Goal: Task Accomplishment & Management: Complete application form

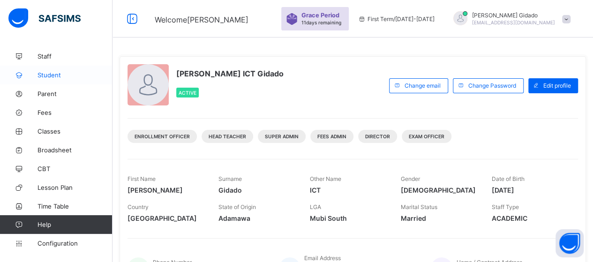
click at [49, 77] on span "Student" at bounding box center [74, 74] width 75 height 7
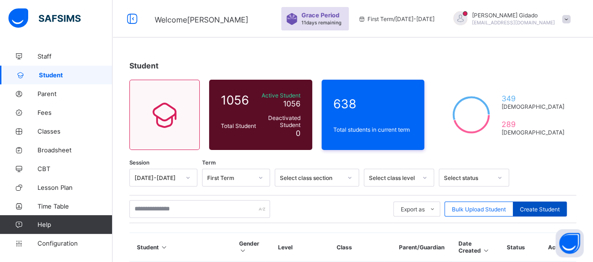
click at [540, 212] on div "Create Student" at bounding box center [540, 209] width 54 height 15
select select "**"
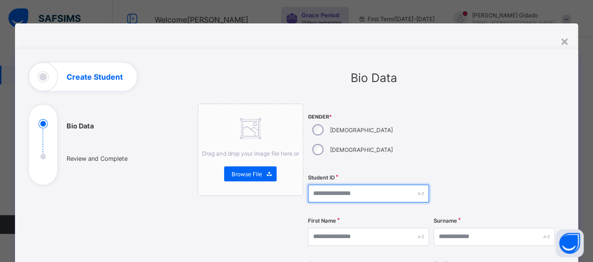
click at [345, 185] on input "text" at bounding box center [368, 194] width 121 height 18
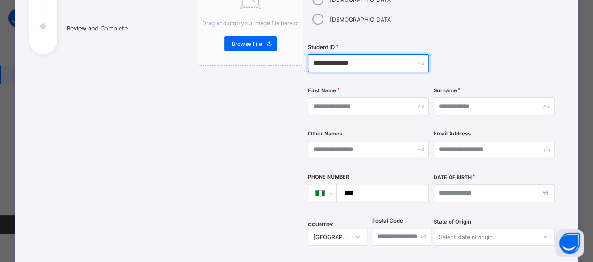
scroll to position [141, 0]
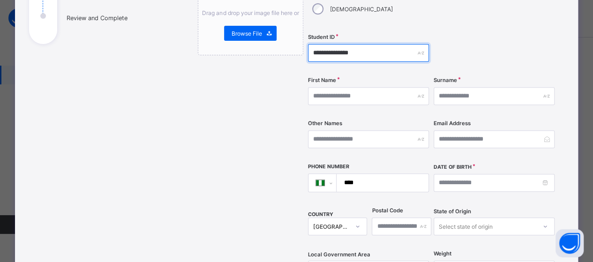
type input "**********"
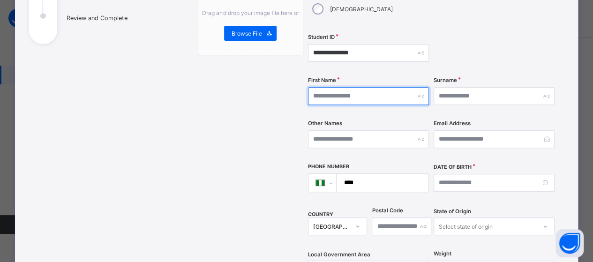
click at [327, 87] on input "text" at bounding box center [368, 96] width 121 height 18
type input "**********"
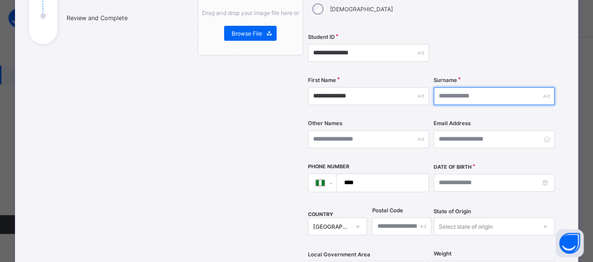
click at [504, 87] on input "text" at bounding box center [493, 96] width 121 height 18
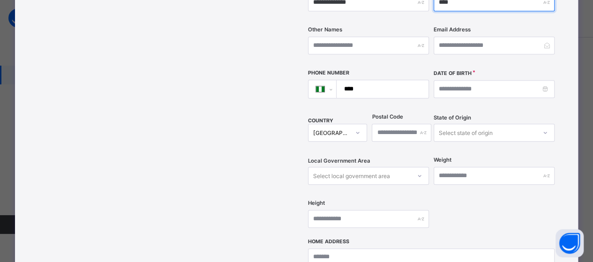
type input "****"
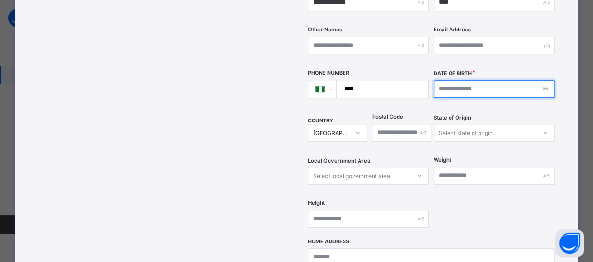
click at [522, 80] on input at bounding box center [493, 89] width 121 height 18
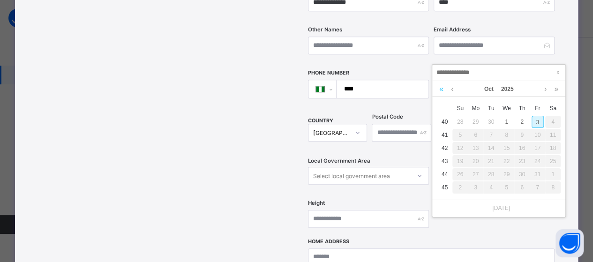
click at [441, 90] on link at bounding box center [441, 89] width 9 height 16
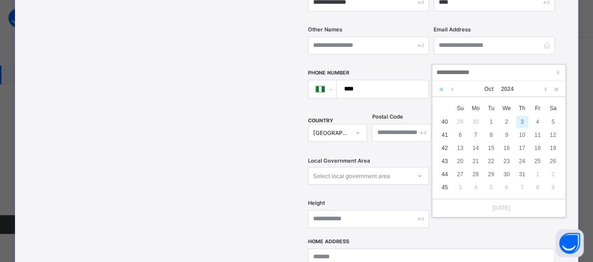
click at [441, 90] on link at bounding box center [441, 89] width 9 height 16
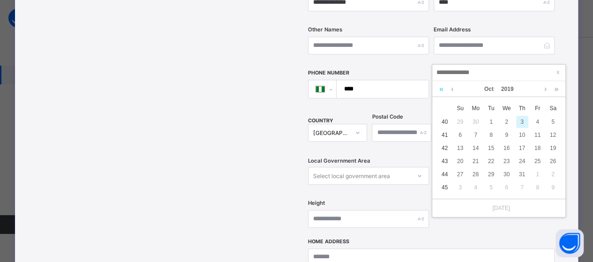
click at [441, 90] on link at bounding box center [441, 89] width 9 height 16
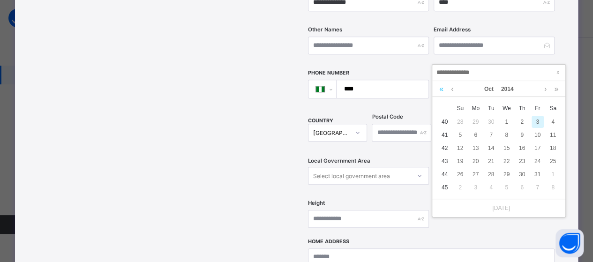
click at [441, 90] on link at bounding box center [441, 89] width 9 height 16
click at [477, 137] on div "7" at bounding box center [476, 135] width 12 height 12
type input "**********"
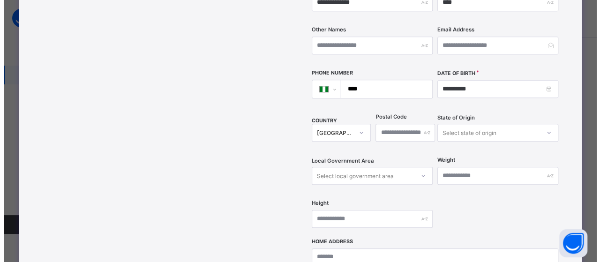
scroll to position [375, 0]
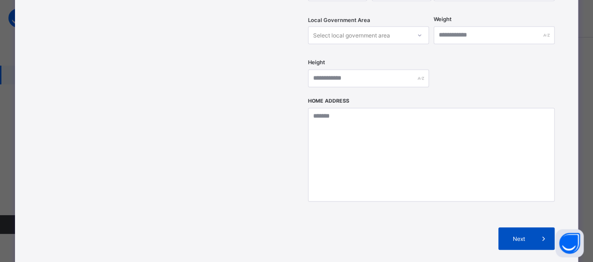
click at [525, 235] on span "Next" at bounding box center [518, 238] width 27 height 7
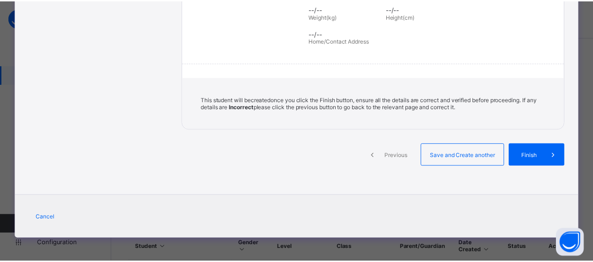
scroll to position [217, 0]
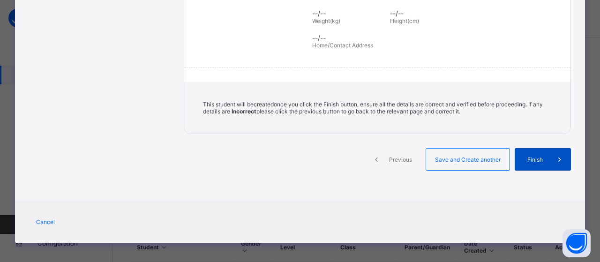
click at [535, 163] on div "Finish" at bounding box center [543, 159] width 56 height 22
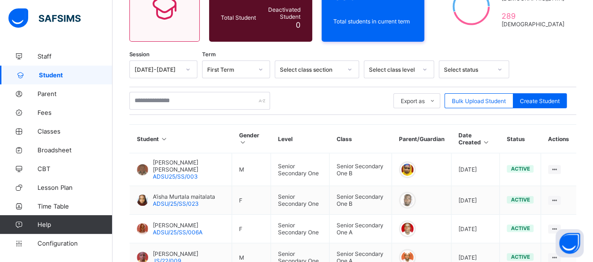
scroll to position [141, 0]
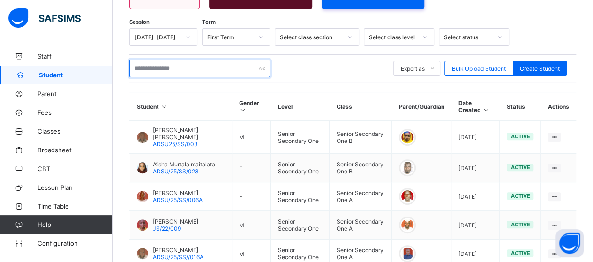
click at [196, 68] on input "text" at bounding box center [199, 69] width 141 height 18
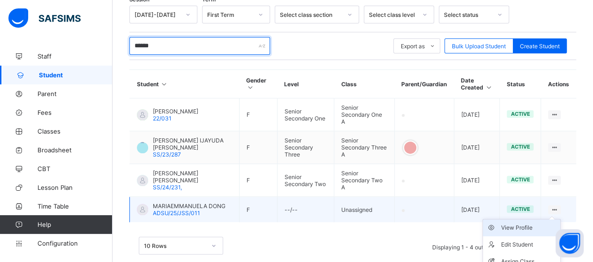
scroll to position [185, 0]
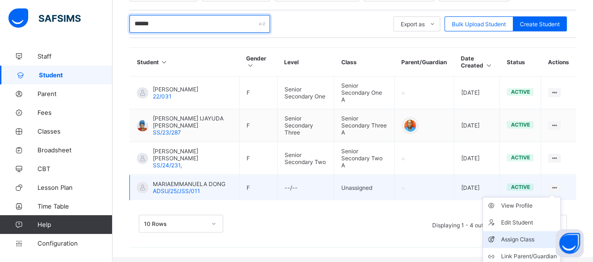
type input "******"
click at [533, 235] on div "Assign Class" at bounding box center [528, 239] width 56 height 9
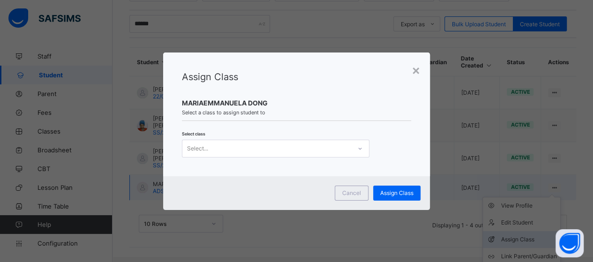
scroll to position [163, 0]
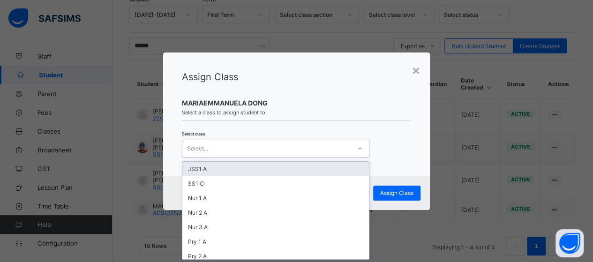
click at [361, 151] on div at bounding box center [360, 148] width 16 height 15
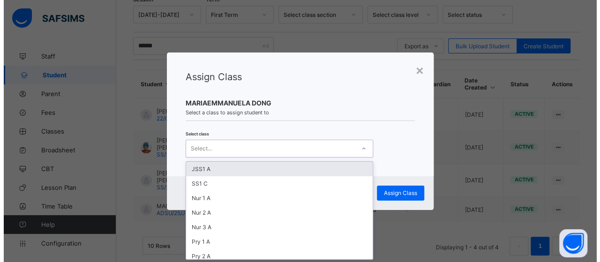
scroll to position [0, 0]
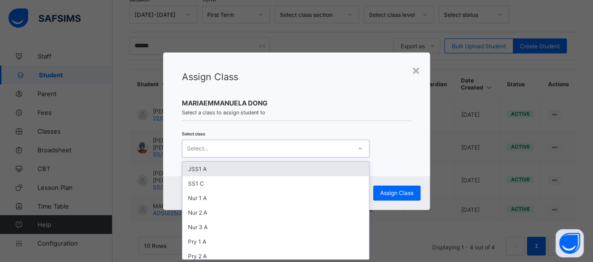
click at [263, 162] on div "JSS1 A" at bounding box center [275, 169] width 187 height 15
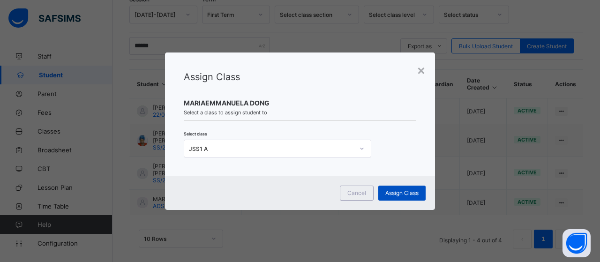
click at [400, 193] on span "Assign Class" at bounding box center [401, 192] width 33 height 7
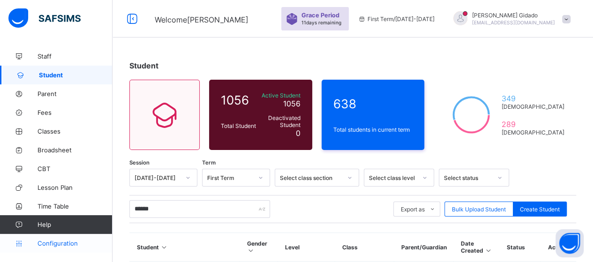
click at [72, 243] on span "Configuration" at bounding box center [74, 242] width 75 height 7
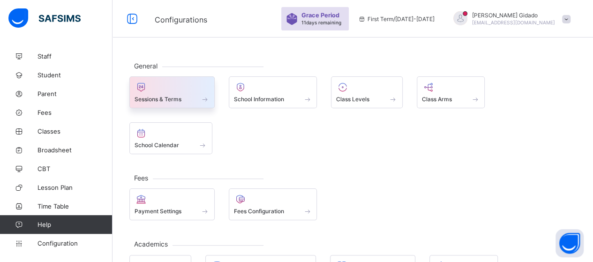
click at [183, 100] on div "Sessions & Terms" at bounding box center [171, 99] width 75 height 8
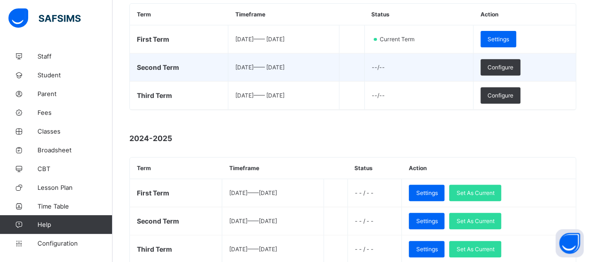
scroll to position [187, 0]
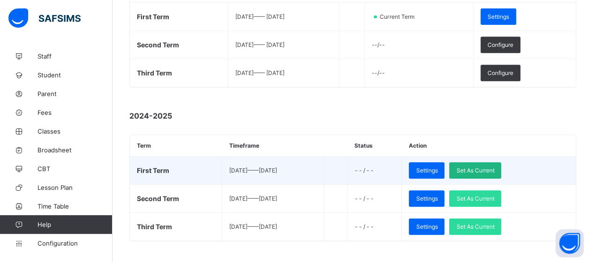
click at [489, 168] on span "Set As Current" at bounding box center [475, 170] width 38 height 7
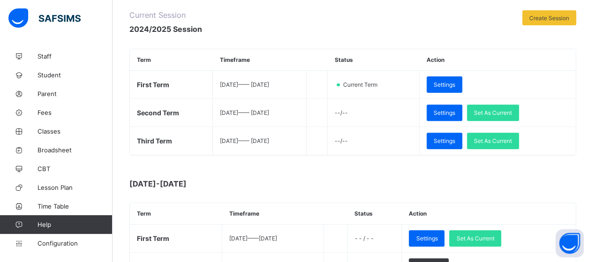
scroll to position [141, 0]
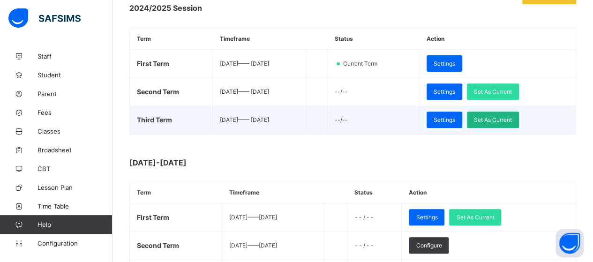
click at [503, 120] on span "Set As Current" at bounding box center [493, 119] width 38 height 7
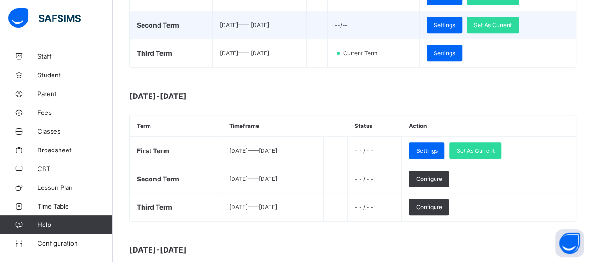
scroll to position [234, 0]
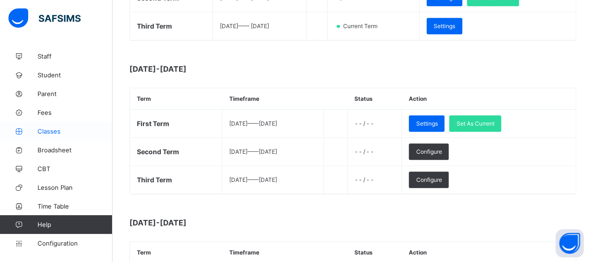
click at [54, 131] on span "Classes" at bounding box center [74, 130] width 75 height 7
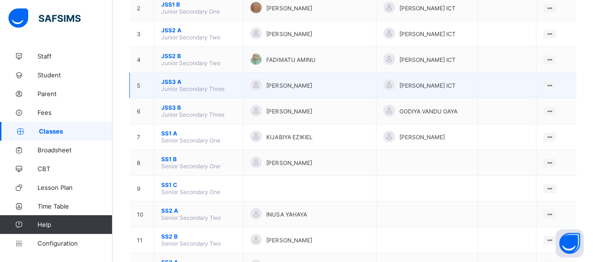
scroll to position [94, 0]
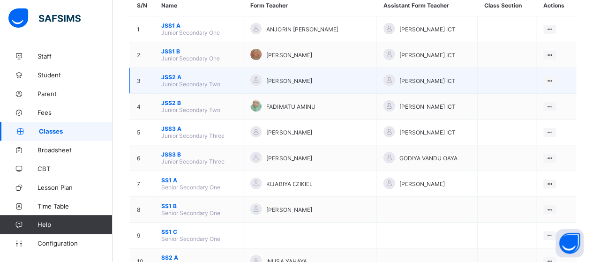
click at [175, 74] on span "JSS2 A" at bounding box center [198, 77] width 75 height 7
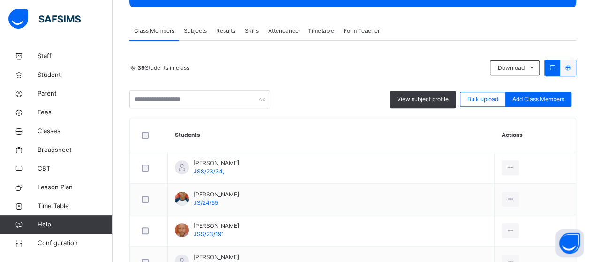
scroll to position [142, 0]
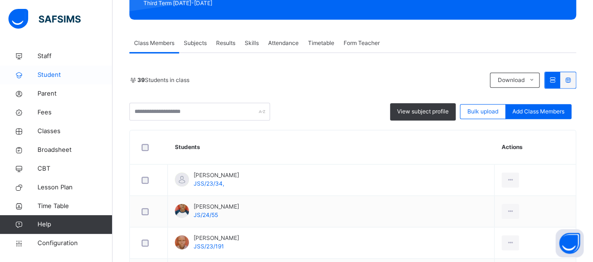
click at [56, 75] on span "Student" at bounding box center [74, 74] width 75 height 9
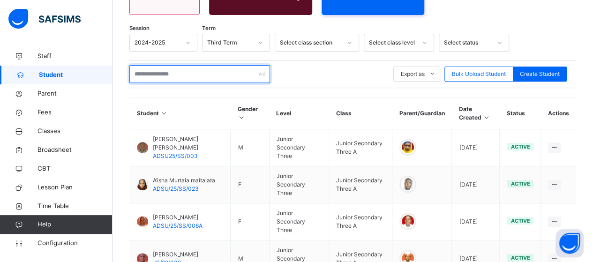
click at [179, 66] on input "text" at bounding box center [199, 74] width 141 height 18
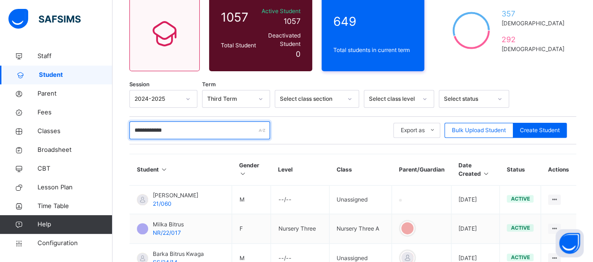
scroll to position [94, 0]
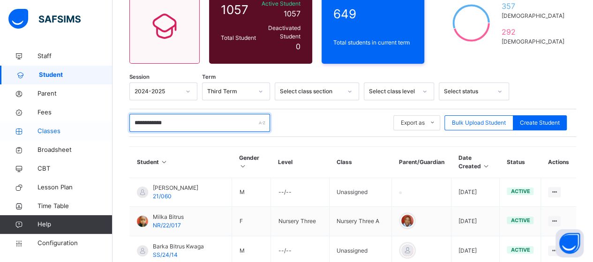
type input "**********"
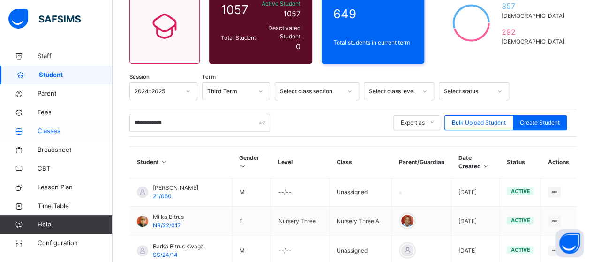
click at [47, 132] on span "Classes" at bounding box center [74, 131] width 75 height 9
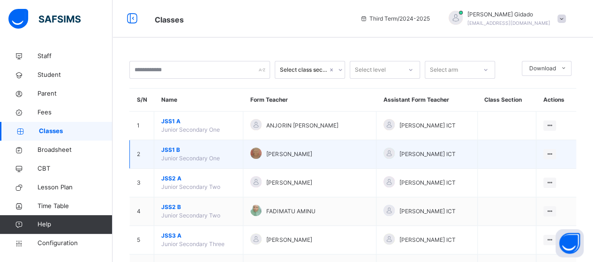
click at [176, 147] on span "JSS1 B" at bounding box center [198, 150] width 75 height 8
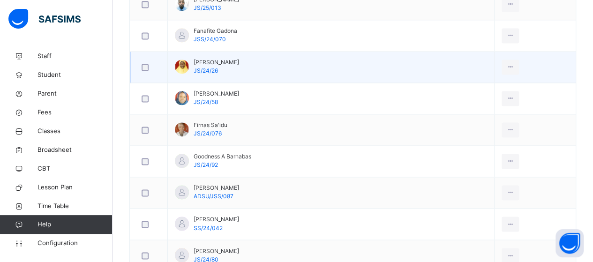
scroll to position [656, 0]
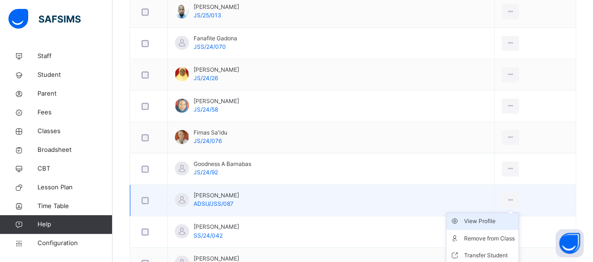
click at [474, 220] on div "View Profile" at bounding box center [489, 220] width 51 height 9
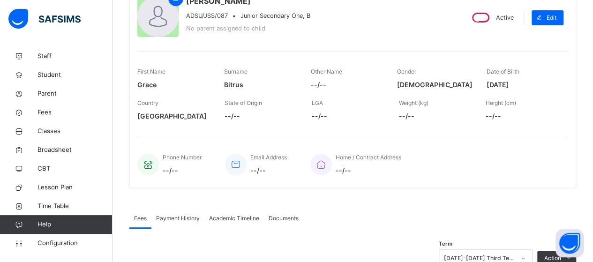
scroll to position [60, 0]
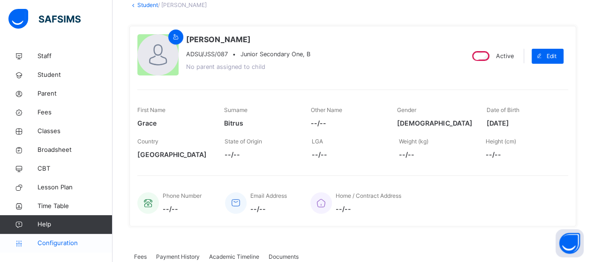
click at [64, 245] on span "Configuration" at bounding box center [74, 243] width 75 height 9
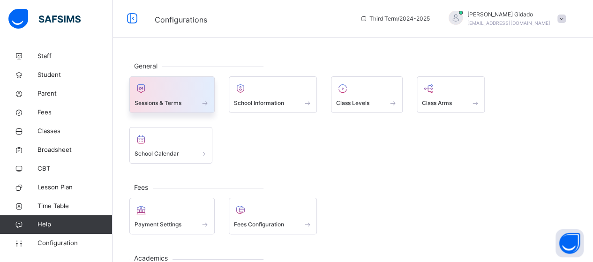
click at [199, 103] on div "Sessions & Terms" at bounding box center [171, 103] width 75 height 10
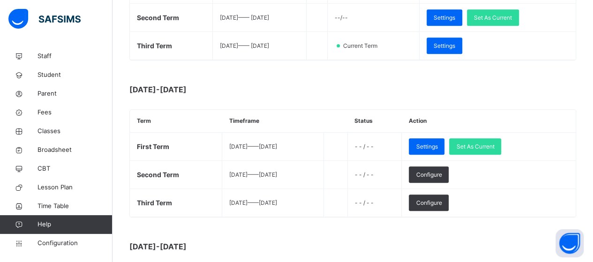
scroll to position [234, 0]
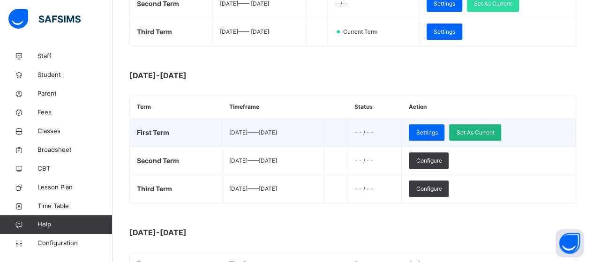
click at [482, 130] on span "Set As Current" at bounding box center [475, 132] width 38 height 8
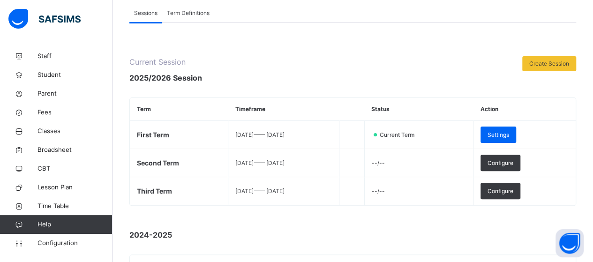
scroll to position [94, 0]
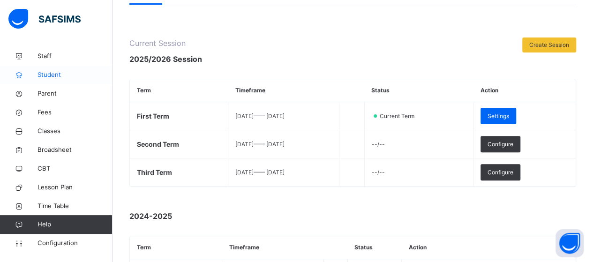
click at [48, 68] on link "Student" at bounding box center [56, 75] width 112 height 19
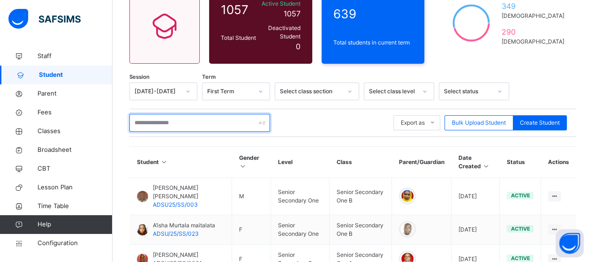
click at [216, 117] on input "text" at bounding box center [199, 123] width 141 height 18
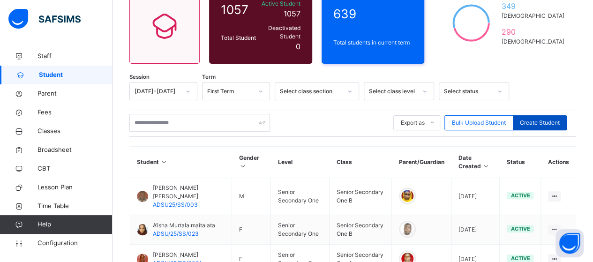
click at [545, 119] on span "Create Student" at bounding box center [540, 123] width 40 height 8
select select "**"
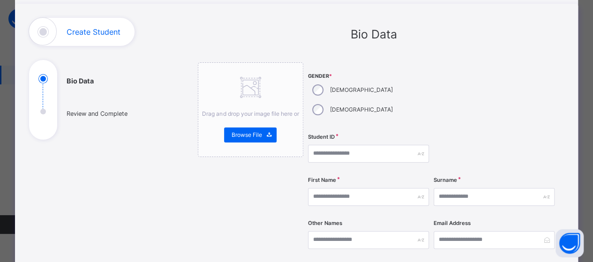
scroll to position [94, 0]
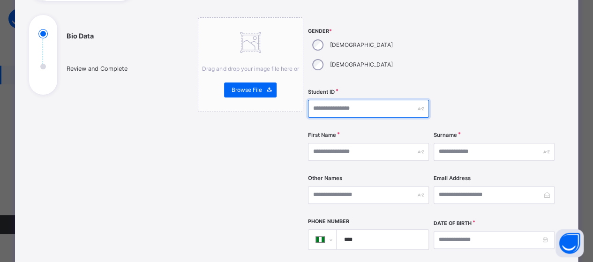
click at [312, 100] on input "text" at bounding box center [368, 109] width 121 height 18
type input "**********"
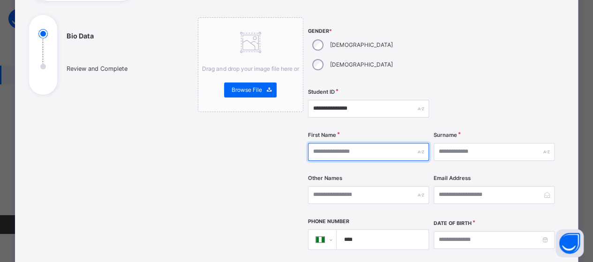
click at [312, 143] on input "text" at bounding box center [368, 152] width 121 height 18
type input "******"
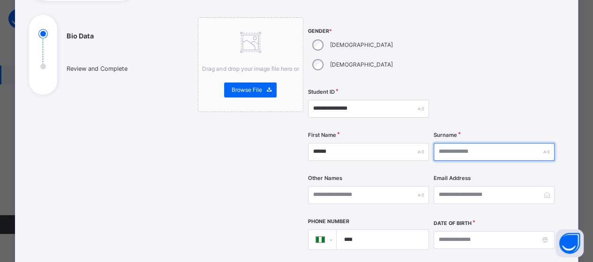
click at [463, 143] on input "text" at bounding box center [493, 152] width 121 height 18
type input "********"
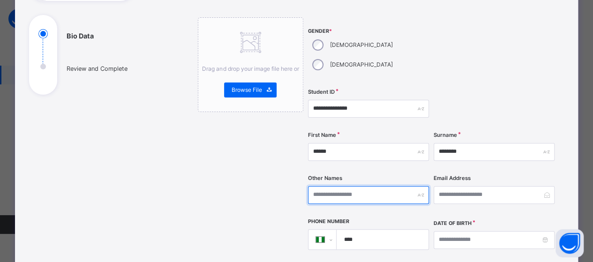
click at [360, 186] on input "text" at bounding box center [368, 195] width 121 height 18
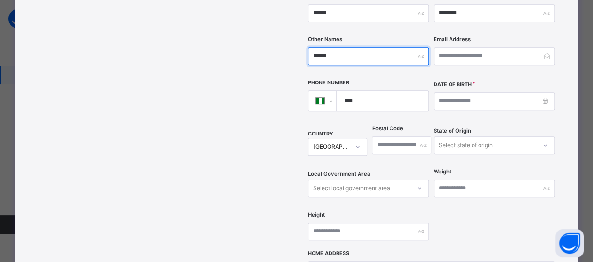
scroll to position [281, 0]
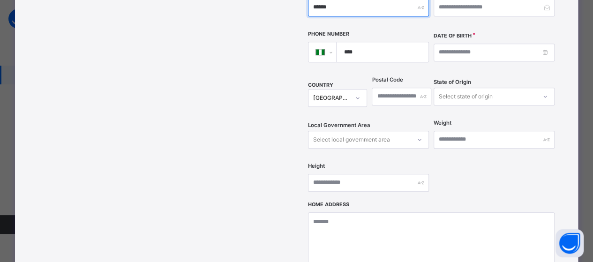
type input "******"
click at [522, 89] on div "Select state of origin" at bounding box center [485, 96] width 102 height 15
click at [489, 52] on div "Date of Birth" at bounding box center [493, 51] width 121 height 41
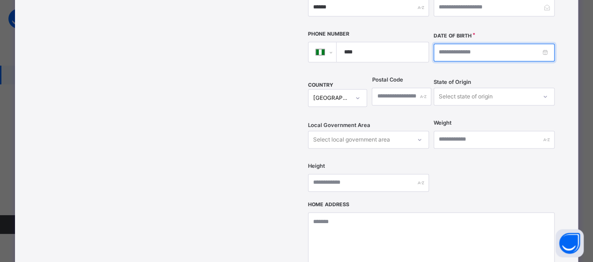
click at [488, 44] on input at bounding box center [493, 53] width 121 height 18
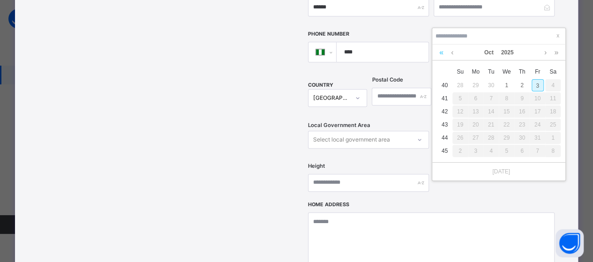
click at [441, 55] on link at bounding box center [441, 53] width 9 height 16
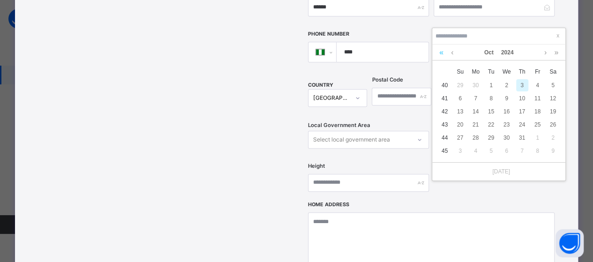
click at [441, 55] on link at bounding box center [441, 53] width 9 height 16
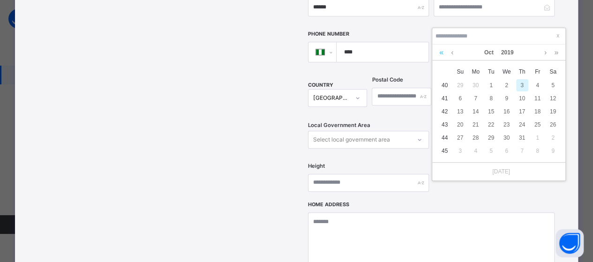
click at [441, 55] on link at bounding box center [441, 53] width 9 height 16
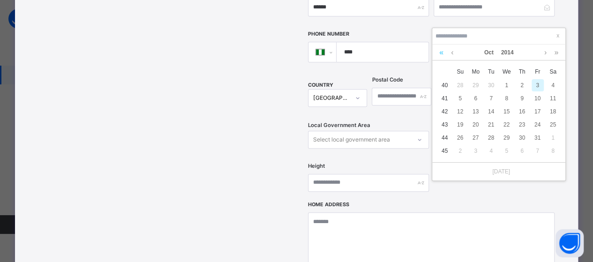
click at [441, 55] on link at bounding box center [441, 53] width 9 height 16
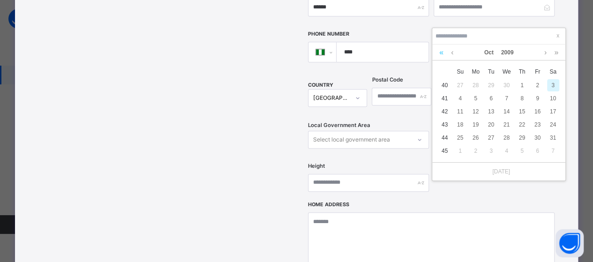
click at [441, 55] on link at bounding box center [441, 53] width 9 height 16
click at [554, 56] on link at bounding box center [556, 53] width 9 height 16
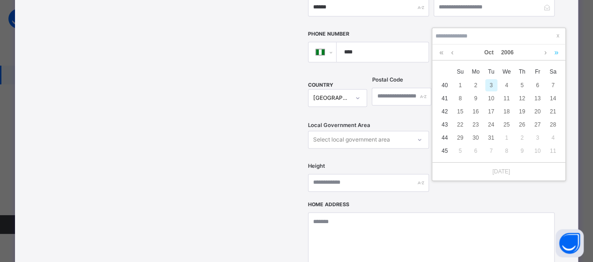
click at [554, 56] on link at bounding box center [556, 53] width 9 height 16
click at [554, 55] on link at bounding box center [556, 53] width 9 height 16
click at [489, 121] on div "19" at bounding box center [491, 125] width 12 height 12
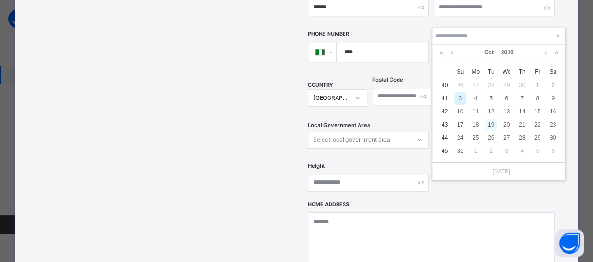
type input "**********"
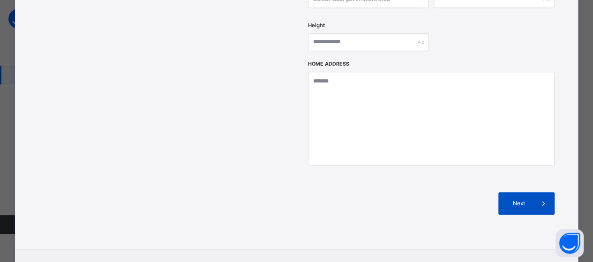
scroll to position [455, 0]
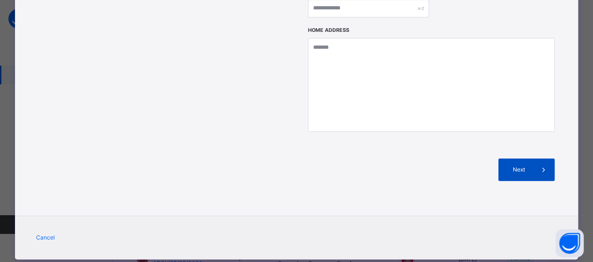
click at [512, 165] on span "Next" at bounding box center [518, 169] width 27 height 8
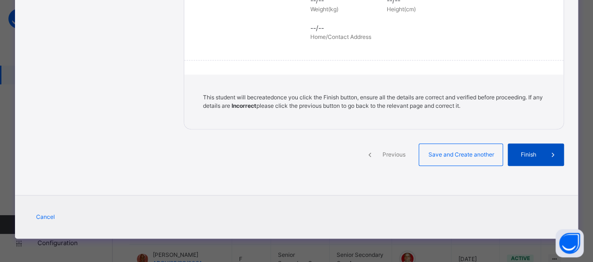
scroll to position [253, 0]
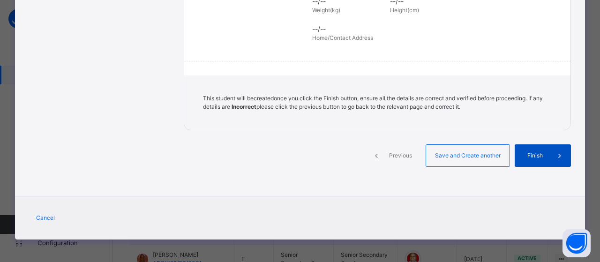
click at [528, 153] on span "Finish" at bounding box center [535, 155] width 27 height 8
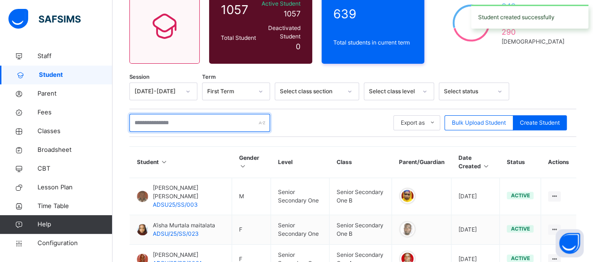
click at [216, 120] on input "text" at bounding box center [199, 123] width 141 height 18
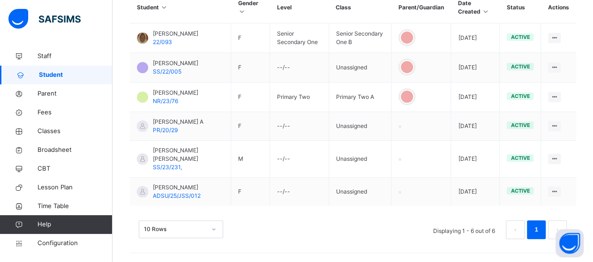
scroll to position [265, 0]
drag, startPoint x: 535, startPoint y: 239, endPoint x: 531, endPoint y: 236, distance: 5.6
click at [0, 0] on div "Assign Class" at bounding box center [0, 0] width 0 height 0
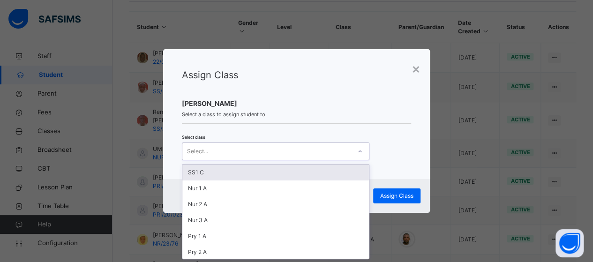
click at [363, 152] on div at bounding box center [360, 151] width 16 height 15
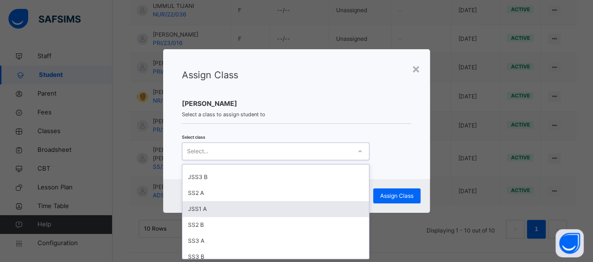
scroll to position [240, 0]
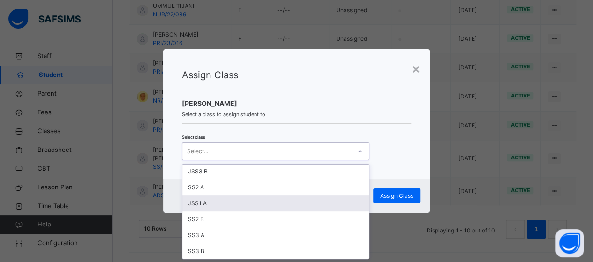
click at [289, 207] on div "JSS1 A" at bounding box center [275, 203] width 187 height 16
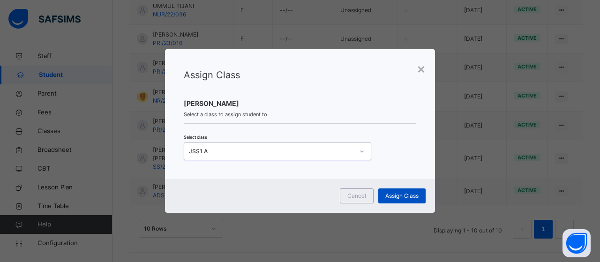
click at [396, 193] on span "Assign Class" at bounding box center [401, 196] width 33 height 8
click at [412, 197] on div "Assign Class" at bounding box center [401, 195] width 47 height 15
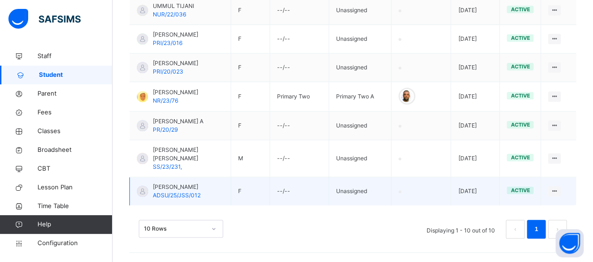
drag, startPoint x: 341, startPoint y: 171, endPoint x: 362, endPoint y: 191, distance: 28.8
click at [341, 177] on td "Unassigned" at bounding box center [359, 191] width 63 height 29
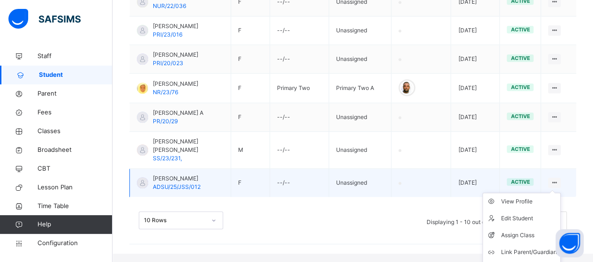
click at [558, 193] on ul "View Profile Edit Student Assign Class Link Parent/Guardian Delete Student" at bounding box center [521, 235] width 78 height 85
click at [533, 236] on div "Assign Class" at bounding box center [528, 235] width 56 height 9
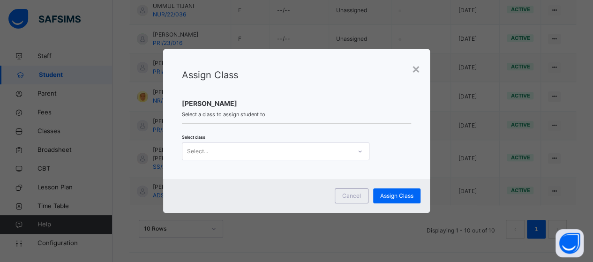
scroll to position [0, 0]
click at [359, 151] on icon at bounding box center [360, 151] width 6 height 9
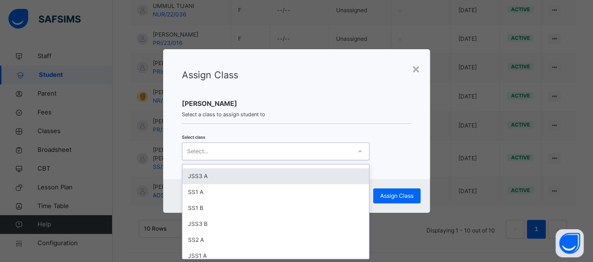
scroll to position [240, 0]
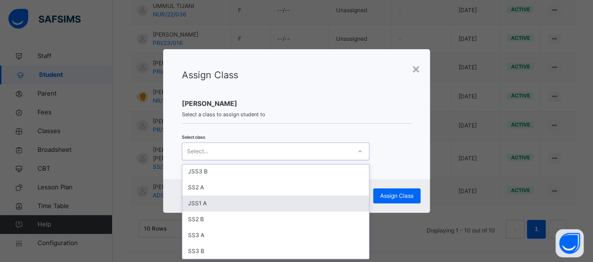
click at [202, 202] on div "JSS1 A" at bounding box center [275, 203] width 187 height 16
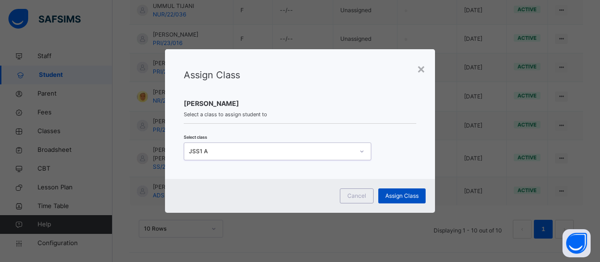
click at [396, 195] on span "Assign Class" at bounding box center [401, 196] width 33 height 8
click at [407, 195] on span "Assign Class" at bounding box center [401, 196] width 33 height 8
click at [421, 68] on div "×" at bounding box center [421, 69] width 9 height 20
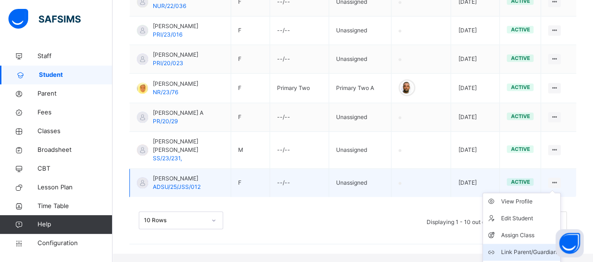
click at [535, 256] on div "Link Parent/Guardian" at bounding box center [528, 251] width 56 height 9
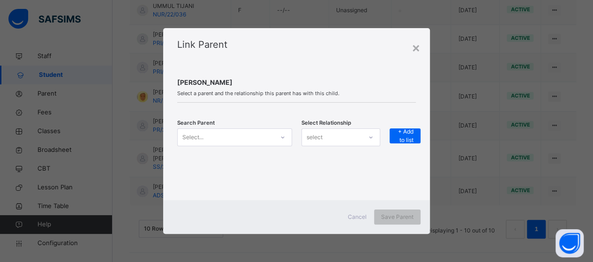
click at [283, 140] on icon at bounding box center [283, 137] width 6 height 9
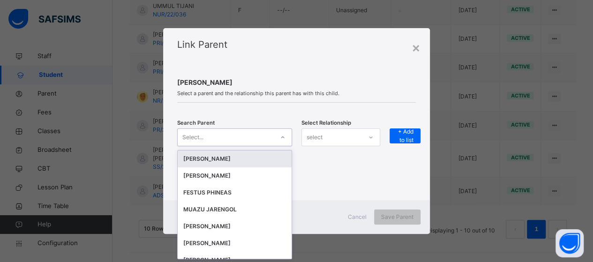
scroll to position [0, 0]
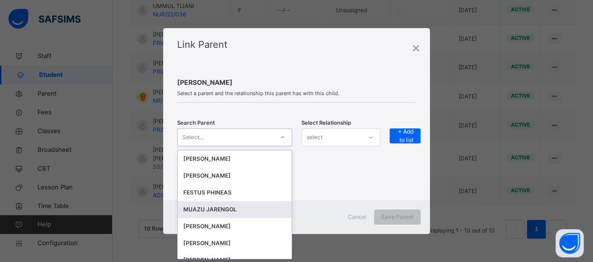
click at [240, 207] on div "MUAZU JARENGOL" at bounding box center [234, 209] width 103 height 9
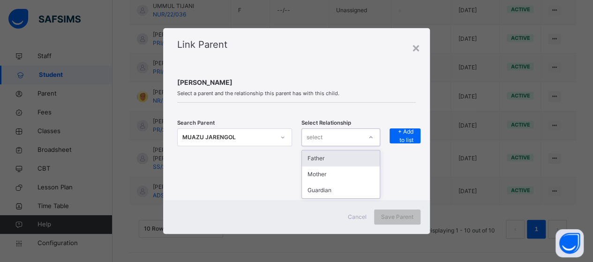
click at [366, 134] on div at bounding box center [371, 137] width 16 height 15
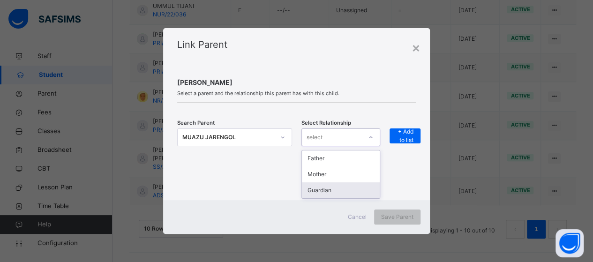
drag, startPoint x: 347, startPoint y: 186, endPoint x: 405, endPoint y: 149, distance: 68.0
click at [348, 186] on div "Guardian" at bounding box center [341, 190] width 78 height 16
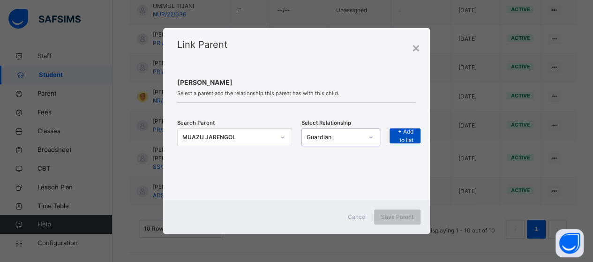
click at [410, 133] on span "+ Add to list" at bounding box center [404, 135] width 17 height 17
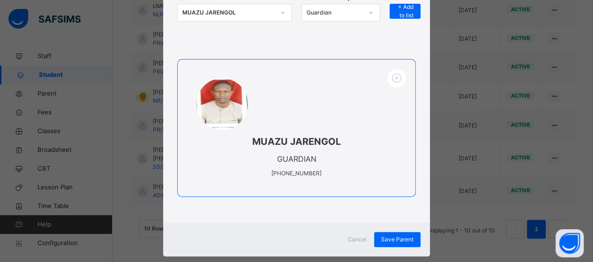
scroll to position [137, 0]
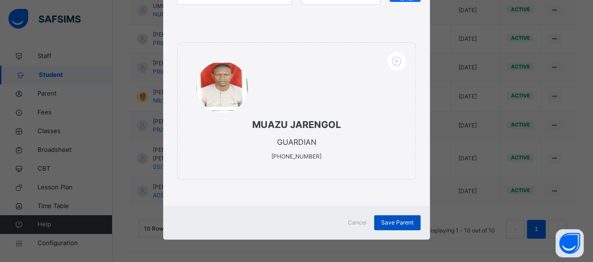
click at [402, 221] on span "Save Parent" at bounding box center [397, 222] width 32 height 8
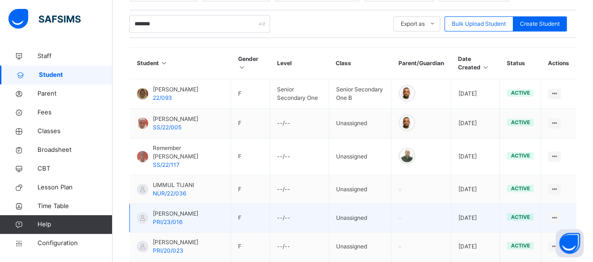
scroll to position [99, 0]
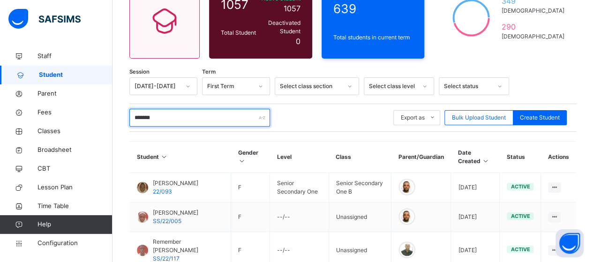
click at [174, 110] on input "*******" at bounding box center [199, 118] width 141 height 18
type input "*"
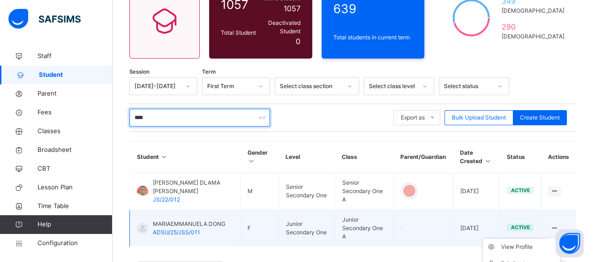
scroll to position [136, 0]
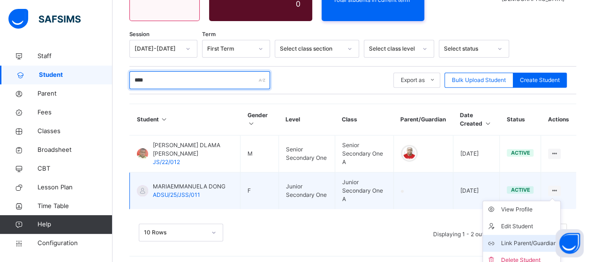
type input "****"
click at [531, 239] on div "Link Parent/Guardian" at bounding box center [528, 243] width 56 height 9
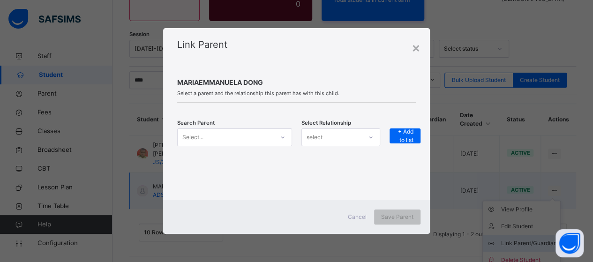
scroll to position [133, 0]
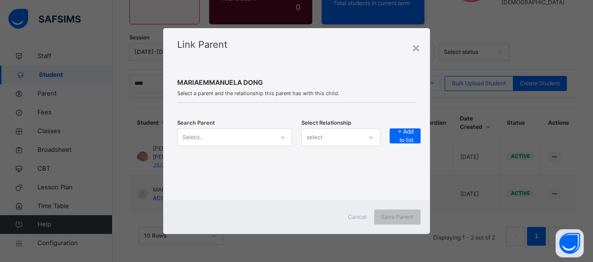
click at [280, 137] on icon at bounding box center [283, 137] width 6 height 9
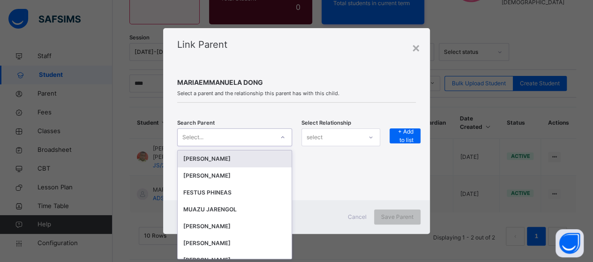
scroll to position [0, 0]
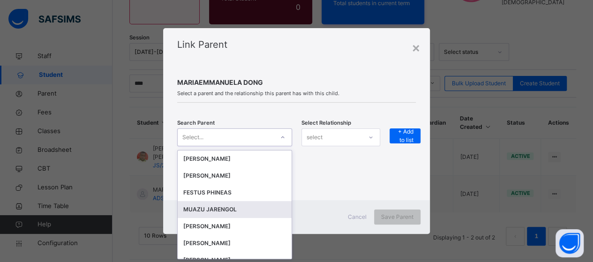
drag, startPoint x: 239, startPoint y: 210, endPoint x: 381, endPoint y: 177, distance: 146.3
click at [246, 209] on div "MUAZU JARENGOL" at bounding box center [234, 209] width 103 height 9
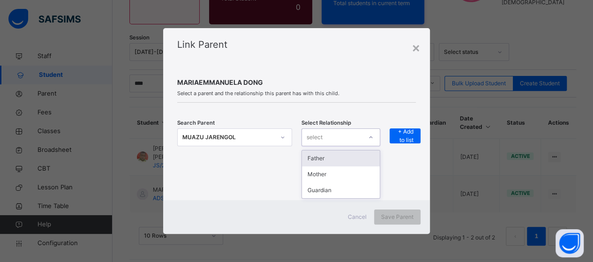
click at [370, 138] on icon at bounding box center [371, 137] width 6 height 9
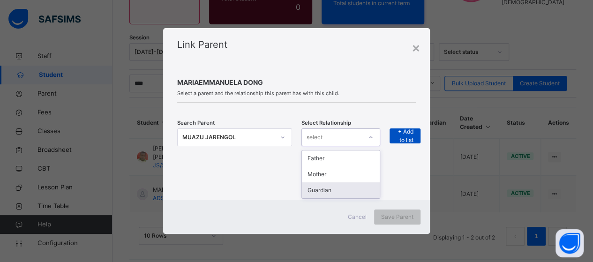
drag, startPoint x: 343, startPoint y: 191, endPoint x: 418, endPoint y: 142, distance: 88.4
click at [355, 187] on div "Guardian" at bounding box center [341, 190] width 78 height 16
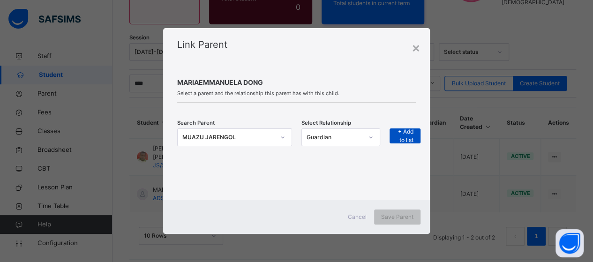
click at [409, 134] on span "+ Add to list" at bounding box center [404, 135] width 17 height 17
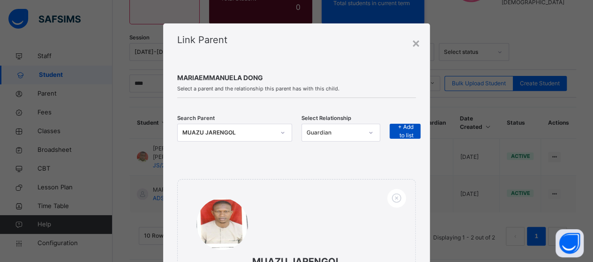
scroll to position [137, 0]
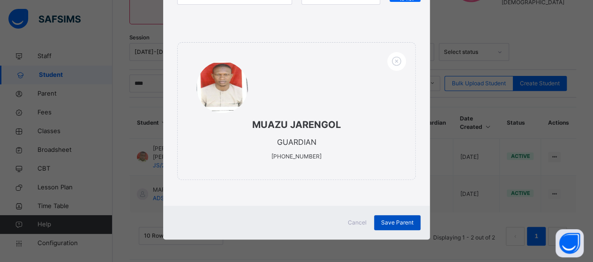
click at [398, 220] on span "Save Parent" at bounding box center [397, 222] width 32 height 8
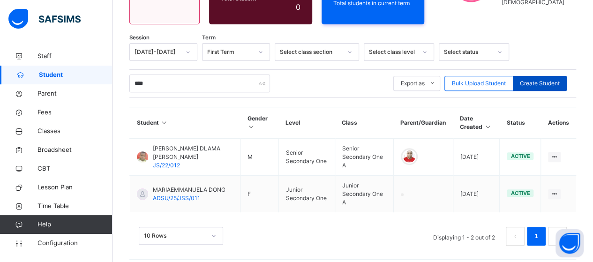
click at [530, 79] on span "Create Student" at bounding box center [540, 83] width 40 height 8
select select "**"
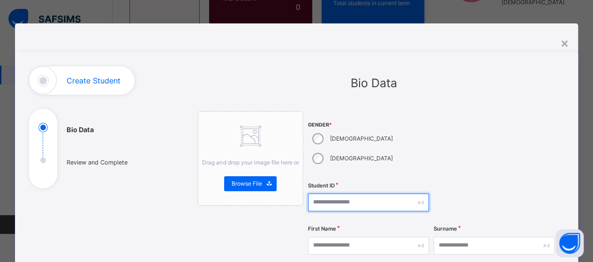
drag, startPoint x: 339, startPoint y: 183, endPoint x: 337, endPoint y: 173, distance: 10.4
click at [338, 194] on input "text" at bounding box center [368, 203] width 121 height 18
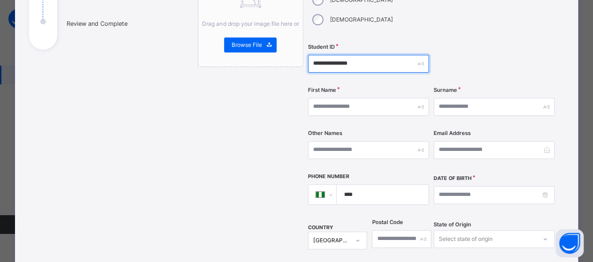
scroll to position [141, 0]
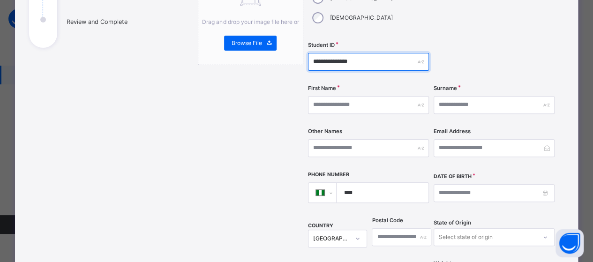
type input "**********"
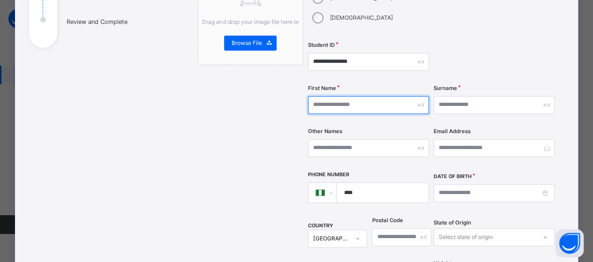
click at [338, 96] on input "text" at bounding box center [368, 105] width 121 height 18
type input "*****"
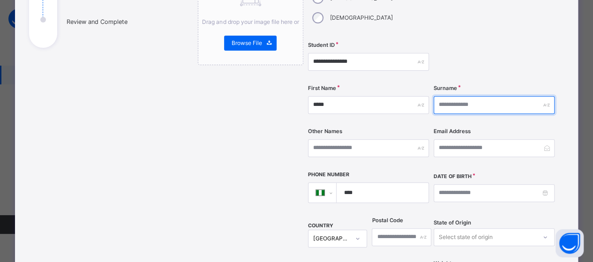
click at [466, 96] on input "text" at bounding box center [493, 105] width 121 height 18
type input "*****"
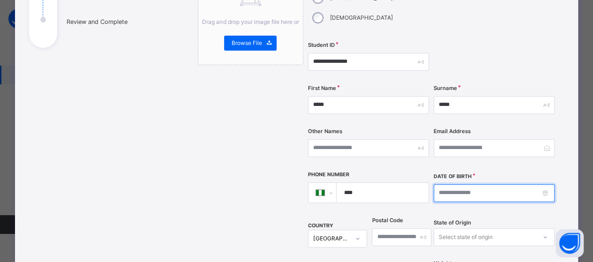
click at [504, 184] on input at bounding box center [493, 193] width 121 height 18
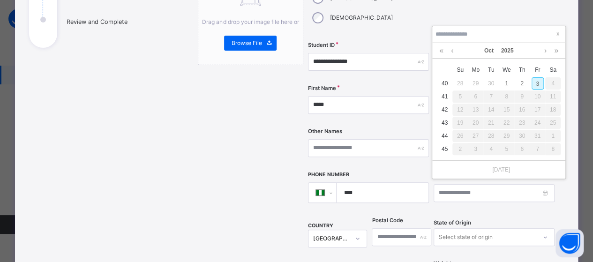
click at [446, 48] on div "Oct 2025" at bounding box center [499, 51] width 124 height 16
click at [445, 48] on div "Oct 2025" at bounding box center [499, 51] width 124 height 16
click at [453, 52] on link at bounding box center [451, 51] width 7 height 16
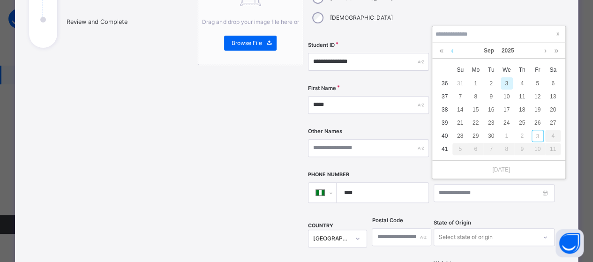
click at [453, 52] on link at bounding box center [451, 51] width 7 height 16
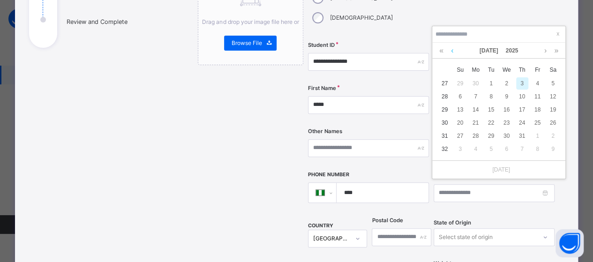
click at [453, 52] on link at bounding box center [451, 51] width 7 height 16
click at [441, 53] on link at bounding box center [441, 51] width 9 height 16
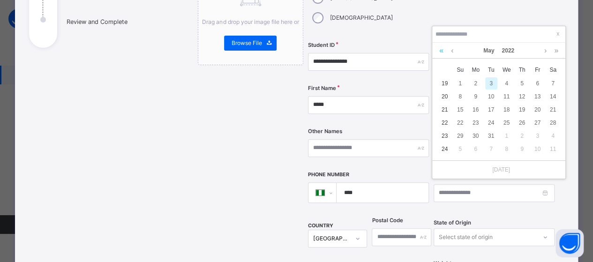
click at [441, 53] on link at bounding box center [441, 51] width 9 height 16
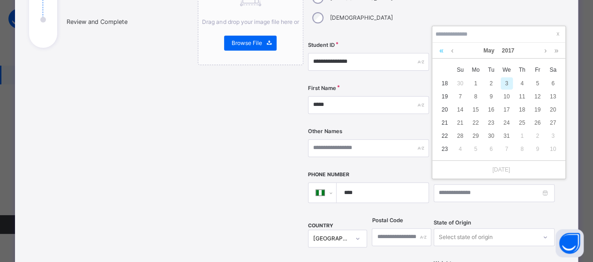
click at [441, 53] on link at bounding box center [441, 51] width 9 height 16
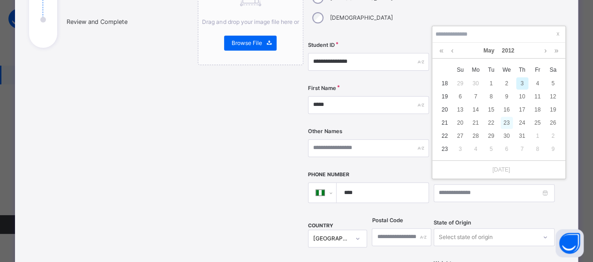
click at [505, 122] on div "23" at bounding box center [506, 123] width 12 height 12
type input "**********"
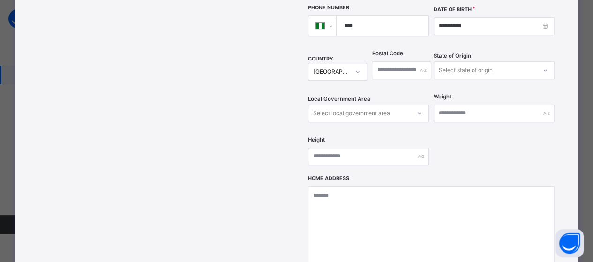
scroll to position [455, 0]
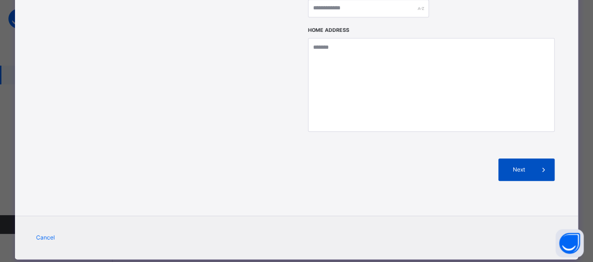
click at [519, 158] on div "Next" at bounding box center [526, 169] width 56 height 22
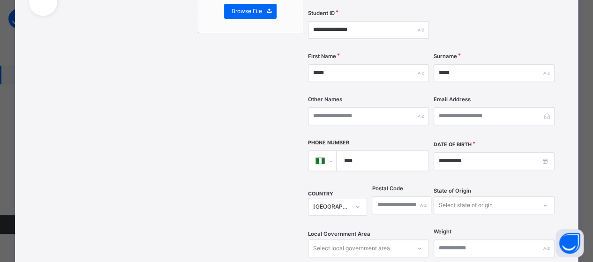
scroll to position [127, 0]
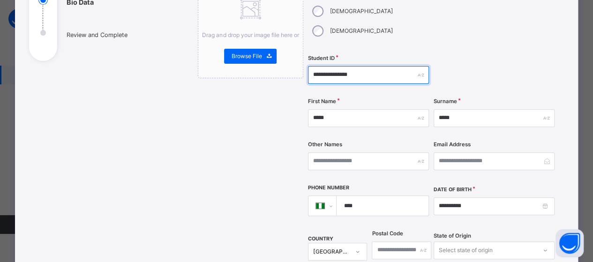
click at [366, 66] on input "**********" at bounding box center [368, 75] width 121 height 18
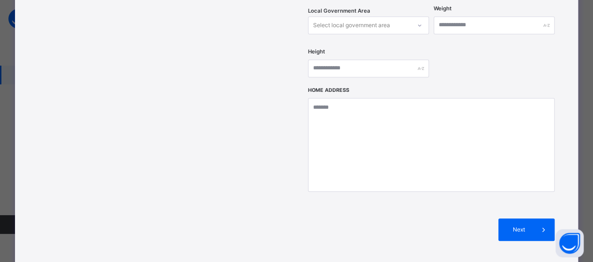
scroll to position [455, 0]
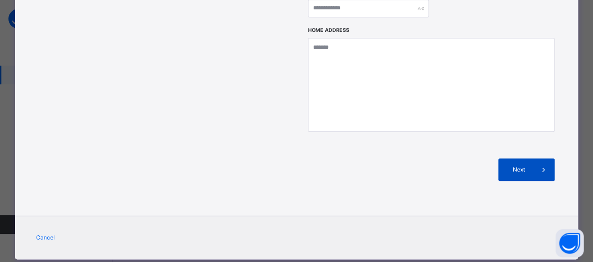
click at [511, 165] on span "Next" at bounding box center [518, 169] width 27 height 8
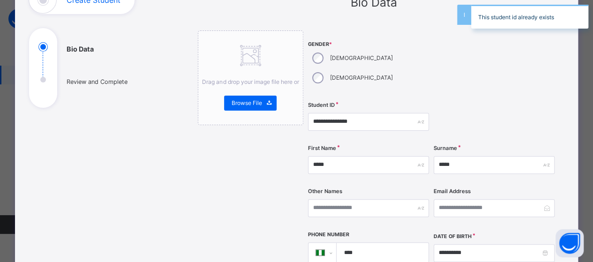
scroll to position [34, 0]
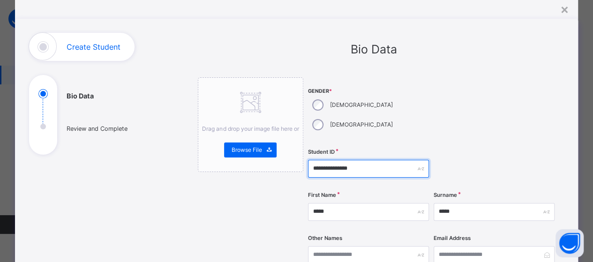
click at [352, 160] on input "**********" at bounding box center [368, 169] width 121 height 18
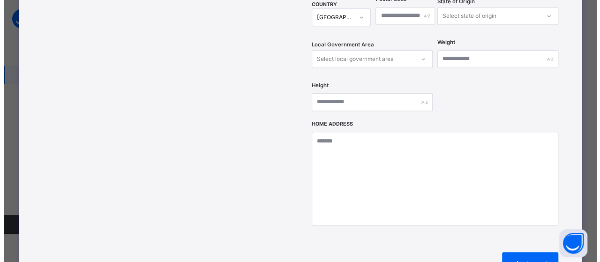
scroll to position [455, 0]
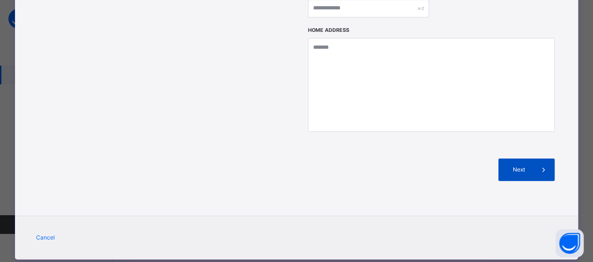
type input "**********"
click at [522, 165] on span "Next" at bounding box center [518, 169] width 27 height 8
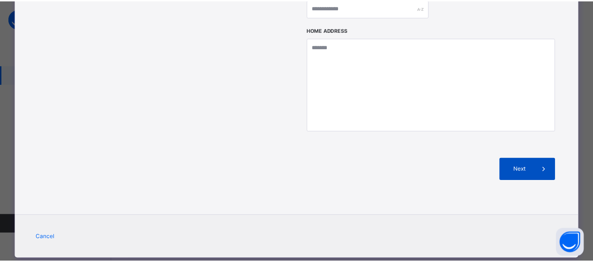
scroll to position [253, 0]
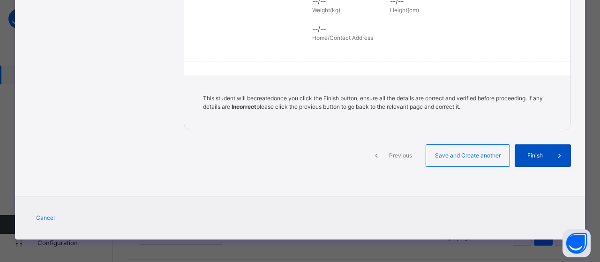
click at [532, 157] on span "Finish" at bounding box center [535, 155] width 27 height 8
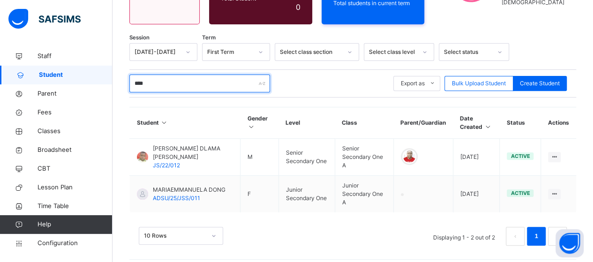
click at [166, 78] on input "****" at bounding box center [199, 84] width 141 height 18
type input "*"
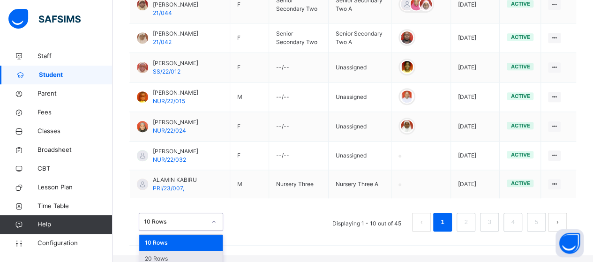
scroll to position [401, 0]
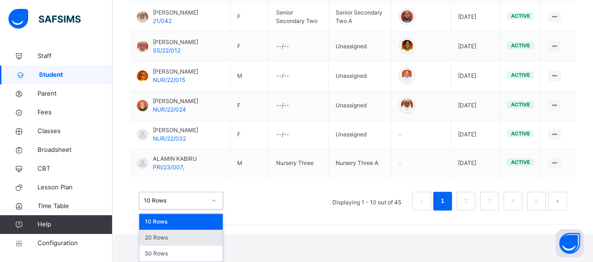
click at [217, 209] on div "option 20 Rows focused, 2 of 3. 3 results available. Use Up and Down to choose …" at bounding box center [181, 201] width 84 height 18
drag, startPoint x: 191, startPoint y: 254, endPoint x: 195, endPoint y: 246, distance: 9.0
click at [191, 252] on div "50 Rows" at bounding box center [180, 254] width 83 height 16
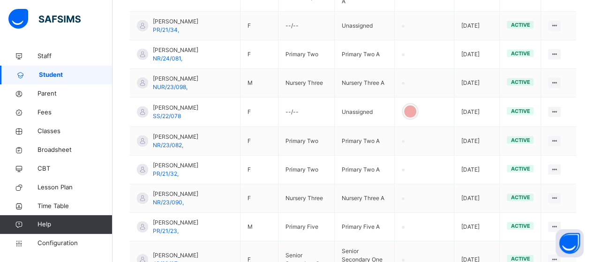
scroll to position [1390, 0]
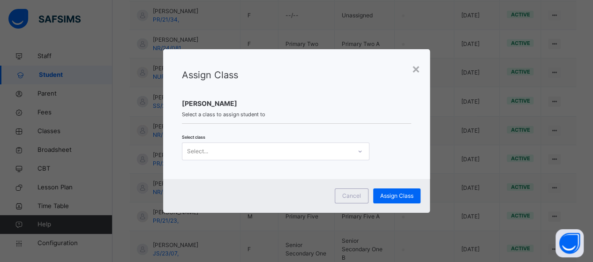
scroll to position [0, 0]
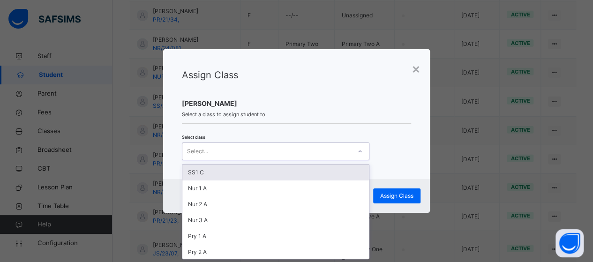
click at [361, 152] on div at bounding box center [360, 151] width 16 height 15
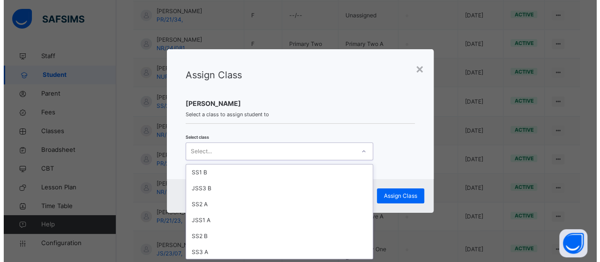
scroll to position [240, 0]
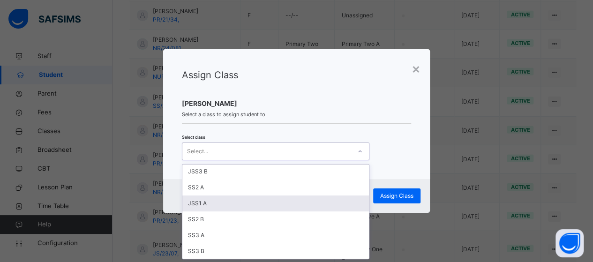
click at [246, 201] on div "JSS1 A" at bounding box center [275, 203] width 187 height 16
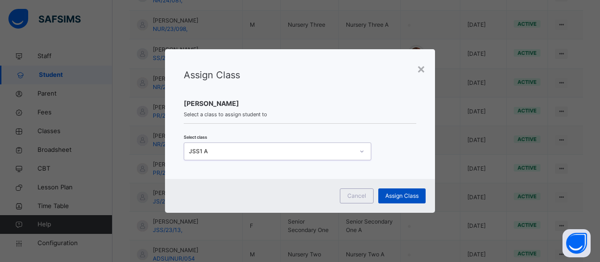
click at [399, 196] on span "Assign Class" at bounding box center [401, 196] width 33 height 8
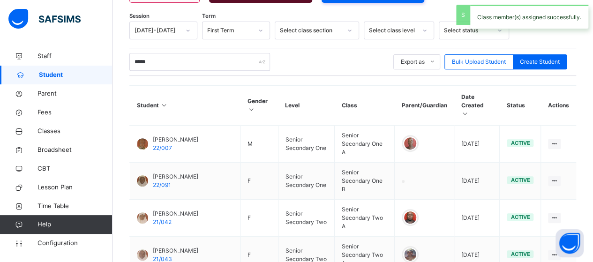
scroll to position [1390, 0]
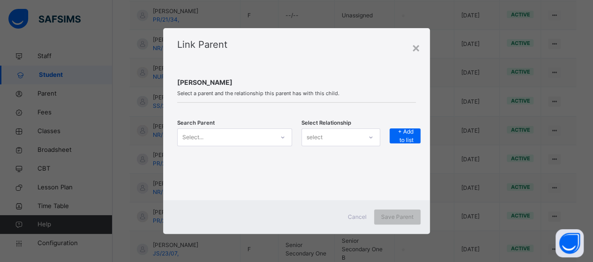
click at [284, 137] on icon at bounding box center [283, 137] width 6 height 9
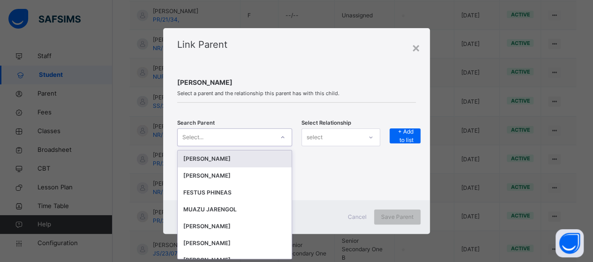
scroll to position [0, 0]
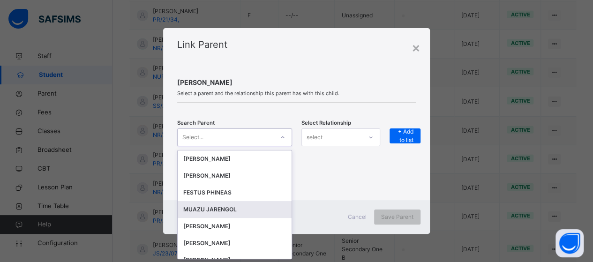
click at [221, 210] on div "MUAZU JARENGOL" at bounding box center [234, 209] width 103 height 9
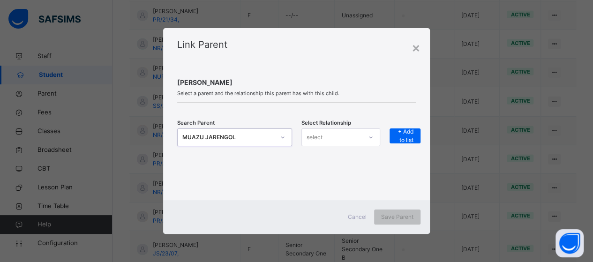
click at [356, 138] on div "select" at bounding box center [332, 137] width 60 height 15
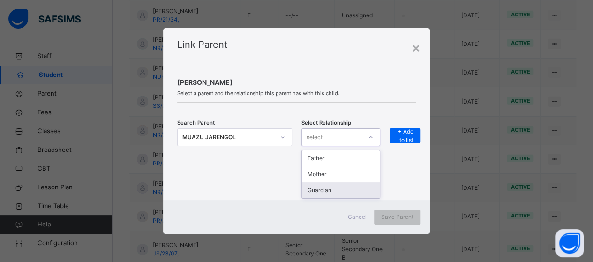
click at [338, 193] on div "Guardian" at bounding box center [341, 190] width 78 height 16
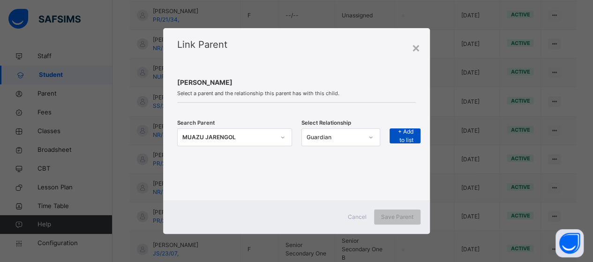
click at [401, 132] on span "+ Add to list" at bounding box center [404, 135] width 17 height 17
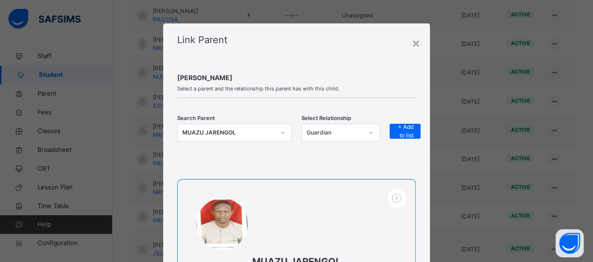
scroll to position [137, 0]
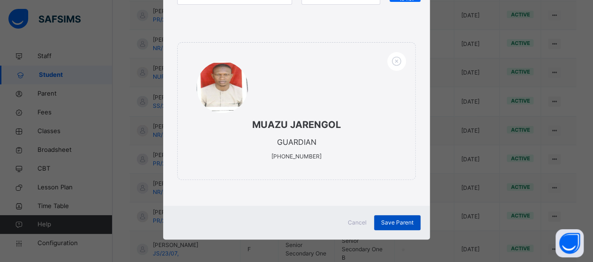
click at [392, 221] on span "Save Parent" at bounding box center [397, 222] width 32 height 8
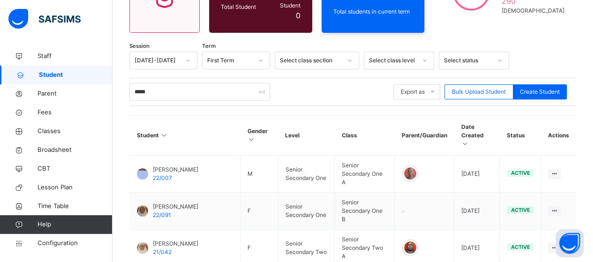
scroll to position [0, 0]
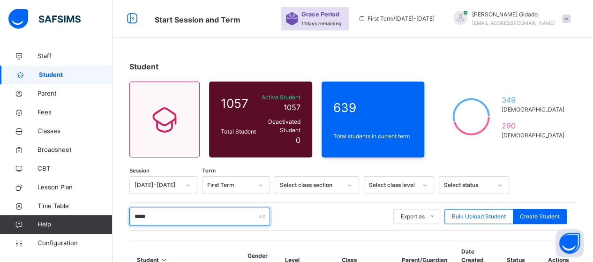
click at [174, 210] on input "*****" at bounding box center [199, 217] width 141 height 18
type input "*"
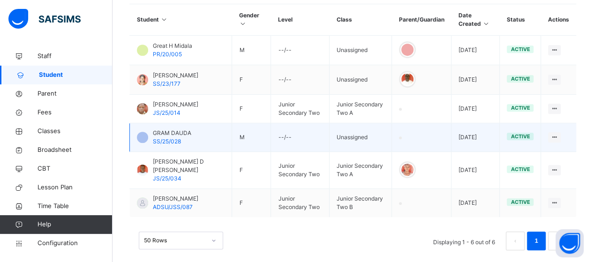
scroll to position [240, 0]
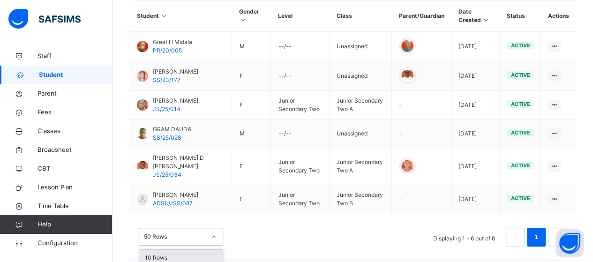
click at [212, 228] on div "option 10 Rows focused, 1 of 3. 3 results available. Use Up and Down to choose …" at bounding box center [181, 237] width 84 height 18
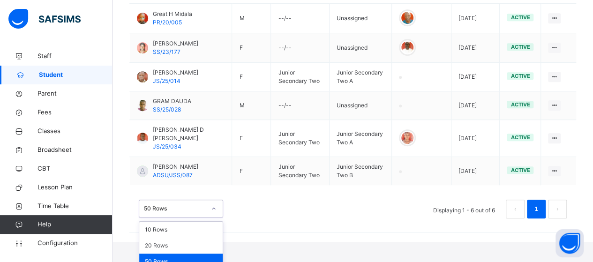
click at [187, 254] on div "50 Rows" at bounding box center [180, 262] width 83 height 16
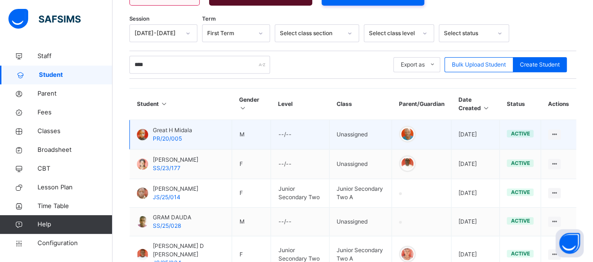
scroll to position [146, 0]
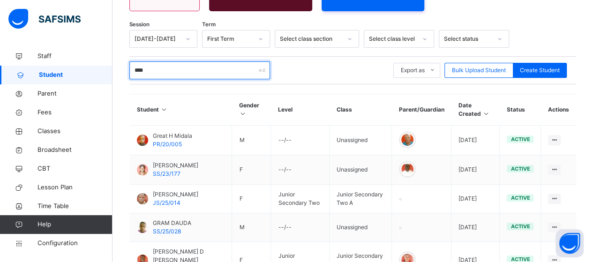
click at [164, 61] on input "****" at bounding box center [199, 70] width 141 height 18
type input "*"
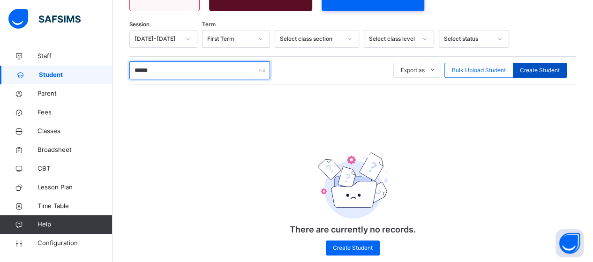
type input "******"
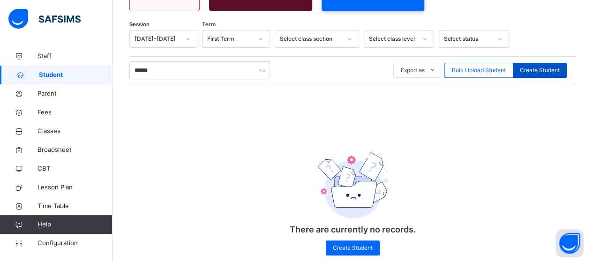
click at [541, 66] on span "Create Student" at bounding box center [540, 70] width 40 height 8
select select "**"
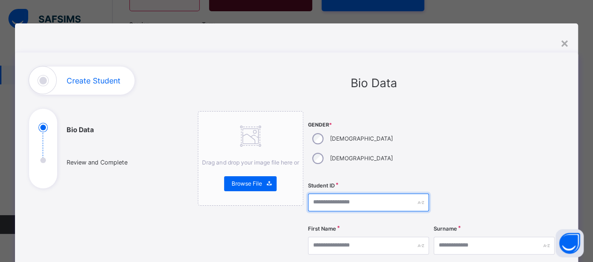
click at [343, 194] on input "text" at bounding box center [368, 203] width 121 height 18
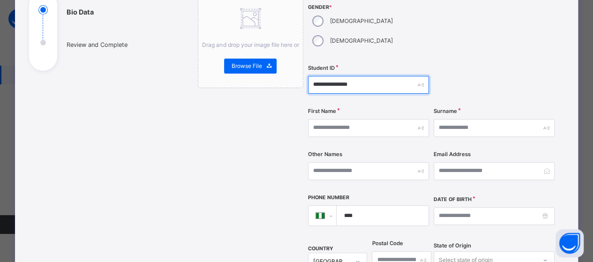
scroll to position [141, 0]
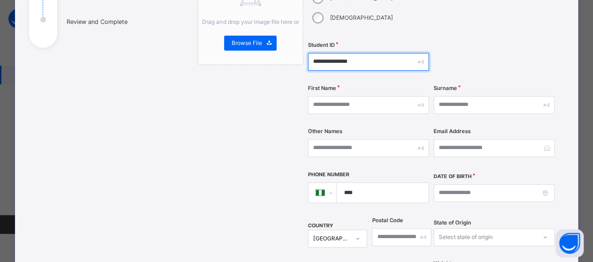
type input "**********"
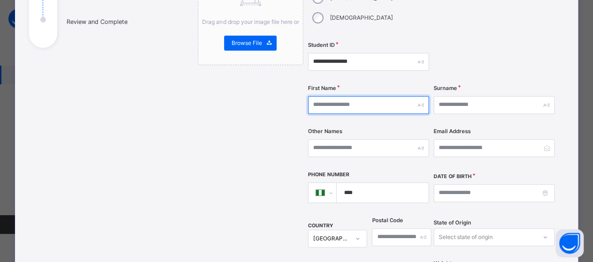
click at [346, 96] on input "text" at bounding box center [368, 105] width 121 height 18
type input "*****"
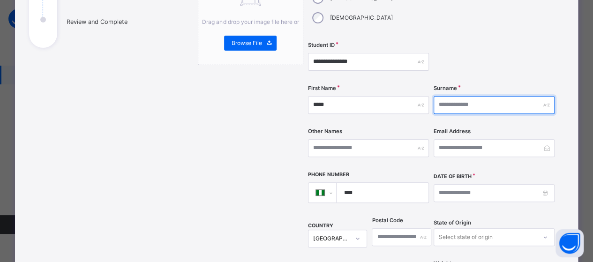
click at [441, 96] on input "text" at bounding box center [493, 105] width 121 height 18
type input "******"
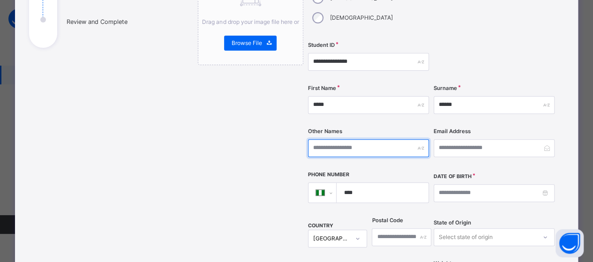
click at [375, 139] on input "text" at bounding box center [368, 148] width 121 height 18
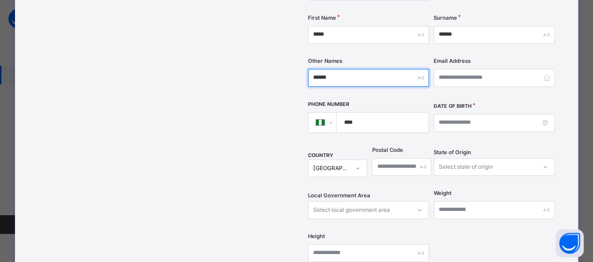
scroll to position [234, 0]
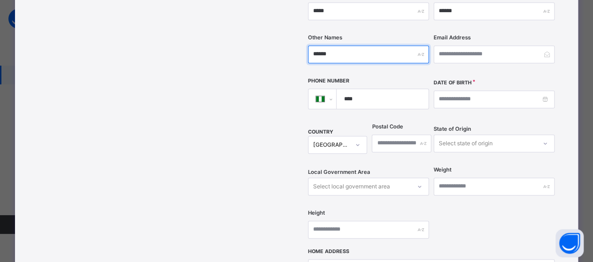
type input "******"
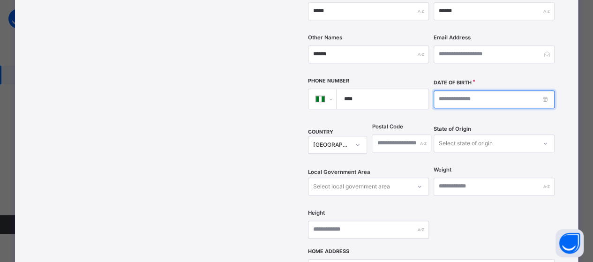
click at [481, 90] on input at bounding box center [493, 99] width 121 height 18
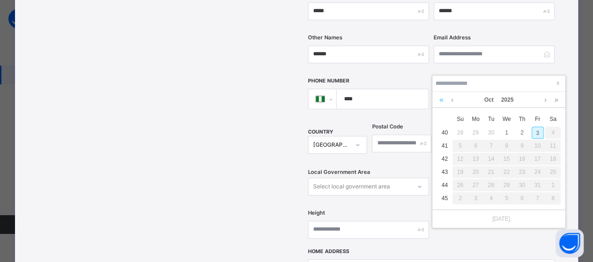
click at [442, 100] on link at bounding box center [441, 100] width 9 height 16
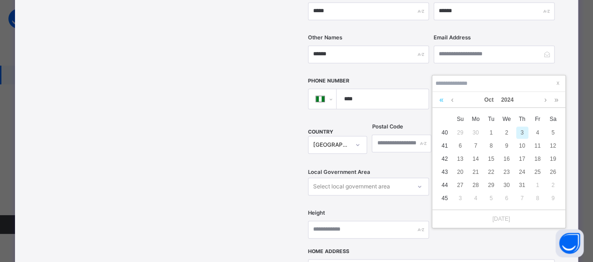
click at [442, 100] on link at bounding box center [441, 100] width 9 height 16
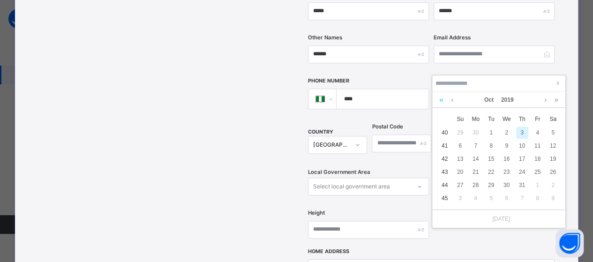
click at [442, 100] on link at bounding box center [441, 100] width 9 height 16
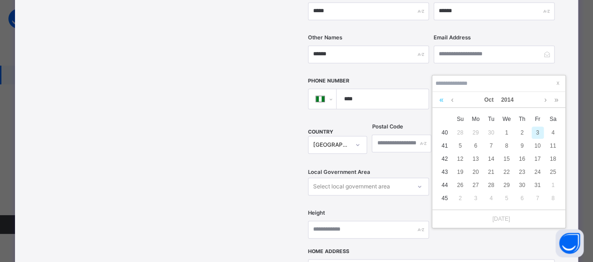
click at [442, 100] on link at bounding box center [441, 100] width 9 height 16
click at [473, 144] on div "7" at bounding box center [476, 146] width 12 height 12
type input "**********"
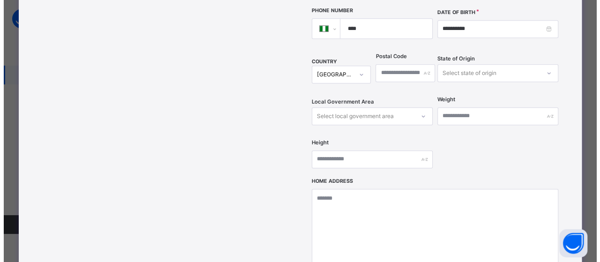
scroll to position [375, 0]
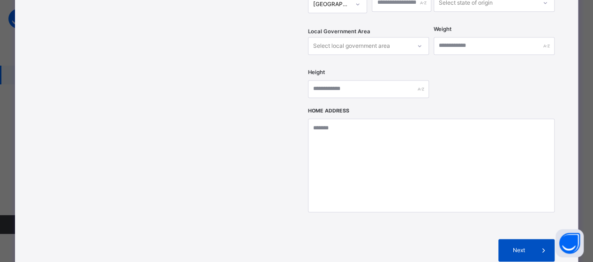
click at [520, 246] on span "Next" at bounding box center [518, 250] width 27 height 8
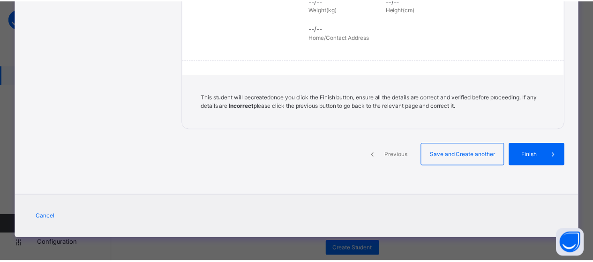
scroll to position [253, 0]
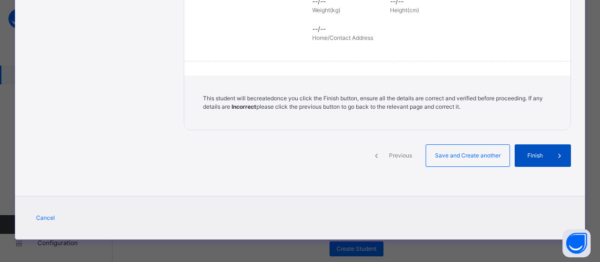
click at [539, 159] on span "Finish" at bounding box center [535, 155] width 27 height 8
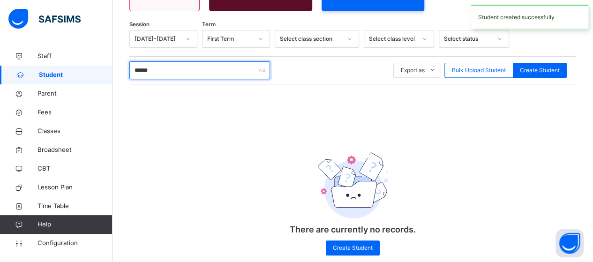
click at [227, 61] on input "******" at bounding box center [199, 70] width 141 height 18
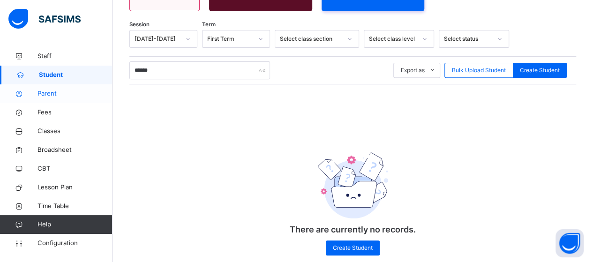
drag, startPoint x: 39, startPoint y: 112, endPoint x: 47, endPoint y: 92, distance: 21.5
click at [40, 112] on span "Fees" at bounding box center [74, 112] width 75 height 9
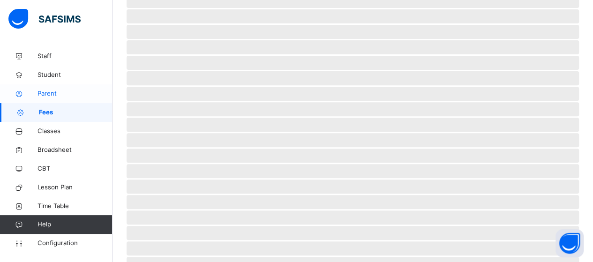
click at [47, 89] on span "Parent" at bounding box center [74, 93] width 75 height 9
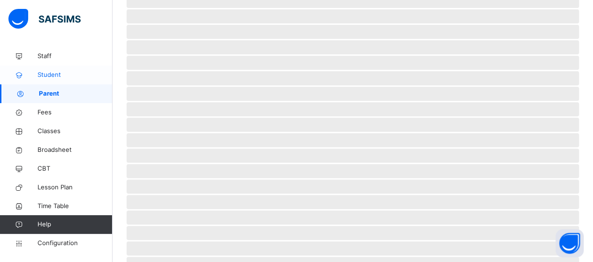
click at [51, 75] on span "Student" at bounding box center [74, 74] width 75 height 9
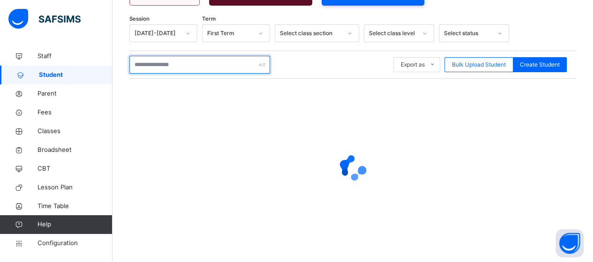
click at [179, 60] on input "text" at bounding box center [199, 65] width 141 height 18
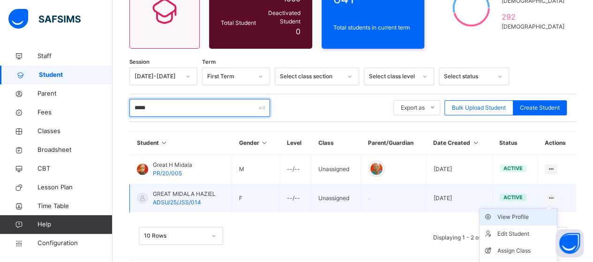
scroll to position [133, 0]
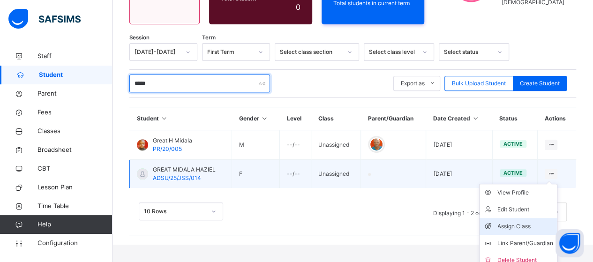
type input "*****"
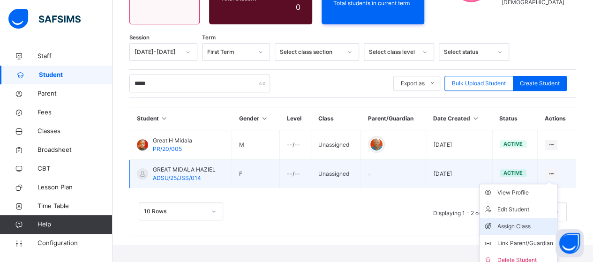
click at [527, 222] on div "Assign Class" at bounding box center [525, 226] width 56 height 9
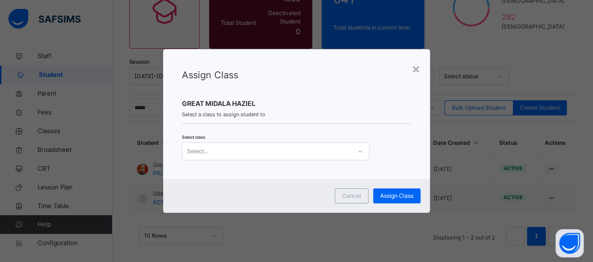
scroll to position [0, 0]
click at [360, 150] on icon at bounding box center [360, 151] width 6 height 9
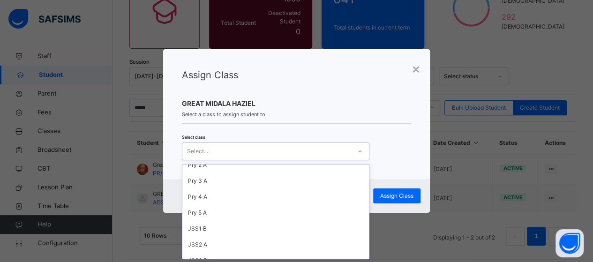
scroll to position [141, 0]
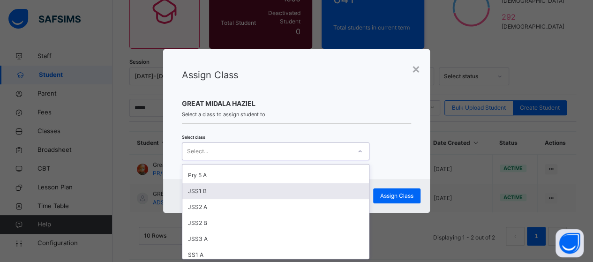
click at [221, 189] on div "JSS1 B" at bounding box center [275, 191] width 187 height 16
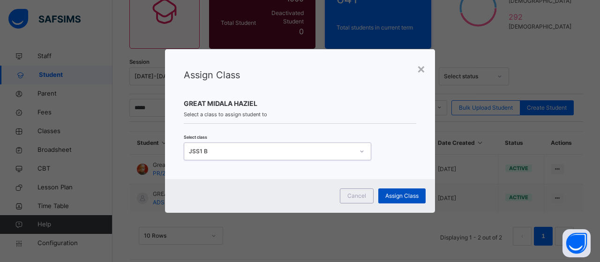
click at [396, 198] on span "Assign Class" at bounding box center [401, 196] width 33 height 8
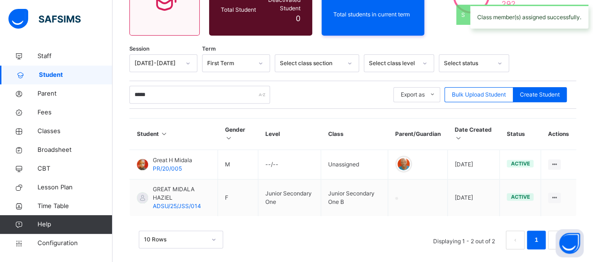
scroll to position [126, 0]
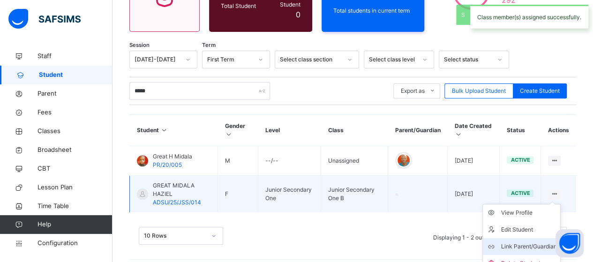
click at [527, 242] on div "Link Parent/Guardian" at bounding box center [528, 246] width 56 height 9
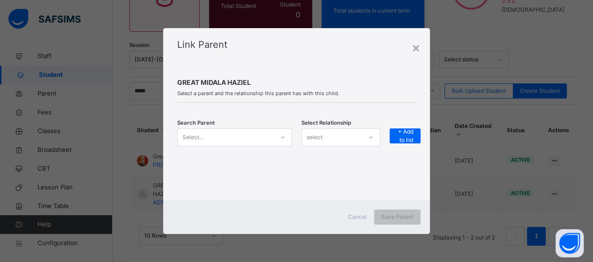
click at [281, 135] on icon at bounding box center [283, 137] width 6 height 9
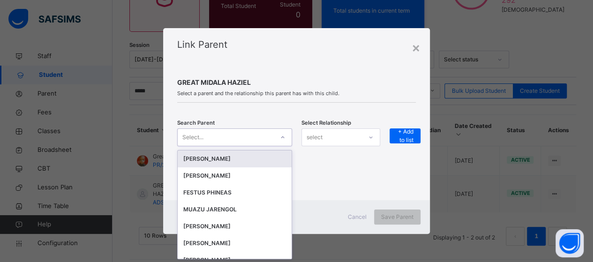
scroll to position [0, 0]
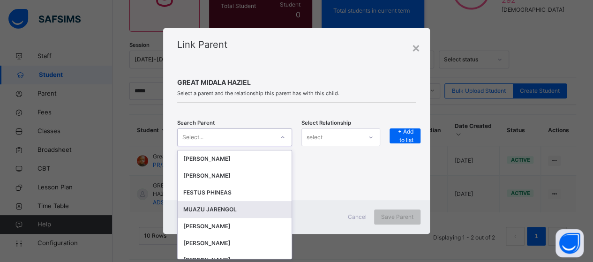
drag, startPoint x: 212, startPoint y: 206, endPoint x: 366, endPoint y: 151, distance: 162.9
click at [226, 207] on div "MUAZU JARENGOL" at bounding box center [234, 209] width 103 height 9
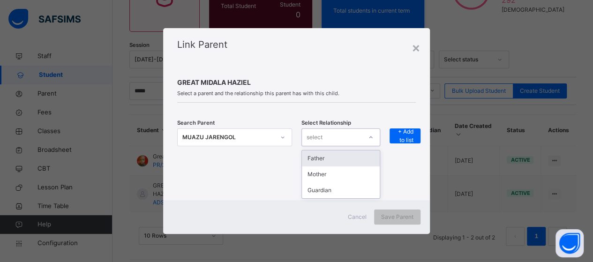
click at [355, 139] on div "select" at bounding box center [332, 137] width 60 height 15
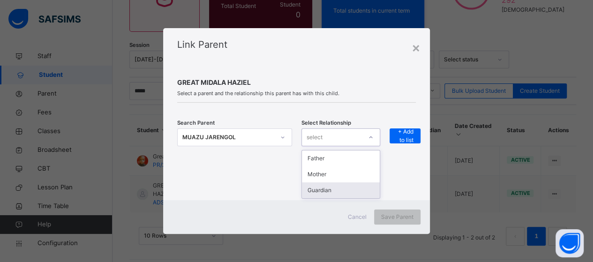
drag, startPoint x: 337, startPoint y: 194, endPoint x: 393, endPoint y: 174, distance: 58.9
click at [346, 192] on div "Guardian" at bounding box center [341, 190] width 78 height 16
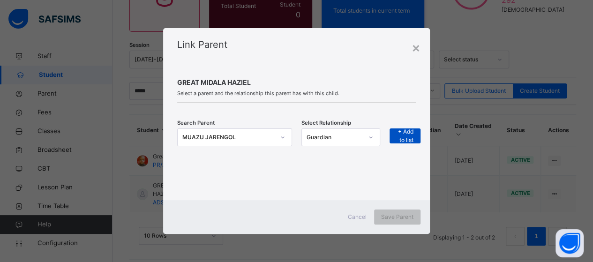
click at [407, 134] on span "+ Add to list" at bounding box center [404, 135] width 17 height 17
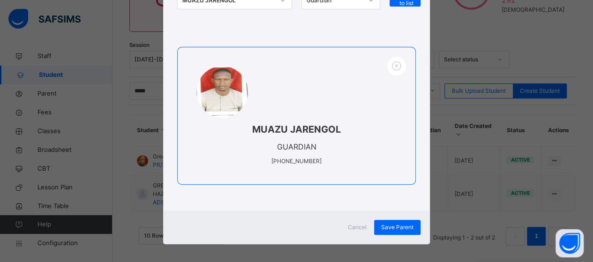
scroll to position [137, 0]
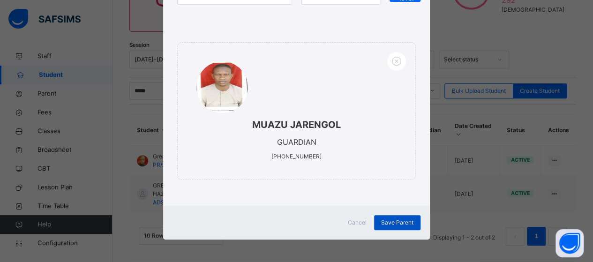
click at [381, 220] on span "Save Parent" at bounding box center [397, 222] width 32 height 8
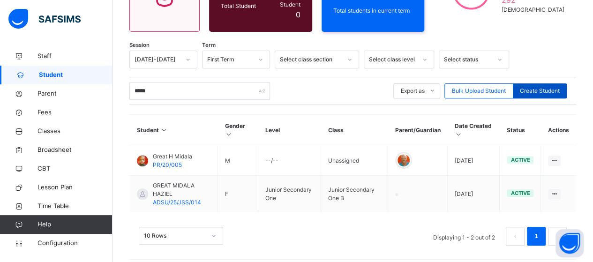
click at [549, 87] on span "Create Student" at bounding box center [540, 91] width 40 height 8
select select "**"
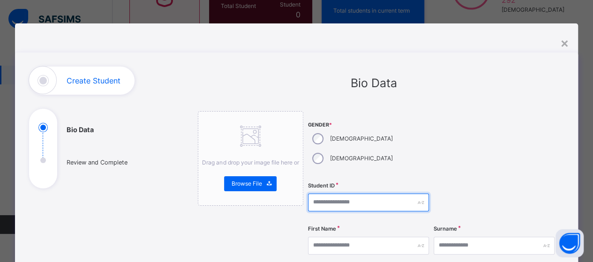
click at [336, 194] on input "text" at bounding box center [368, 203] width 121 height 18
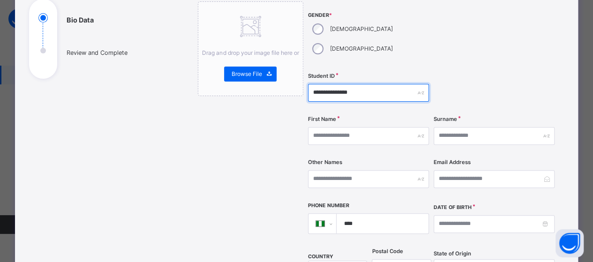
scroll to position [141, 0]
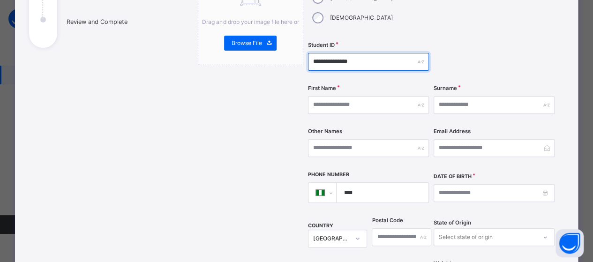
type input "**********"
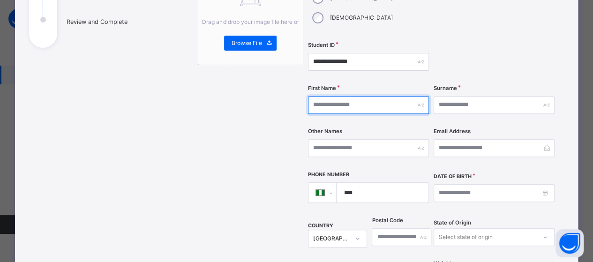
click at [322, 96] on input "text" at bounding box center [368, 105] width 121 height 18
type input "******"
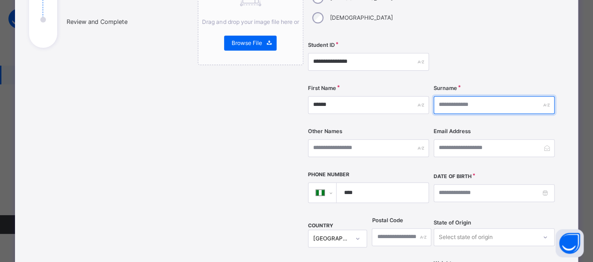
click at [444, 96] on input "text" at bounding box center [493, 105] width 121 height 18
type input "*******"
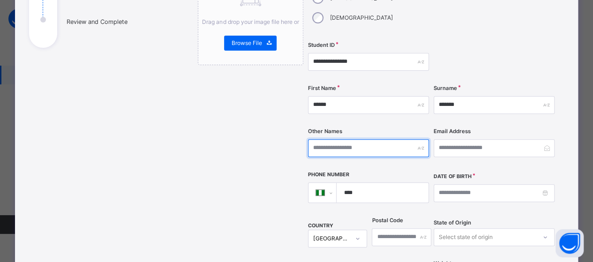
click at [363, 139] on input "text" at bounding box center [368, 148] width 121 height 18
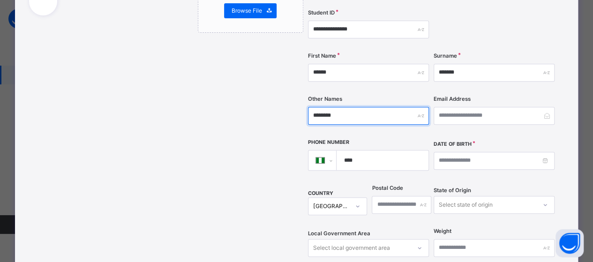
scroll to position [187, 0]
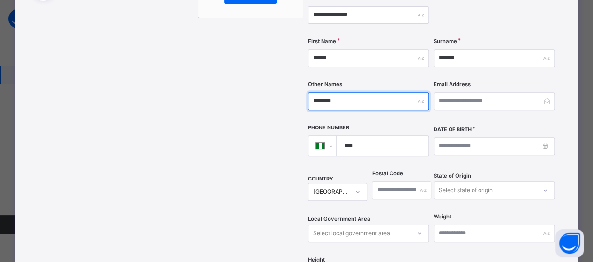
type input "********"
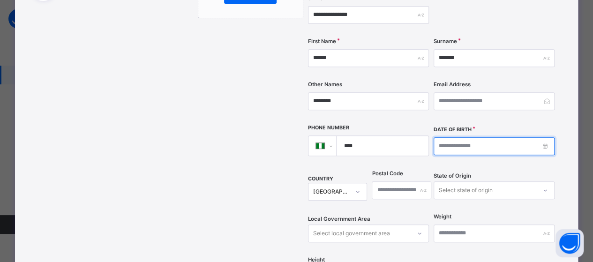
click at [517, 137] on input at bounding box center [493, 146] width 121 height 18
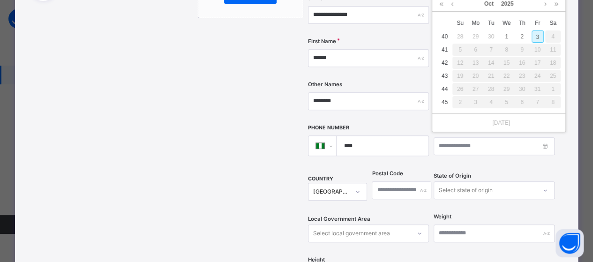
scroll to position [0, 0]
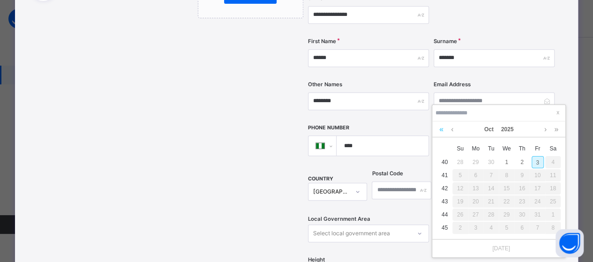
click at [440, 131] on link at bounding box center [441, 129] width 9 height 16
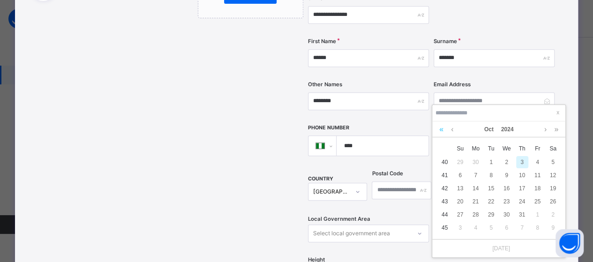
click at [440, 131] on link at bounding box center [441, 129] width 9 height 16
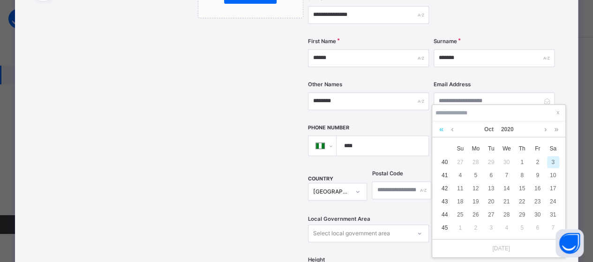
click at [440, 131] on link at bounding box center [441, 129] width 9 height 16
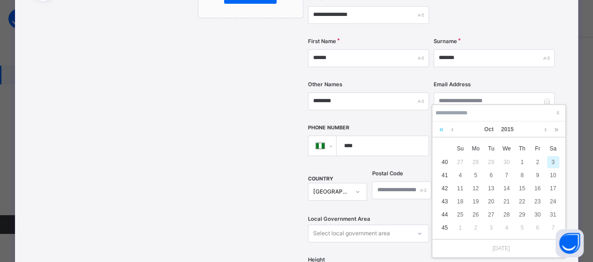
click at [440, 131] on link at bounding box center [441, 129] width 9 height 16
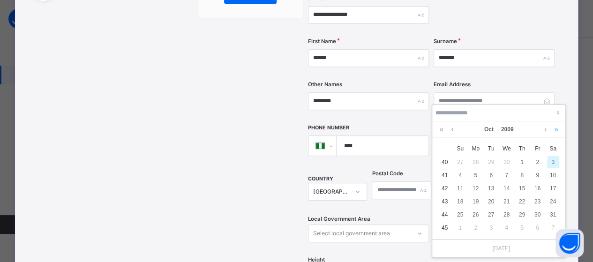
click at [554, 130] on link at bounding box center [556, 129] width 9 height 16
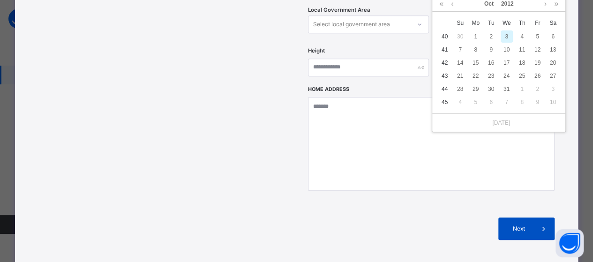
scroll to position [422, 0]
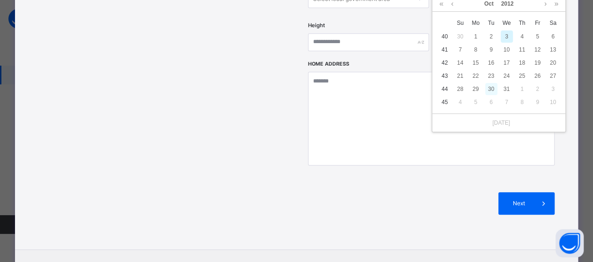
click at [493, 83] on div "30" at bounding box center [491, 89] width 12 height 12
type input "**********"
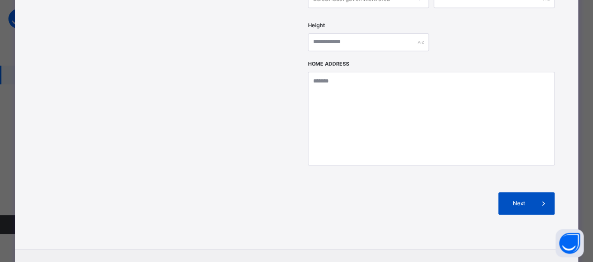
click at [522, 199] on span "Next" at bounding box center [518, 203] width 27 height 8
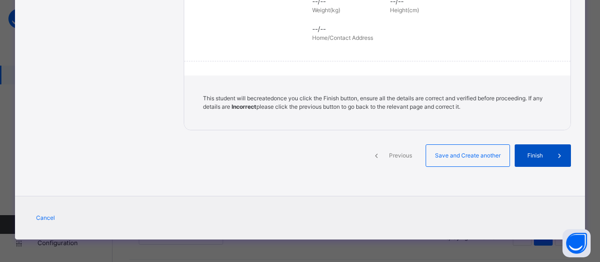
click at [528, 157] on span "Finish" at bounding box center [535, 155] width 27 height 8
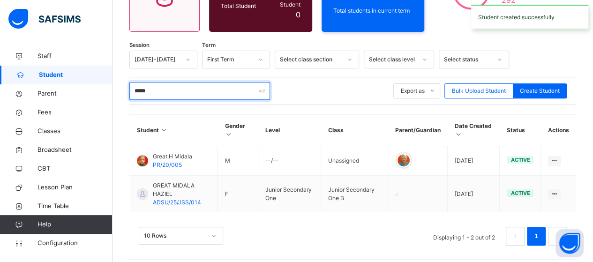
click at [175, 82] on input "*****" at bounding box center [199, 91] width 141 height 18
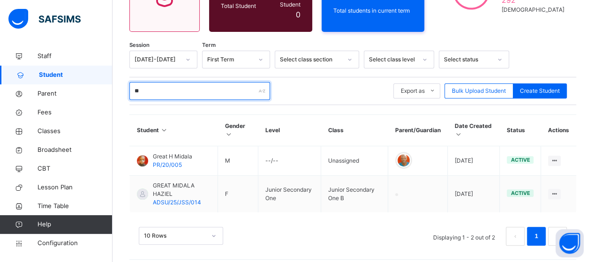
type input "*"
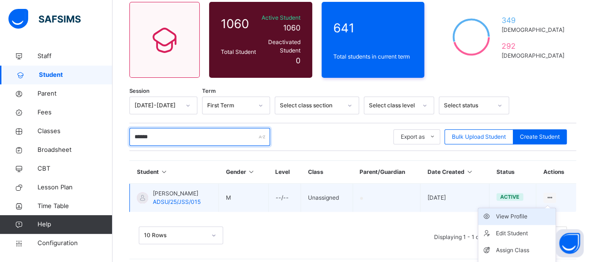
scroll to position [104, 0]
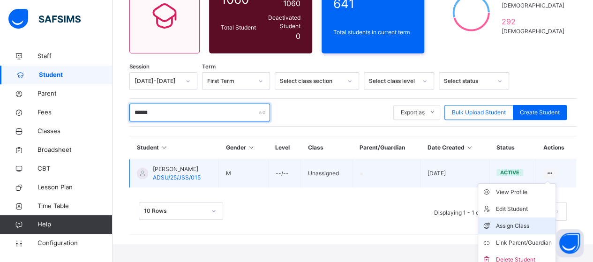
type input "******"
click at [532, 221] on div "Assign Class" at bounding box center [524, 225] width 56 height 9
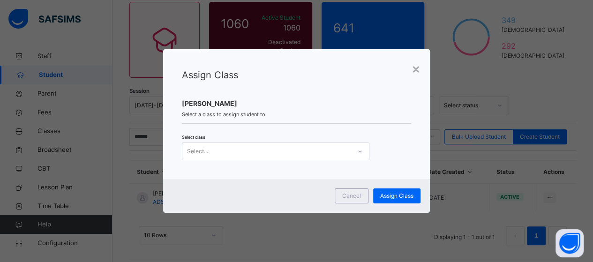
scroll to position [0, 0]
click at [354, 147] on div at bounding box center [360, 151] width 16 height 15
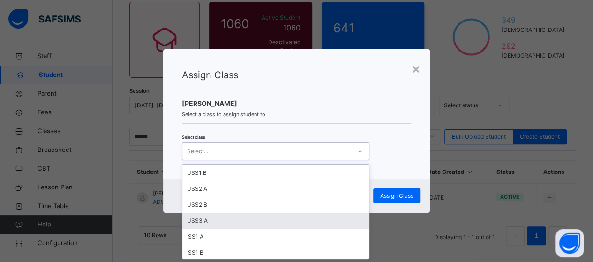
scroll to position [141, 0]
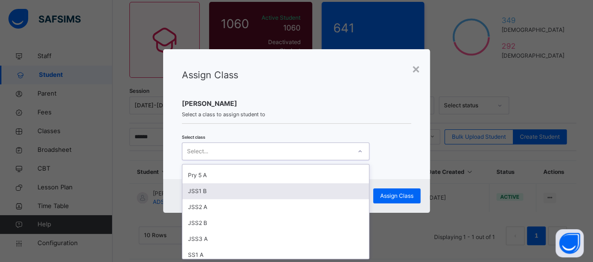
click at [221, 188] on div "JSS1 B" at bounding box center [275, 191] width 187 height 16
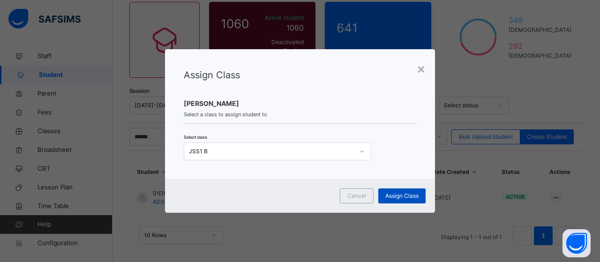
click at [408, 197] on span "Assign Class" at bounding box center [401, 196] width 33 height 8
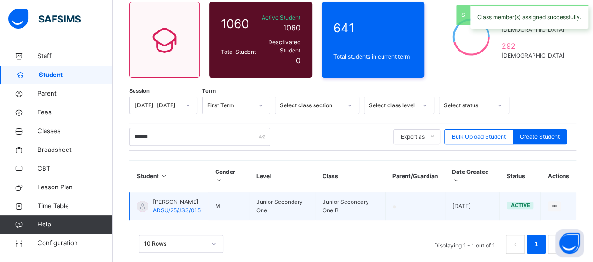
scroll to position [97, 0]
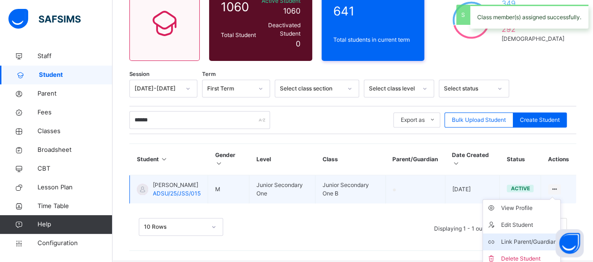
click at [534, 237] on div "Link Parent/Guardian" at bounding box center [528, 241] width 56 height 9
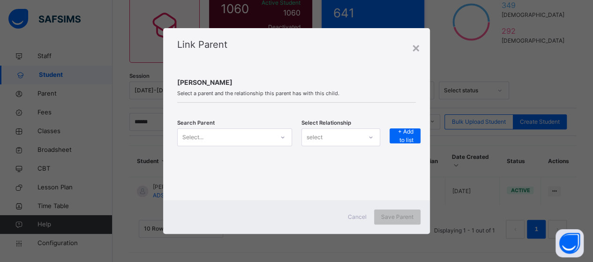
click at [283, 141] on icon at bounding box center [283, 137] width 6 height 9
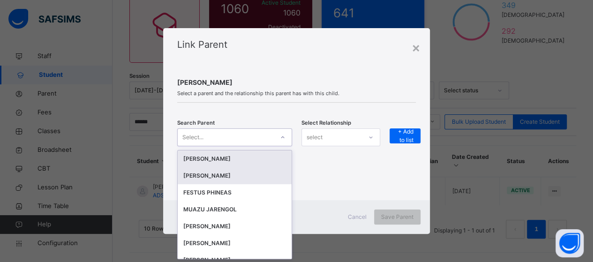
scroll to position [0, 0]
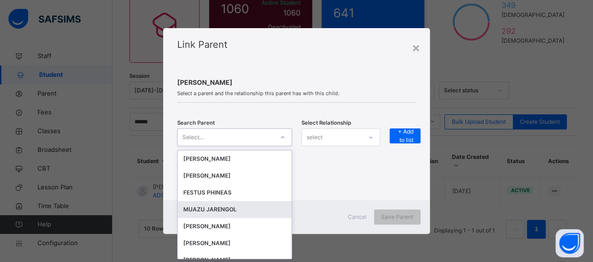
click at [213, 210] on div "MUAZU JARENGOL" at bounding box center [234, 209] width 103 height 9
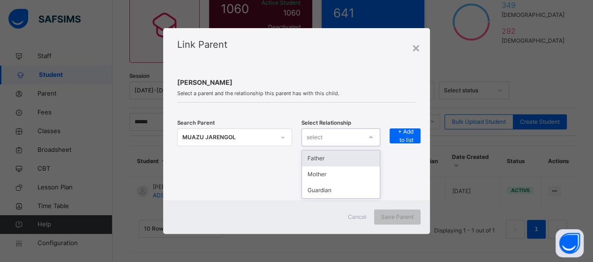
click at [360, 140] on div "select" at bounding box center [332, 137] width 60 height 15
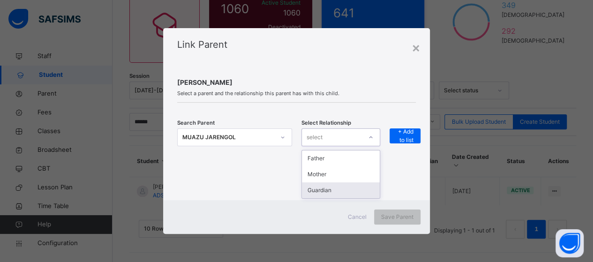
drag, startPoint x: 336, startPoint y: 198, endPoint x: 366, endPoint y: 177, distance: 36.4
click at [343, 194] on div "Guardian" at bounding box center [341, 190] width 78 height 16
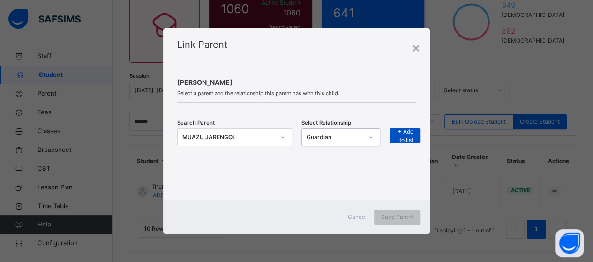
click at [407, 135] on span "+ Add to list" at bounding box center [404, 135] width 17 height 17
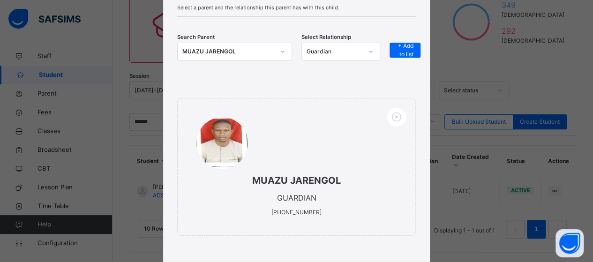
scroll to position [137, 0]
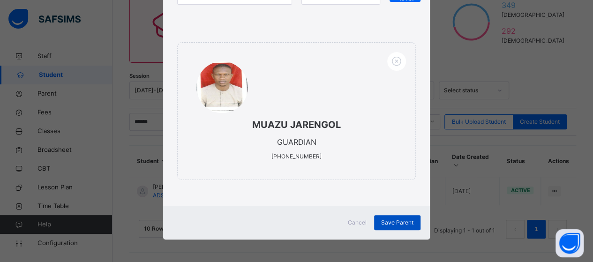
click at [394, 220] on span "Save Parent" at bounding box center [397, 222] width 32 height 8
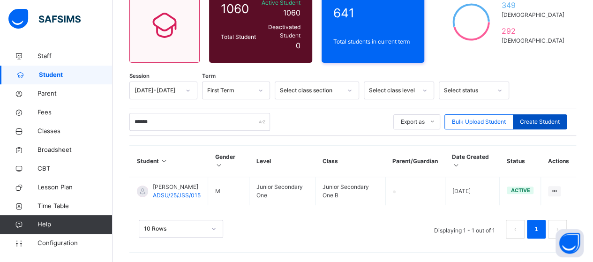
click at [538, 118] on span "Create Student" at bounding box center [540, 122] width 40 height 8
select select "**"
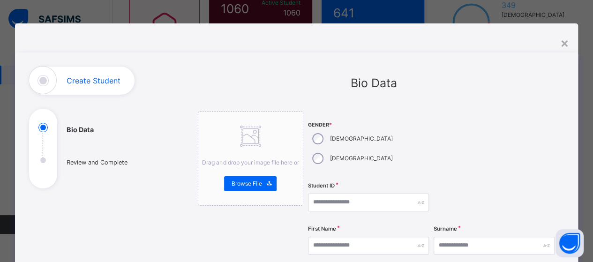
click at [309, 131] on div "[DEMOGRAPHIC_DATA]" at bounding box center [351, 139] width 87 height 20
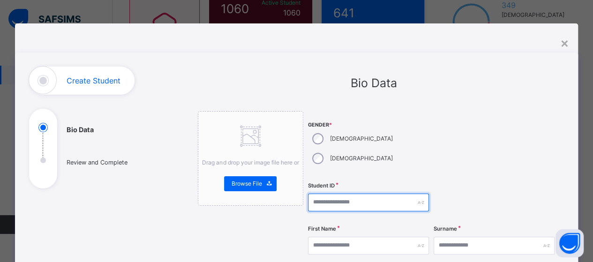
click at [324, 194] on input "text" at bounding box center [368, 203] width 121 height 18
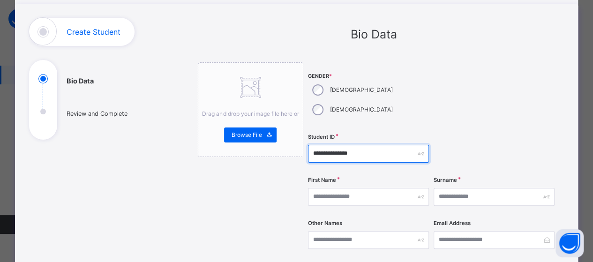
scroll to position [94, 0]
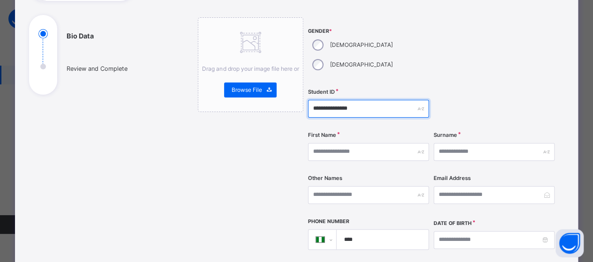
type input "**********"
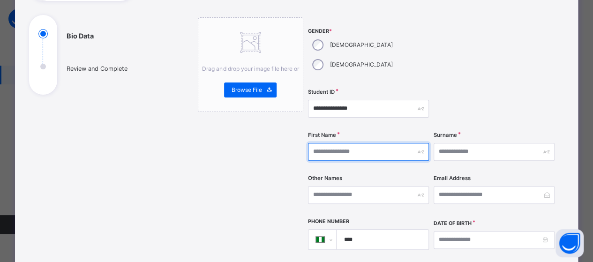
click at [330, 143] on input "text" at bounding box center [368, 152] width 121 height 18
type input "*****"
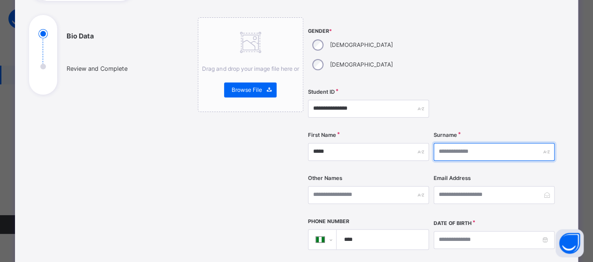
click at [472, 143] on input "text" at bounding box center [493, 152] width 121 height 18
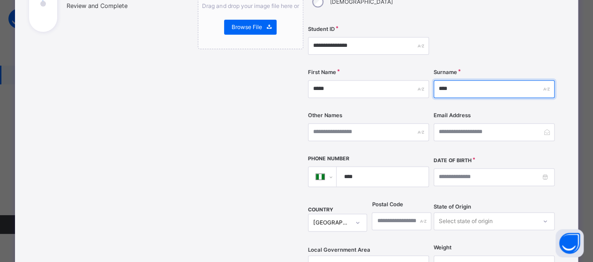
scroll to position [187, 0]
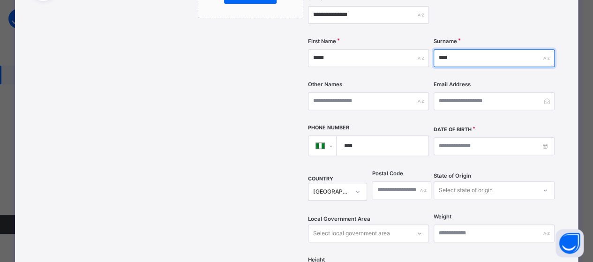
type input "****"
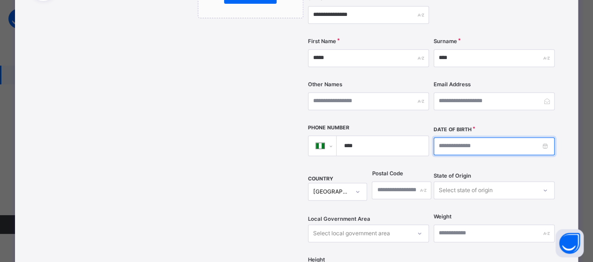
click at [462, 137] on input at bounding box center [493, 146] width 121 height 18
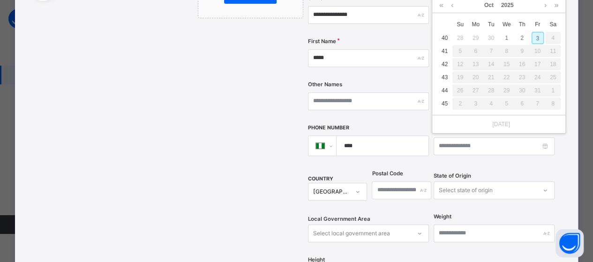
scroll to position [0, 0]
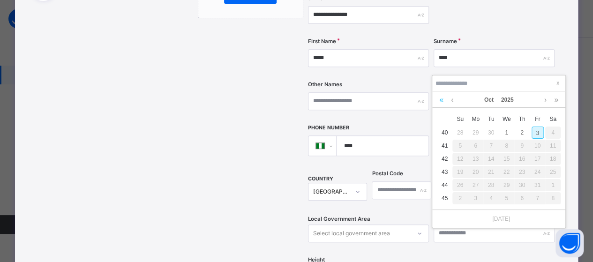
click at [440, 98] on link at bounding box center [441, 100] width 9 height 16
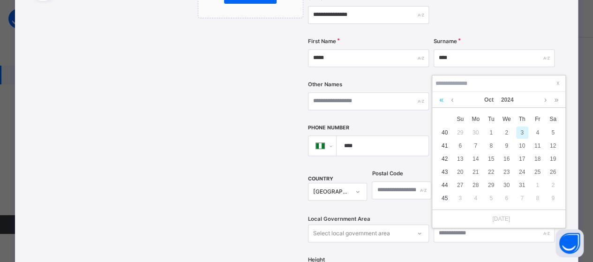
click at [440, 98] on link at bounding box center [441, 100] width 9 height 16
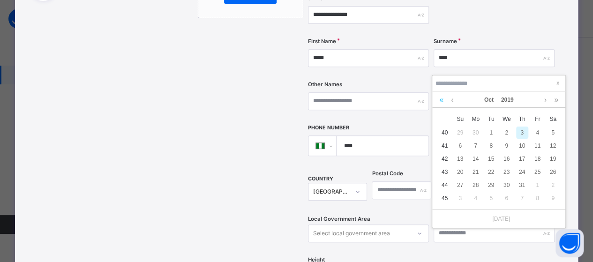
click at [440, 98] on link at bounding box center [441, 100] width 9 height 16
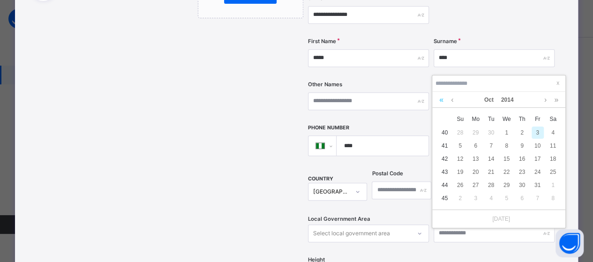
click at [442, 98] on link at bounding box center [441, 100] width 9 height 16
click at [493, 158] on div "15" at bounding box center [491, 159] width 12 height 12
type input "**********"
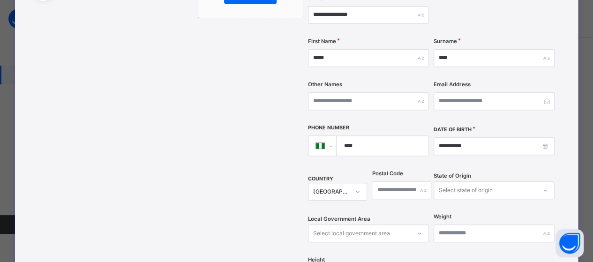
scroll to position [375, 0]
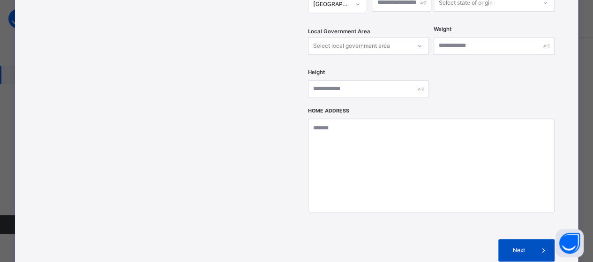
click at [527, 239] on div "Next" at bounding box center [526, 250] width 56 height 22
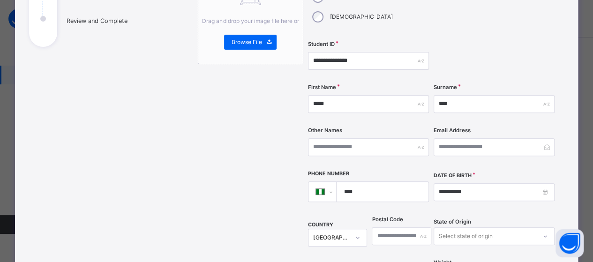
scroll to position [141, 0]
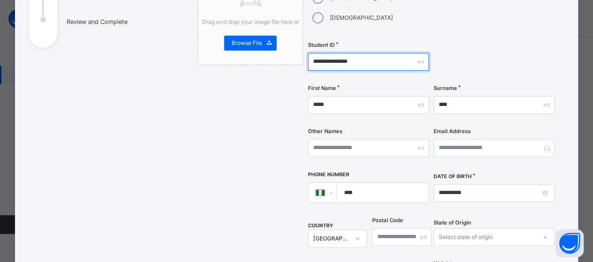
click at [360, 53] on input "**********" at bounding box center [368, 62] width 121 height 18
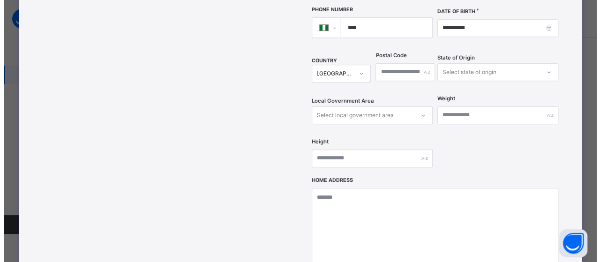
scroll to position [375, 0]
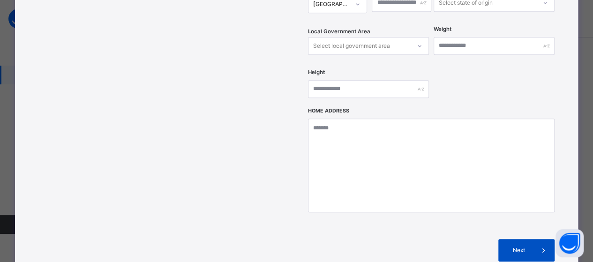
type input "**********"
click at [533, 239] on span at bounding box center [543, 250] width 22 height 22
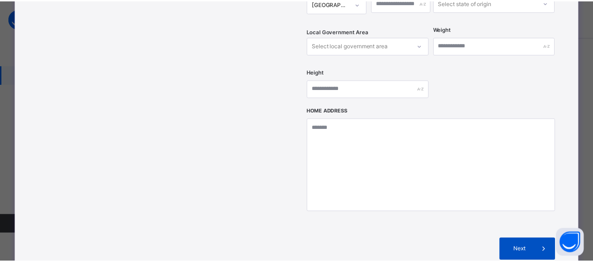
scroll to position [253, 0]
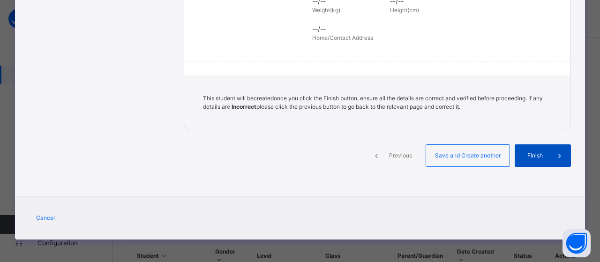
click at [548, 151] on span at bounding box center [559, 155] width 22 height 22
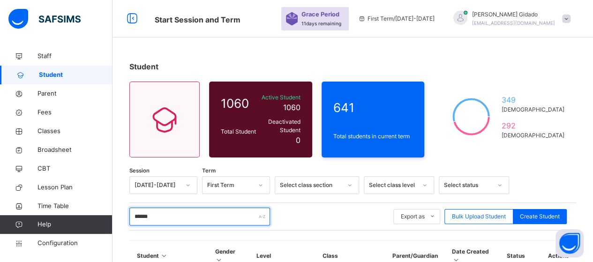
click at [177, 209] on input "******" at bounding box center [199, 217] width 141 height 18
type input "*"
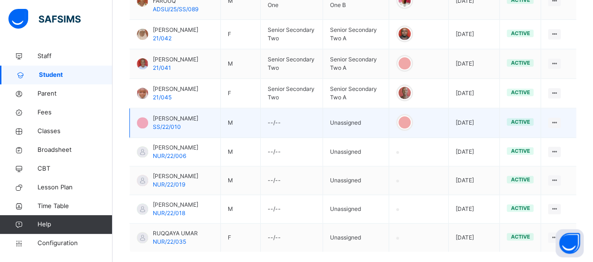
scroll to position [356, 0]
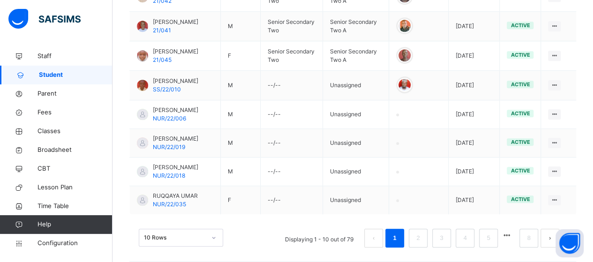
type input "**********"
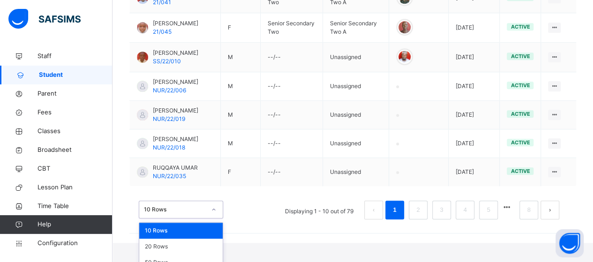
click at [211, 218] on div "option 10 Rows focused, 1 of 3. 3 results available. Use Up and Down to choose …" at bounding box center [181, 210] width 84 height 18
click at [186, 254] on div "50 Rows" at bounding box center [180, 262] width 83 height 16
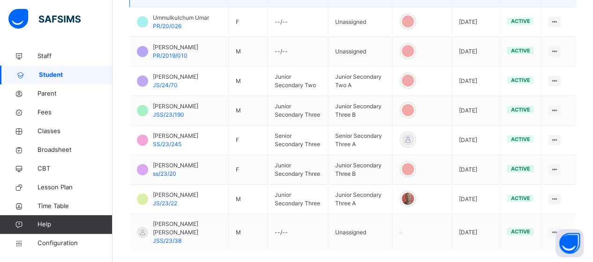
scroll to position [1530, 0]
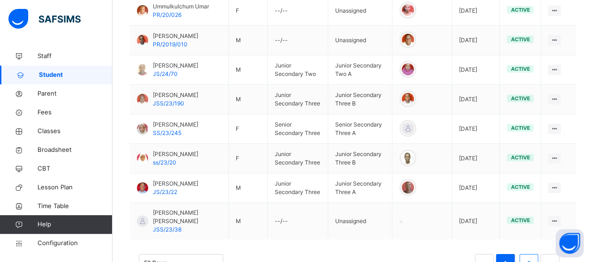
click at [533, 257] on link "2" at bounding box center [528, 263] width 9 height 12
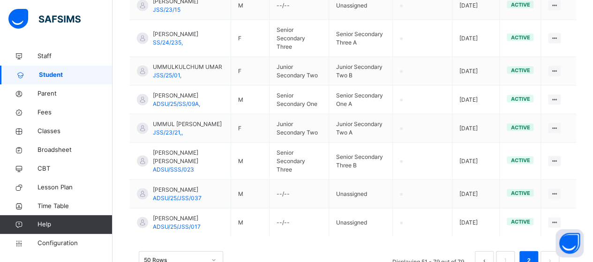
scroll to position [916, 0]
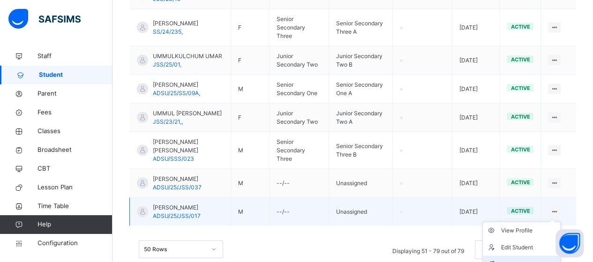
click at [531, 260] on div "Assign Class" at bounding box center [528, 264] width 56 height 9
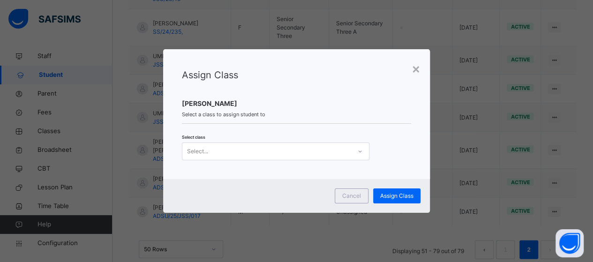
click at [357, 153] on icon at bounding box center [360, 151] width 6 height 9
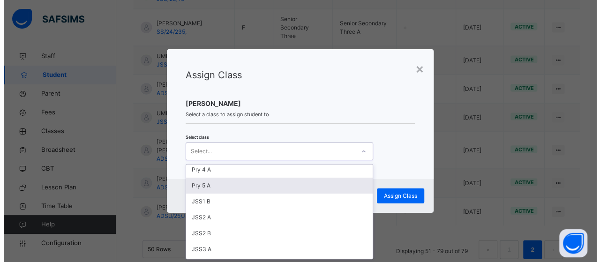
scroll to position [141, 0]
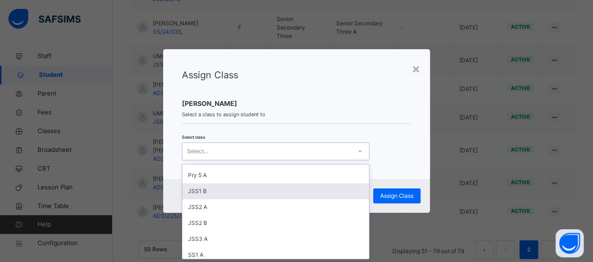
click at [204, 193] on div "JSS1 B" at bounding box center [275, 191] width 187 height 16
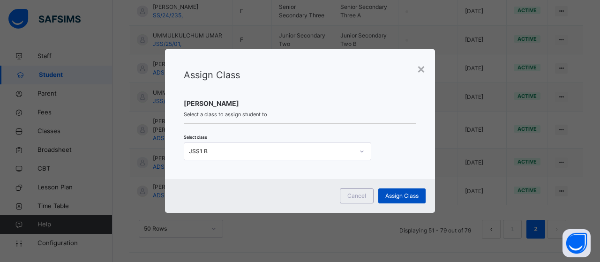
click at [392, 194] on span "Assign Class" at bounding box center [401, 196] width 33 height 8
click at [405, 117] on span "Select a class to assign student to" at bounding box center [300, 115] width 232 height 8
click at [396, 192] on span "Assign Class" at bounding box center [401, 196] width 33 height 8
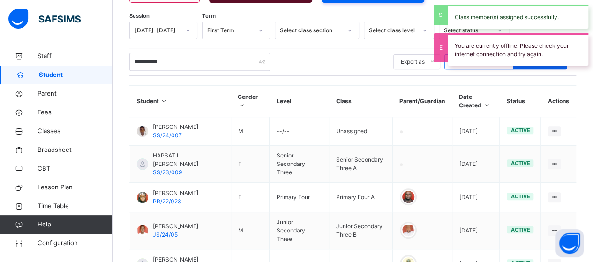
scroll to position [916, 0]
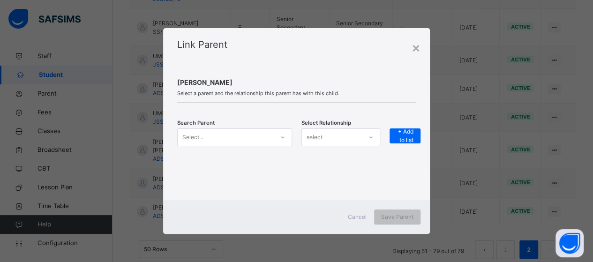
click at [282, 136] on icon at bounding box center [283, 137] width 6 height 9
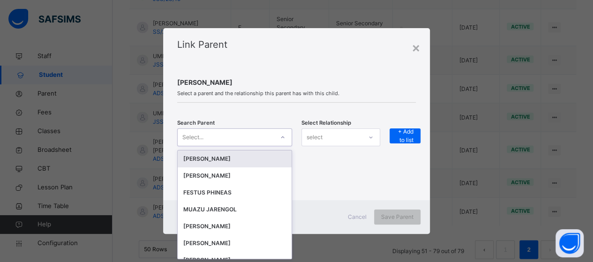
scroll to position [0, 0]
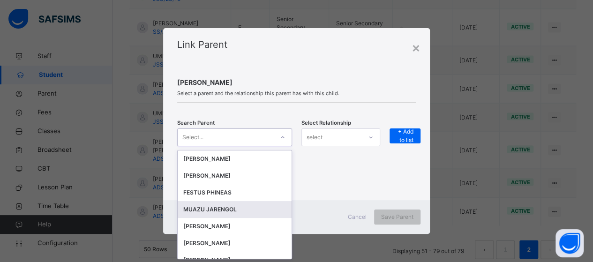
drag, startPoint x: 218, startPoint y: 208, endPoint x: 245, endPoint y: 203, distance: 27.1
click at [221, 206] on div "MUAZU JARENGOL" at bounding box center [234, 209] width 103 height 9
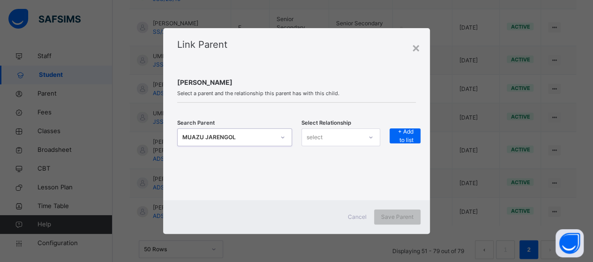
click at [362, 140] on div "select" at bounding box center [332, 137] width 60 height 15
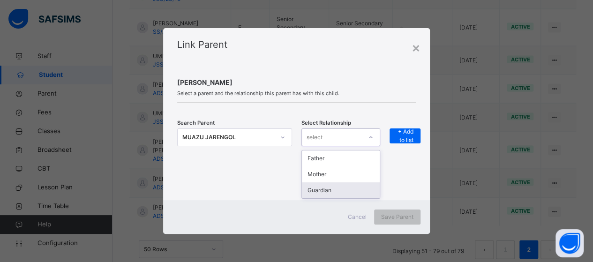
drag, startPoint x: 335, startPoint y: 190, endPoint x: 358, endPoint y: 169, distance: 31.5
click at [335, 189] on div "Guardian" at bounding box center [341, 190] width 78 height 16
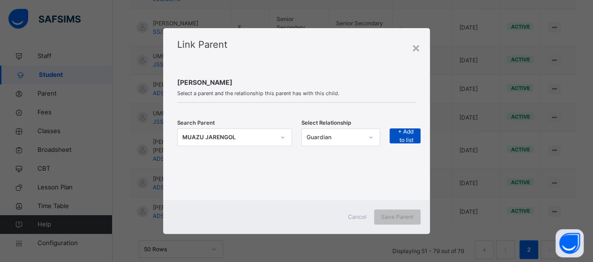
click at [398, 135] on span "+ Add to list" at bounding box center [404, 135] width 17 height 17
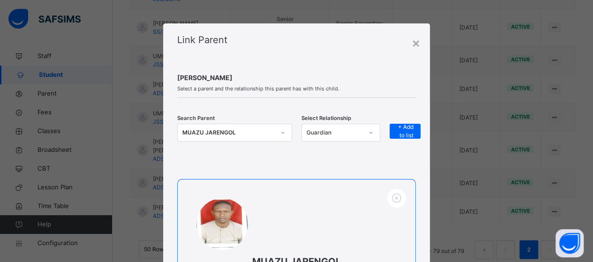
scroll to position [137, 0]
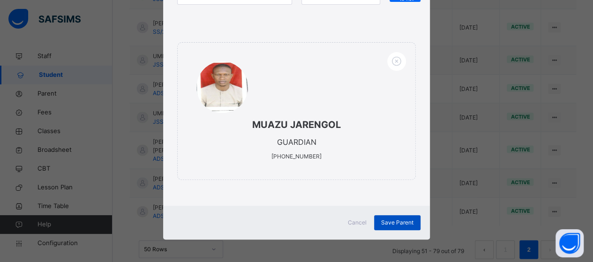
click at [388, 223] on span "Save Parent" at bounding box center [397, 222] width 32 height 8
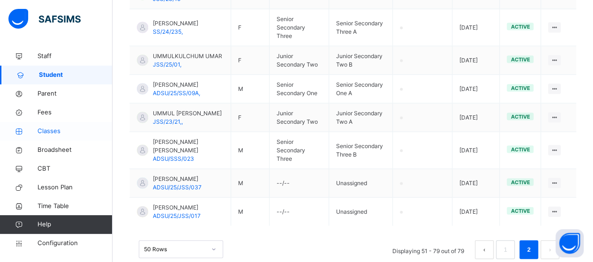
click at [48, 128] on span "Classes" at bounding box center [74, 131] width 75 height 9
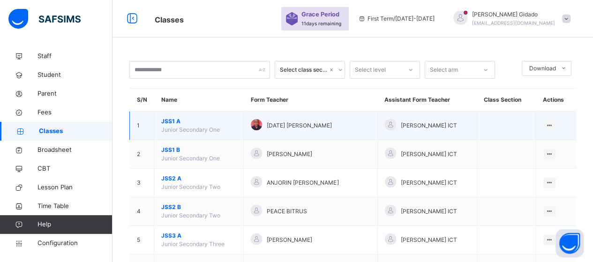
scroll to position [47, 0]
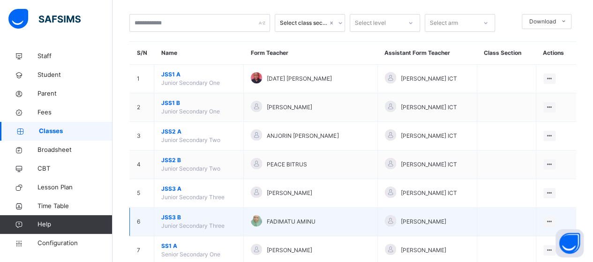
click at [172, 216] on span "JSS3 B" at bounding box center [198, 217] width 75 height 8
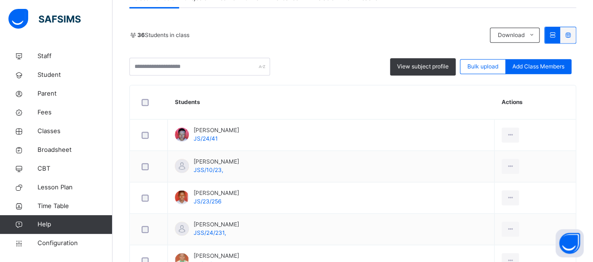
scroll to position [515, 0]
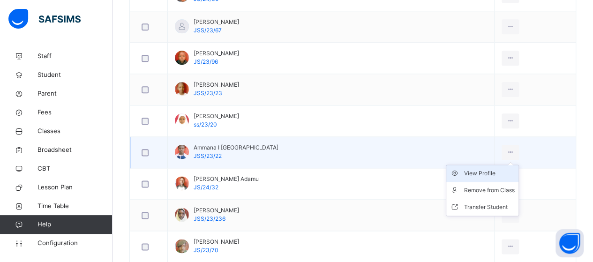
click at [485, 173] on div "View Profile" at bounding box center [489, 173] width 51 height 9
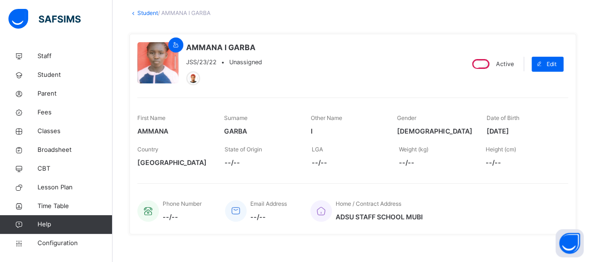
scroll to position [13, 0]
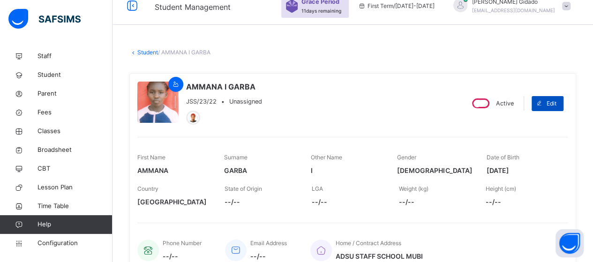
click at [546, 102] on span at bounding box center [538, 103] width 15 height 15
select select "**"
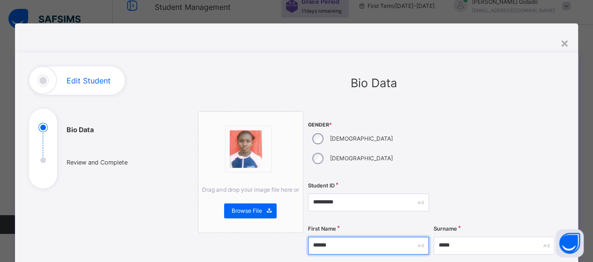
click at [343, 237] on input "******" at bounding box center [368, 246] width 121 height 18
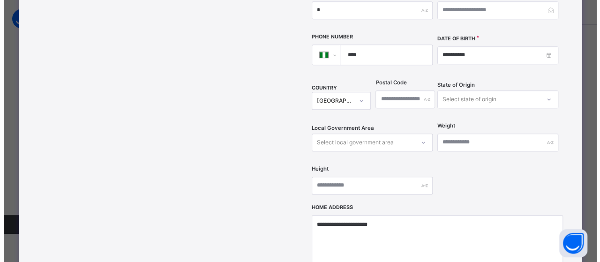
scroll to position [375, 0]
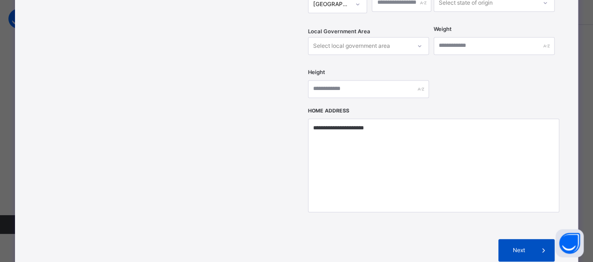
type input "*****"
click at [530, 239] on div "Next" at bounding box center [526, 250] width 56 height 22
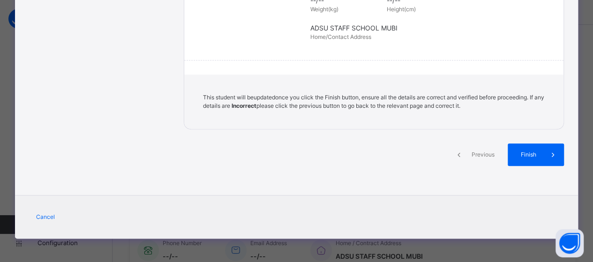
scroll to position [253, 0]
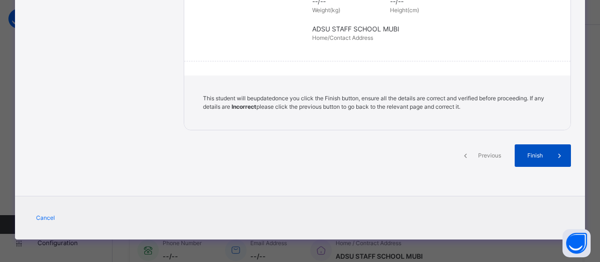
click at [548, 153] on span at bounding box center [559, 155] width 22 height 22
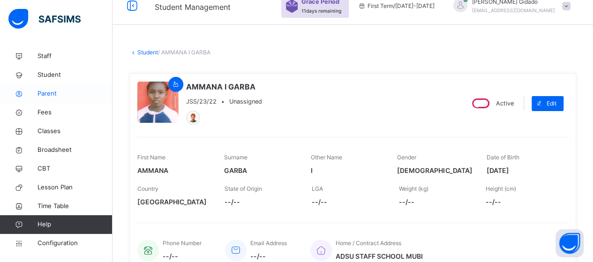
click at [44, 89] on span "Parent" at bounding box center [74, 93] width 75 height 9
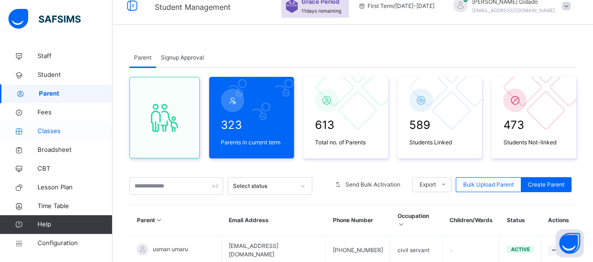
click at [49, 130] on span "Classes" at bounding box center [74, 131] width 75 height 9
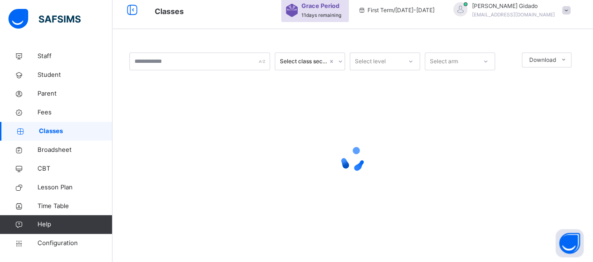
scroll to position [13, 0]
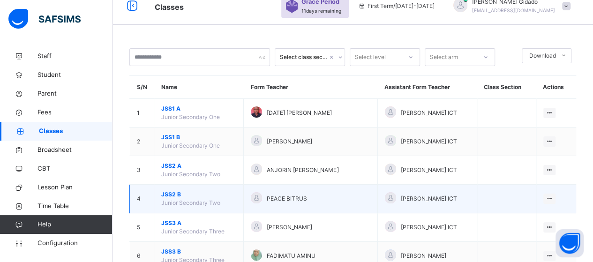
click at [173, 193] on span "JSS2 B" at bounding box center [198, 194] width 75 height 8
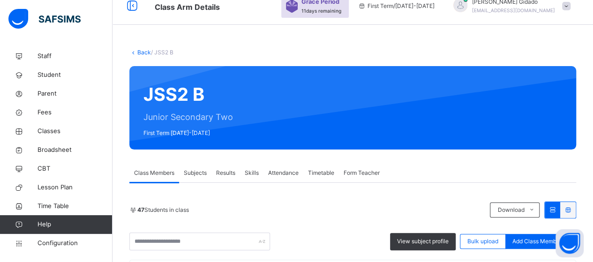
click at [142, 49] on link "Back" at bounding box center [144, 52] width 14 height 7
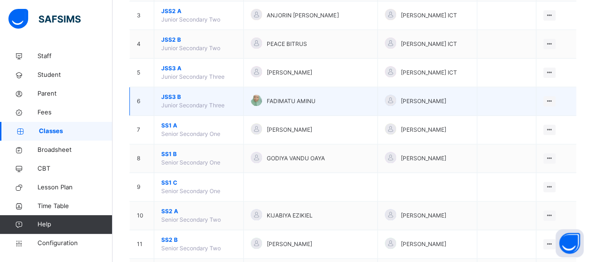
scroll to position [153, 0]
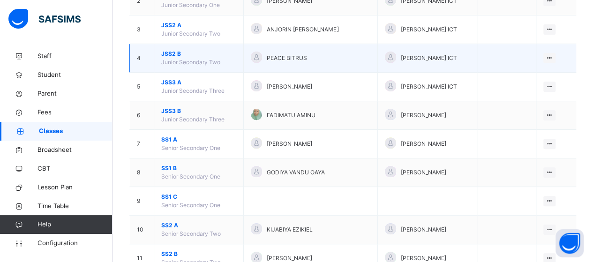
click at [169, 51] on span "JSS2 B" at bounding box center [198, 54] width 75 height 8
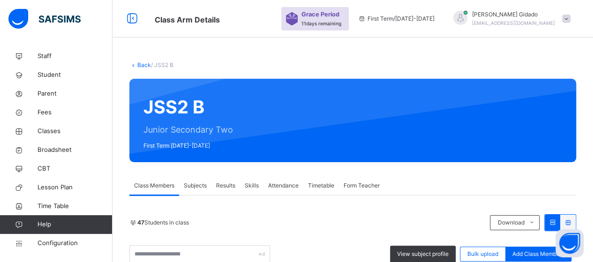
click at [140, 63] on link "Back" at bounding box center [144, 64] width 14 height 7
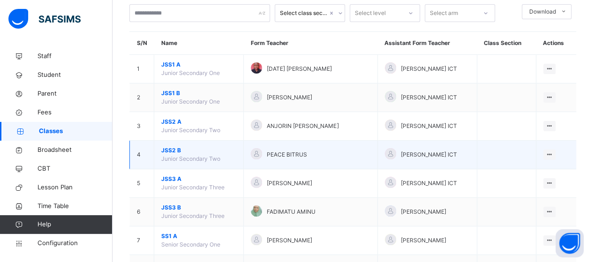
scroll to position [94, 0]
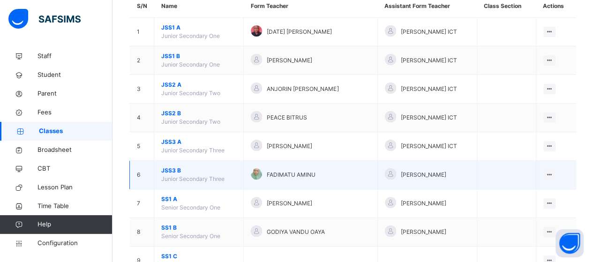
click at [169, 164] on td "JSS3 B Junior Secondary Three" at bounding box center [199, 175] width 90 height 29
click at [172, 169] on span "JSS3 B" at bounding box center [198, 170] width 75 height 8
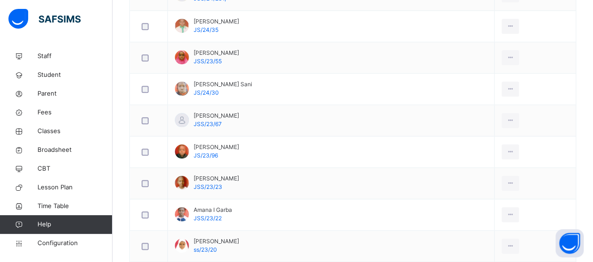
scroll to position [469, 0]
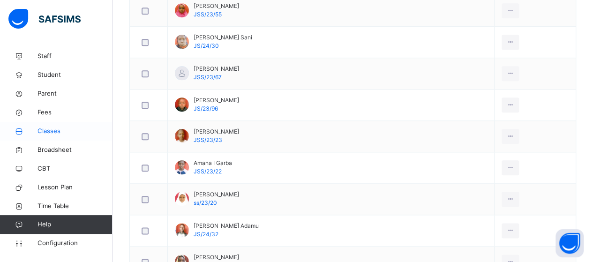
click at [39, 134] on span "Classes" at bounding box center [74, 131] width 75 height 9
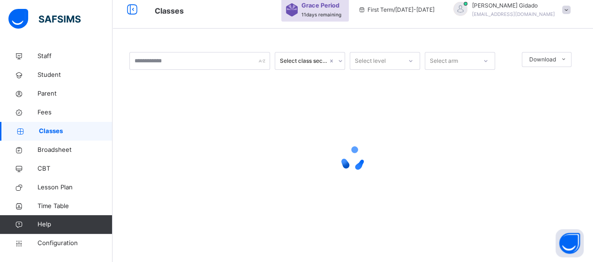
scroll to position [8, 0]
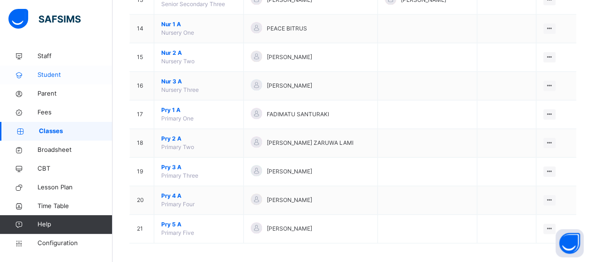
click at [48, 74] on span "Student" at bounding box center [74, 74] width 75 height 9
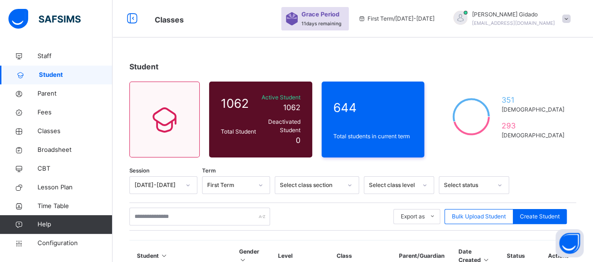
scroll to position [141, 0]
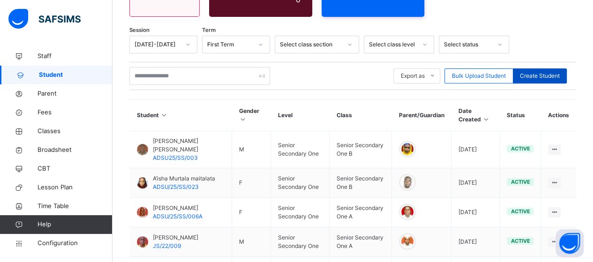
click at [537, 72] on span "Create Student" at bounding box center [540, 76] width 40 height 8
select select "**"
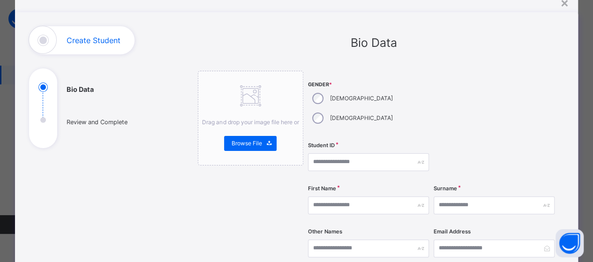
scroll to position [94, 0]
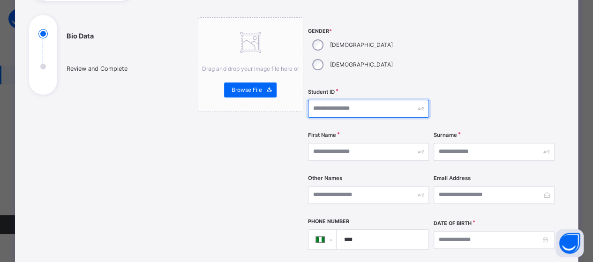
click at [351, 100] on input "text" at bounding box center [368, 109] width 121 height 18
type input "**********"
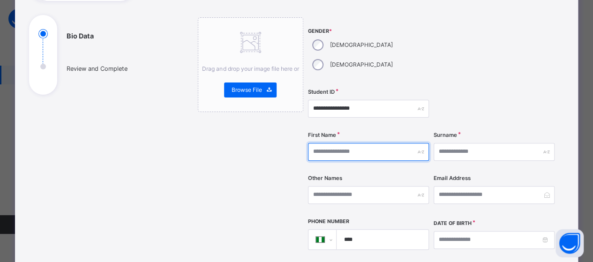
click at [344, 143] on input "text" at bounding box center [368, 152] width 121 height 18
type input "******"
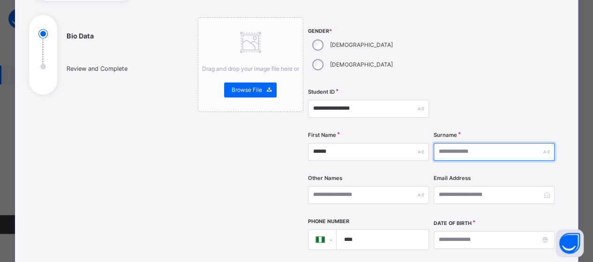
click at [446, 143] on input "text" at bounding box center [493, 152] width 121 height 18
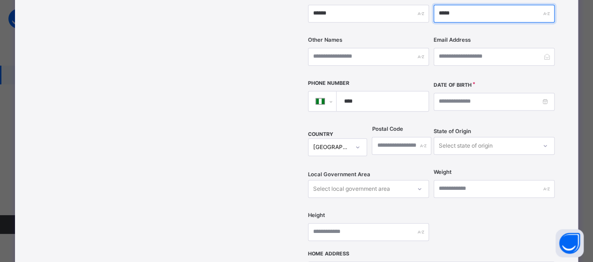
scroll to position [234, 0]
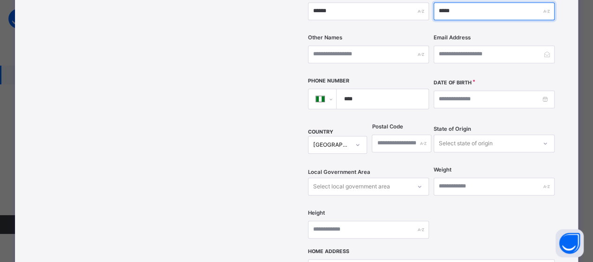
type input "*****"
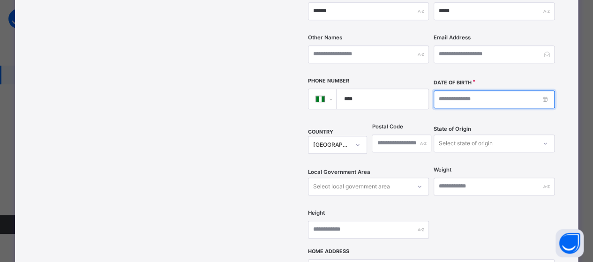
click at [517, 90] on input at bounding box center [493, 99] width 121 height 18
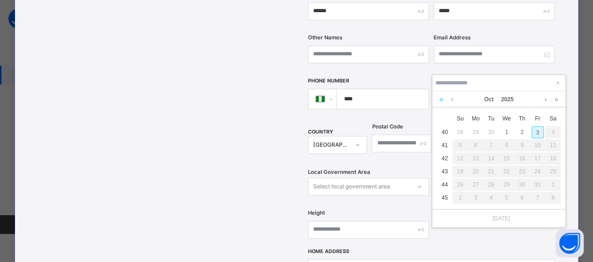
click at [442, 100] on link at bounding box center [441, 99] width 9 height 16
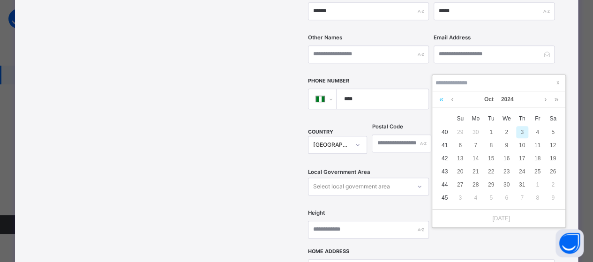
click at [442, 100] on link at bounding box center [441, 99] width 9 height 16
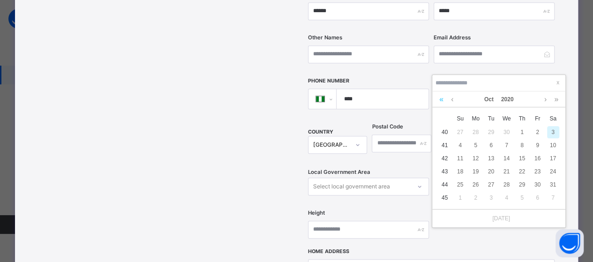
click at [442, 100] on link at bounding box center [441, 99] width 9 height 16
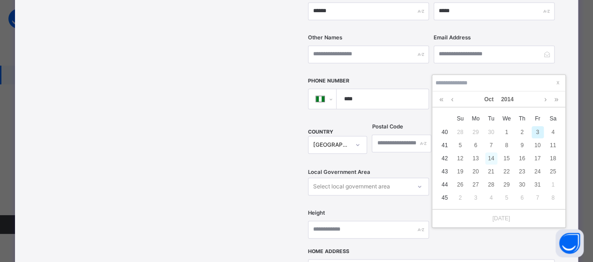
click at [491, 158] on div "14" at bounding box center [491, 158] width 12 height 12
type input "**********"
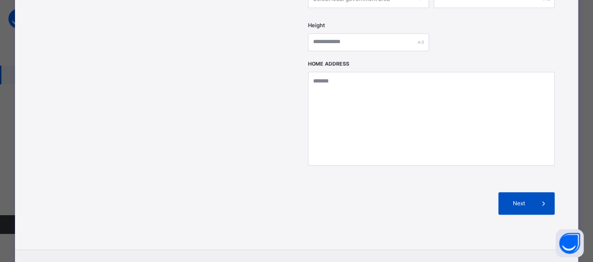
click at [517, 192] on div "Next" at bounding box center [526, 203] width 56 height 22
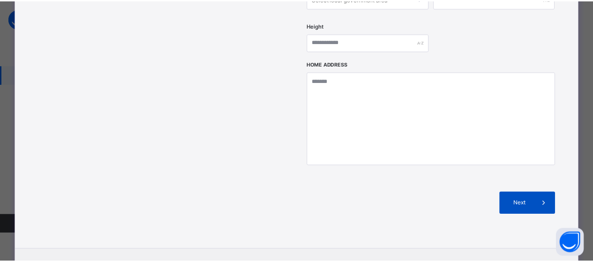
scroll to position [253, 0]
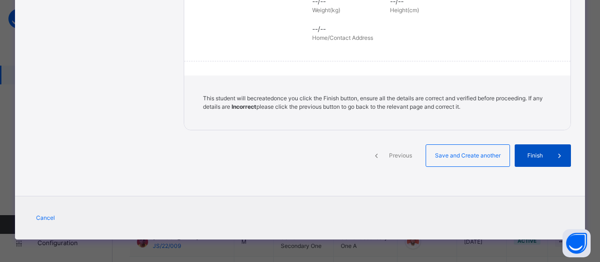
click at [525, 154] on span "Finish" at bounding box center [535, 155] width 27 height 8
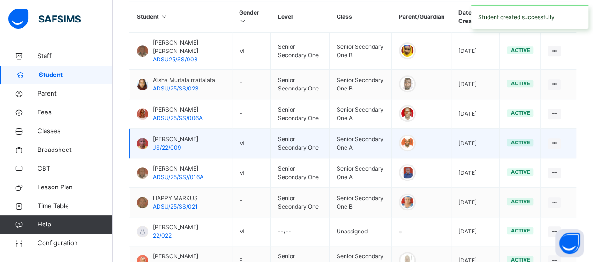
scroll to position [141, 0]
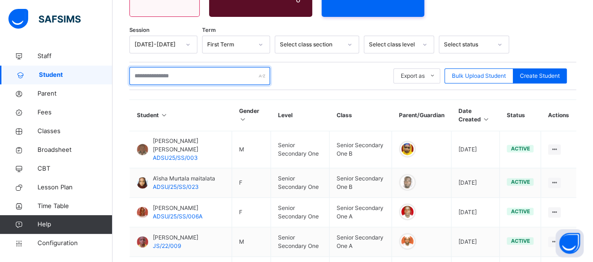
click at [173, 71] on input "text" at bounding box center [199, 76] width 141 height 18
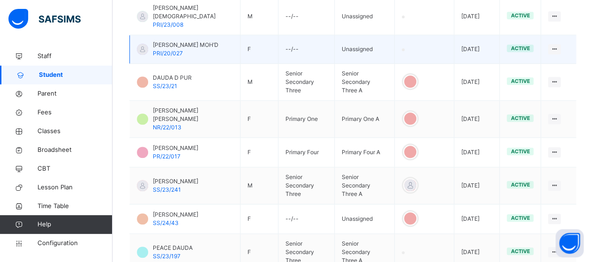
scroll to position [372, 0]
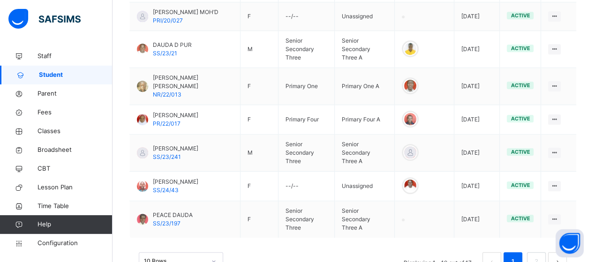
type input "*****"
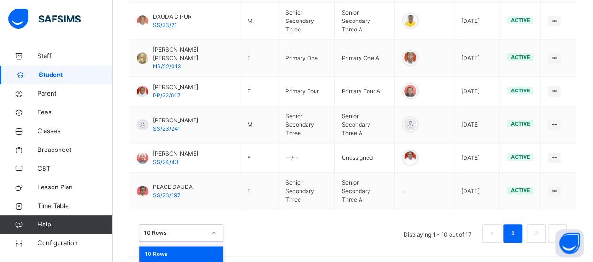
click at [213, 230] on div "option 20 Rows focused, 2 of 3. 3 results available. Use Up and Down to choose …" at bounding box center [181, 233] width 84 height 18
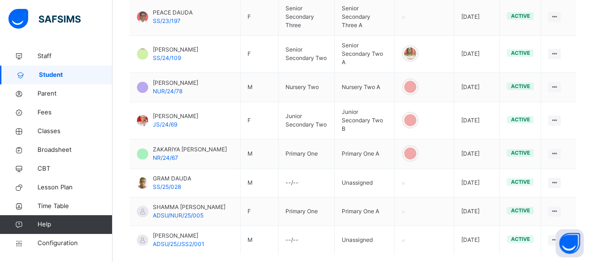
scroll to position [590, 0]
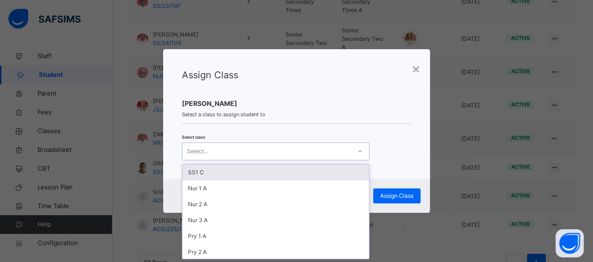
scroll to position [0, 0]
click at [360, 151] on icon at bounding box center [360, 151] width 6 height 9
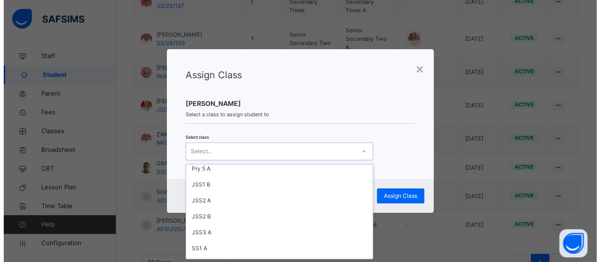
scroll to position [141, 0]
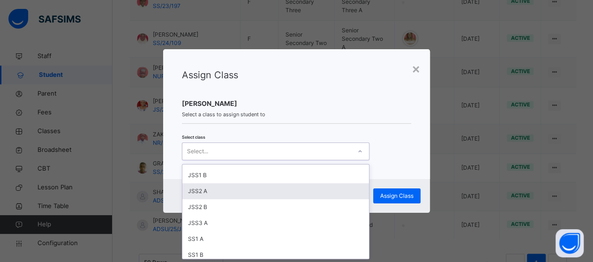
click at [206, 187] on div "JSS2 A" at bounding box center [275, 191] width 187 height 16
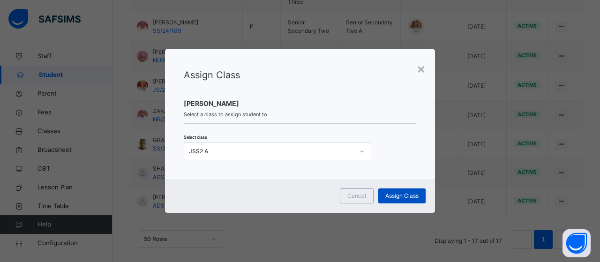
click at [393, 194] on span "Assign Class" at bounding box center [401, 196] width 33 height 8
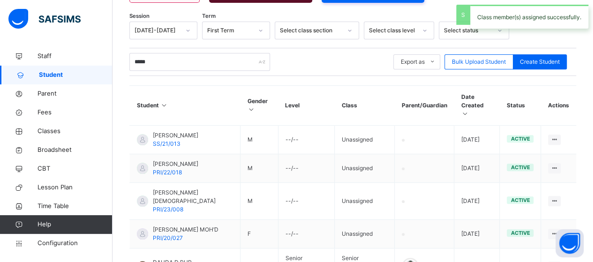
scroll to position [590, 0]
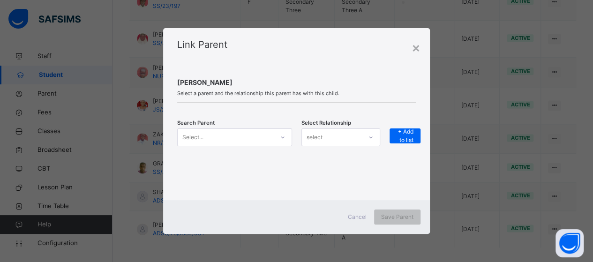
click at [283, 129] on div at bounding box center [283, 137] width 18 height 17
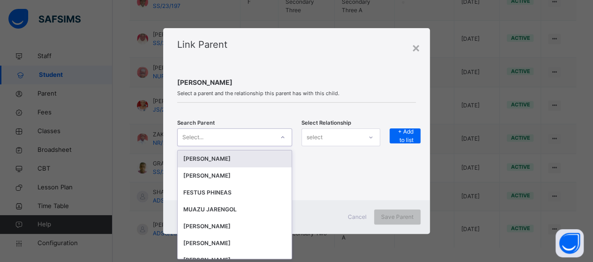
scroll to position [0, 0]
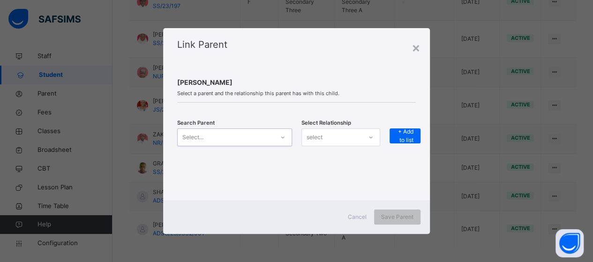
click at [281, 137] on icon at bounding box center [283, 137] width 6 height 9
click at [281, 138] on icon at bounding box center [283, 137] width 6 height 9
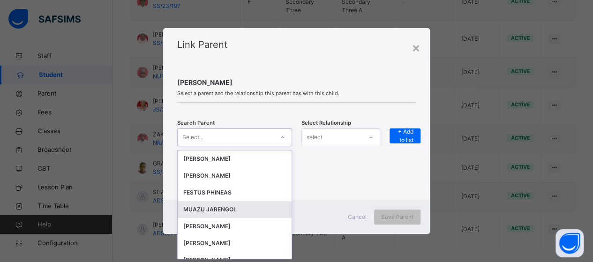
drag, startPoint x: 239, startPoint y: 206, endPoint x: 266, endPoint y: 198, distance: 27.9
click at [246, 205] on div "MUAZU JARENGOL" at bounding box center [234, 209] width 103 height 9
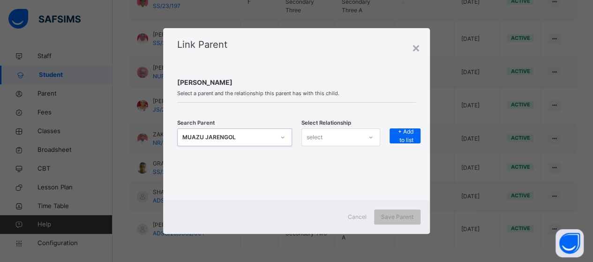
click at [373, 135] on icon at bounding box center [371, 137] width 6 height 9
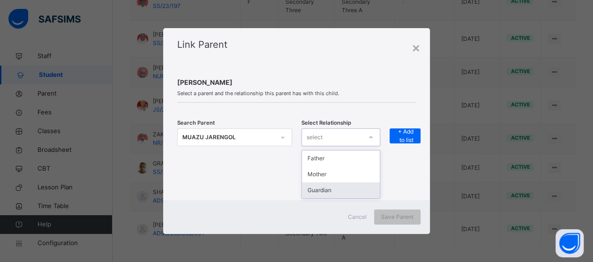
drag, startPoint x: 345, startPoint y: 191, endPoint x: 402, endPoint y: 155, distance: 67.4
click at [357, 184] on div "Guardian" at bounding box center [341, 190] width 78 height 16
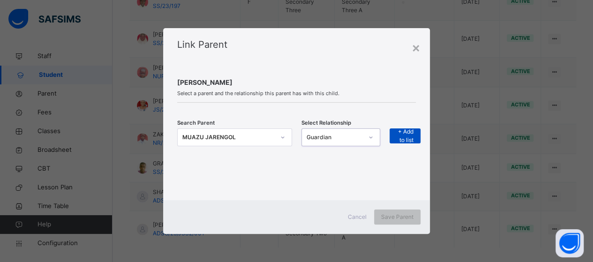
click at [405, 132] on span "+ Add to list" at bounding box center [404, 135] width 17 height 17
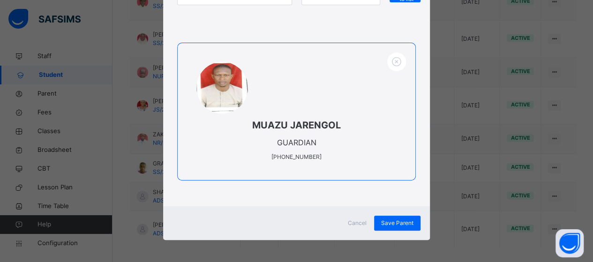
scroll to position [137, 0]
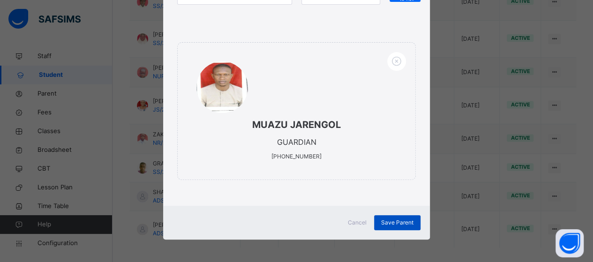
click at [389, 218] on span "Save Parent" at bounding box center [397, 222] width 32 height 8
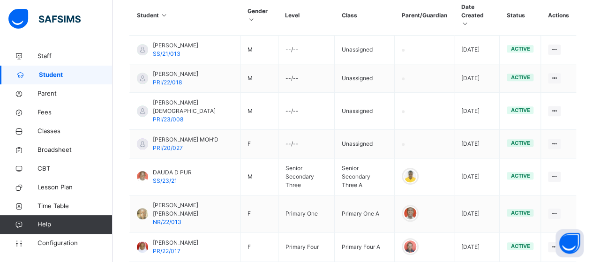
scroll to position [168, 0]
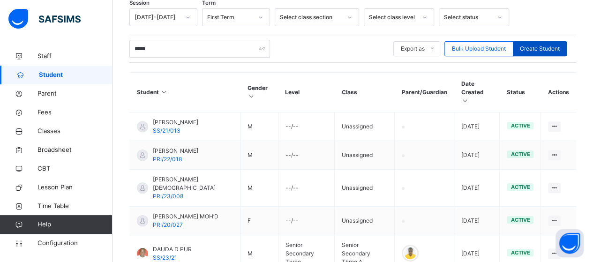
click at [542, 45] on span "Create Student" at bounding box center [540, 49] width 40 height 8
select select "**"
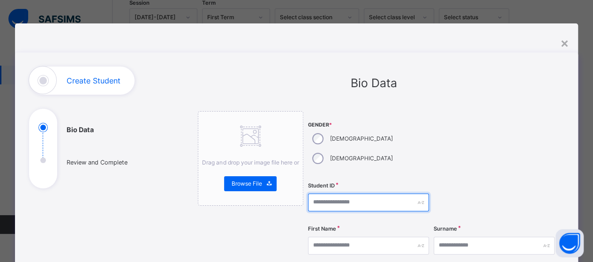
click at [343, 194] on input "text" at bounding box center [368, 203] width 121 height 18
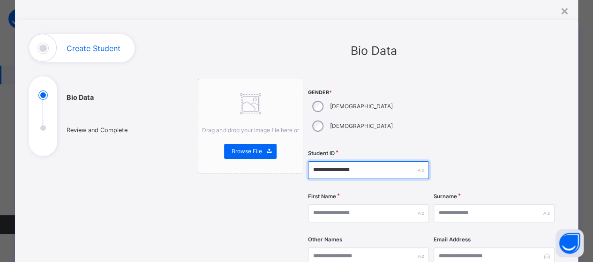
scroll to position [47, 0]
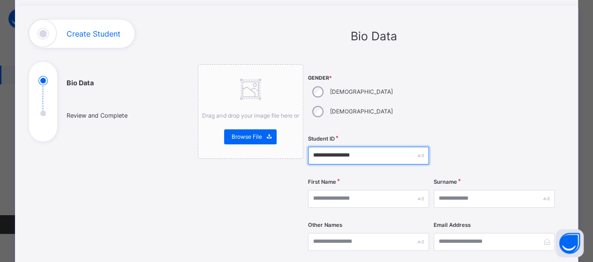
type input "**********"
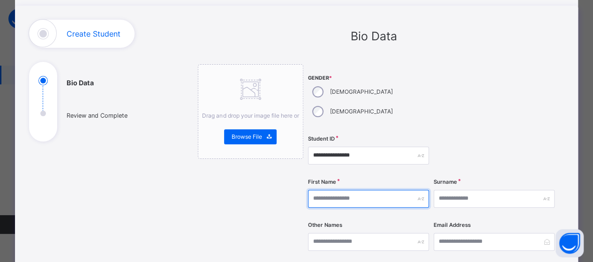
click at [321, 190] on input "text" at bounding box center [368, 199] width 121 height 18
type input "******"
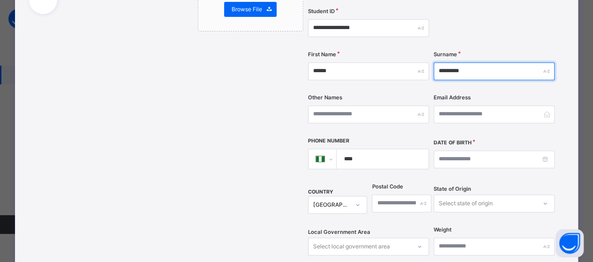
scroll to position [187, 0]
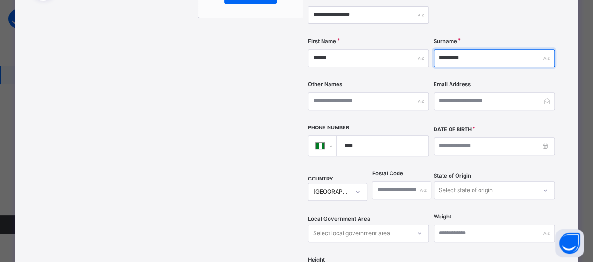
type input "*********"
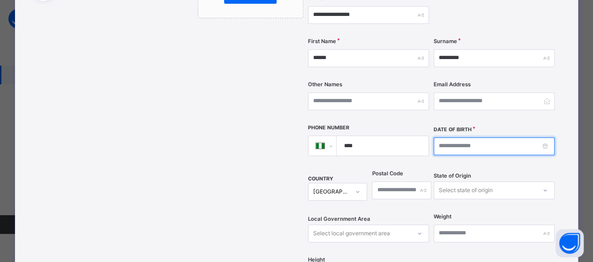
click at [459, 137] on input at bounding box center [493, 146] width 121 height 18
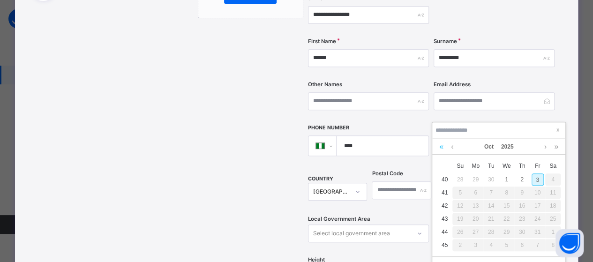
click at [441, 145] on link at bounding box center [441, 147] width 9 height 16
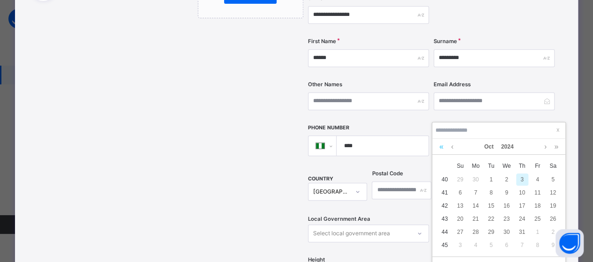
click at [442, 146] on link at bounding box center [441, 147] width 9 height 16
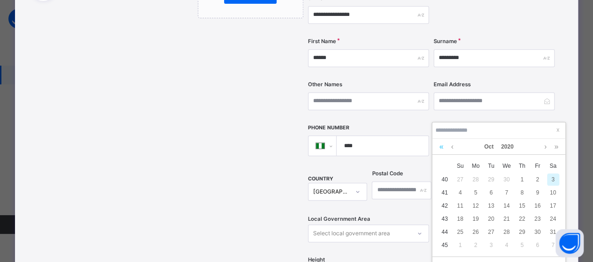
click at [441, 146] on link at bounding box center [441, 147] width 9 height 16
click at [441, 145] on link at bounding box center [441, 147] width 9 height 16
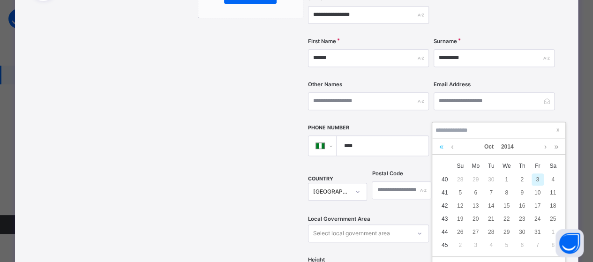
click at [441, 145] on link at bounding box center [441, 147] width 9 height 16
click at [544, 146] on link at bounding box center [545, 147] width 7 height 16
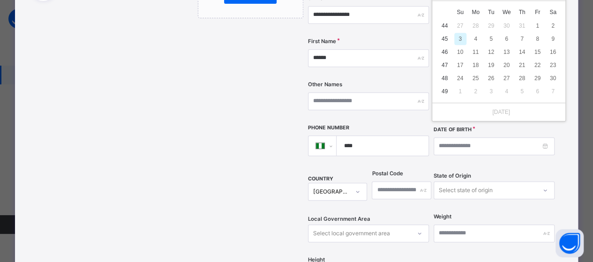
scroll to position [355, 0]
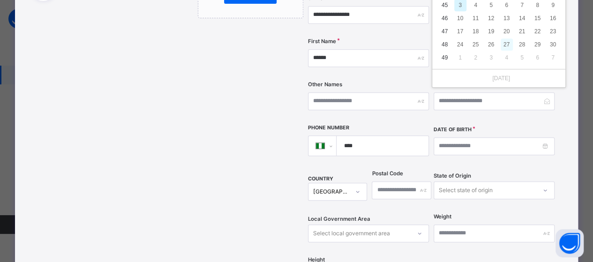
click at [504, 44] on div "27" at bounding box center [506, 44] width 12 height 12
type input "**********"
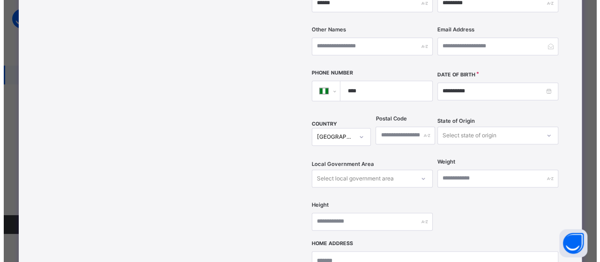
scroll to position [375, 0]
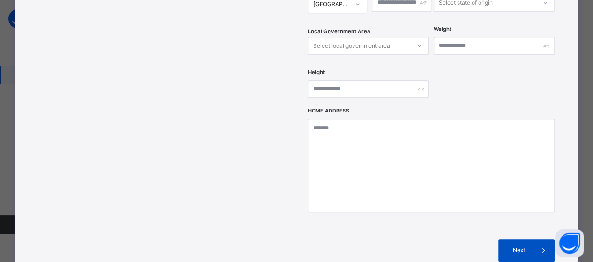
click at [522, 246] on span "Next" at bounding box center [518, 250] width 27 height 8
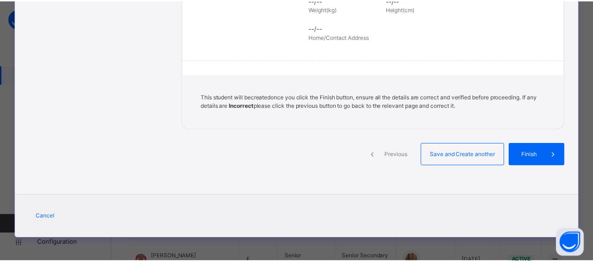
scroll to position [253, 0]
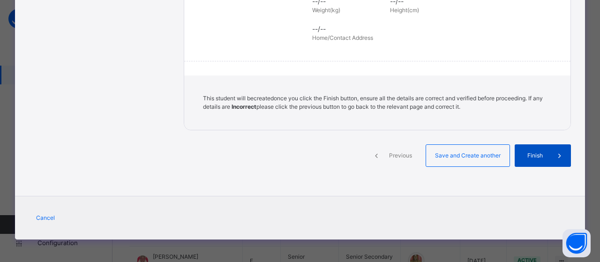
click at [528, 161] on div "Finish" at bounding box center [543, 155] width 56 height 22
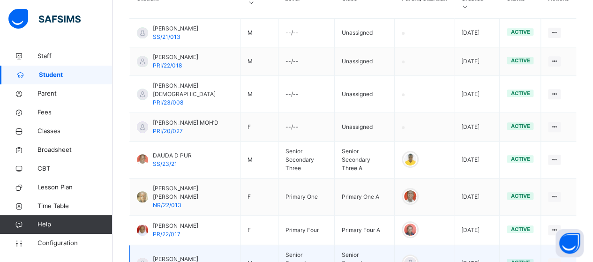
scroll to position [74, 0]
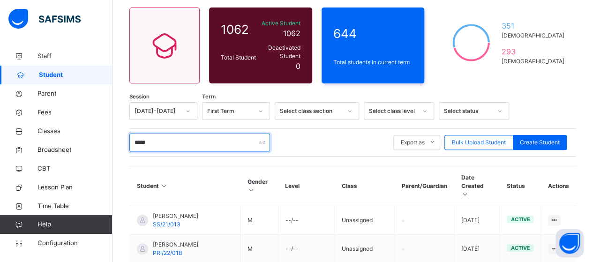
click at [211, 138] on input "*****" at bounding box center [199, 143] width 141 height 18
type input "*"
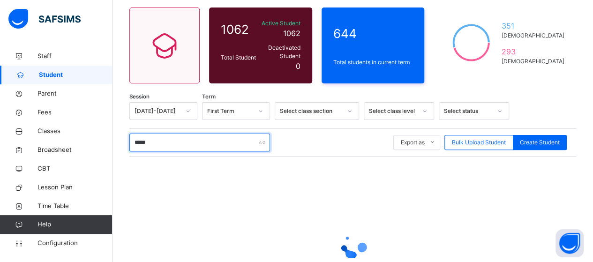
type input "******"
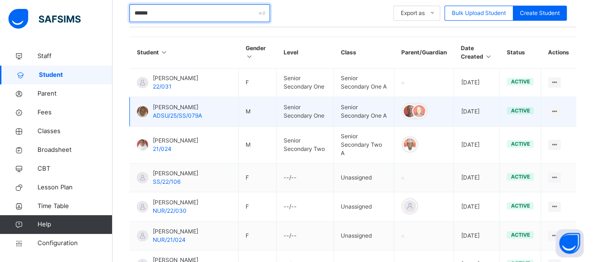
scroll to position [215, 0]
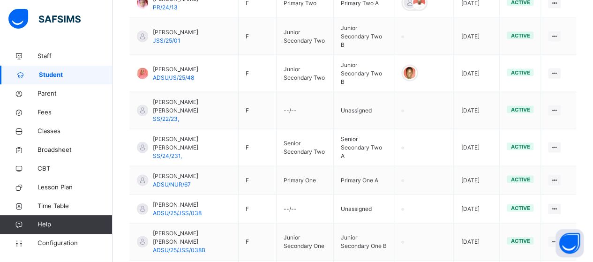
scroll to position [925, 0]
type input "******"
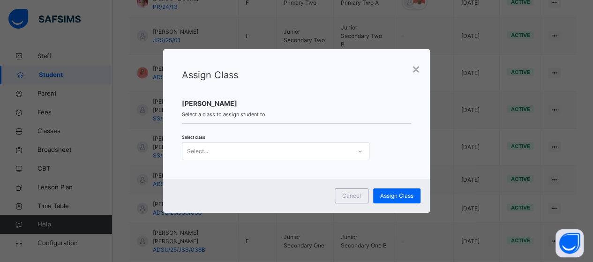
click at [357, 152] on icon at bounding box center [360, 151] width 6 height 9
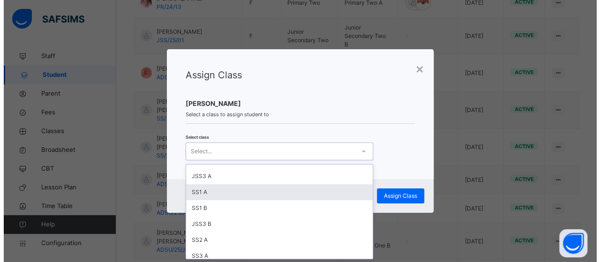
scroll to position [141, 0]
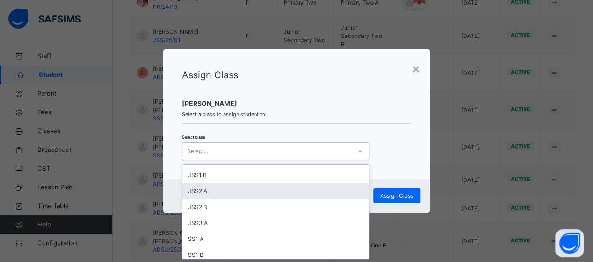
click at [208, 191] on div "JSS2 A" at bounding box center [275, 191] width 187 height 16
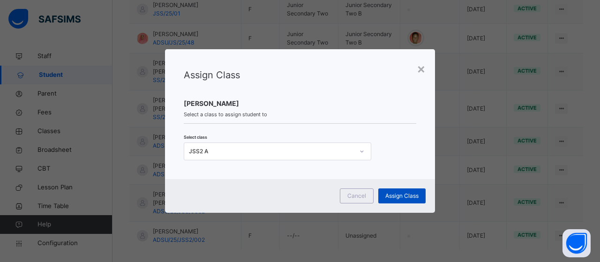
click at [396, 196] on span "Assign Class" at bounding box center [401, 196] width 33 height 8
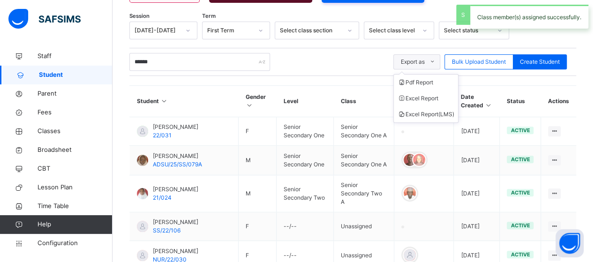
scroll to position [925, 0]
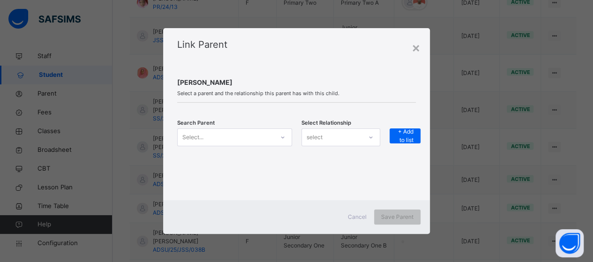
click at [284, 142] on icon at bounding box center [283, 137] width 6 height 9
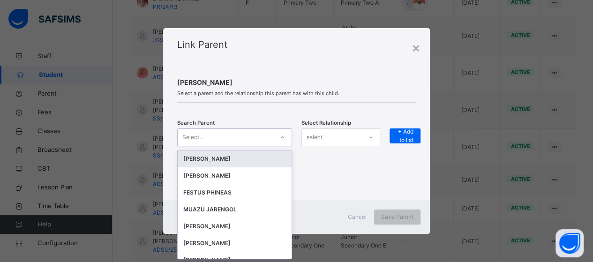
scroll to position [0, 0]
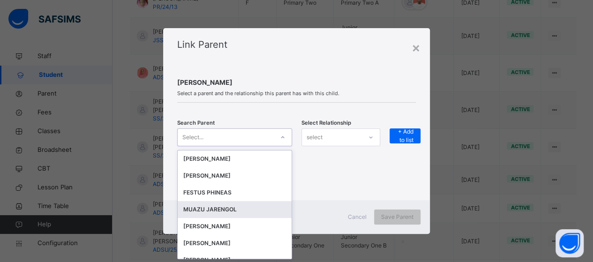
drag, startPoint x: 217, startPoint y: 208, endPoint x: 256, endPoint y: 196, distance: 40.6
click at [222, 208] on div "MUAZU JARENGOL" at bounding box center [234, 209] width 103 height 9
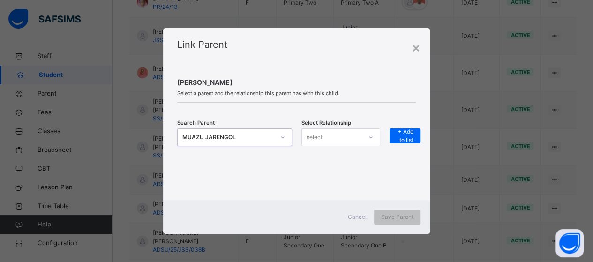
click at [323, 140] on div "select" at bounding box center [332, 137] width 60 height 15
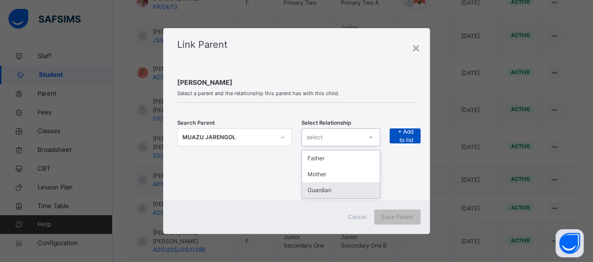
drag, startPoint x: 314, startPoint y: 187, endPoint x: 417, endPoint y: 141, distance: 112.7
click at [316, 187] on div "Guardian" at bounding box center [341, 190] width 78 height 16
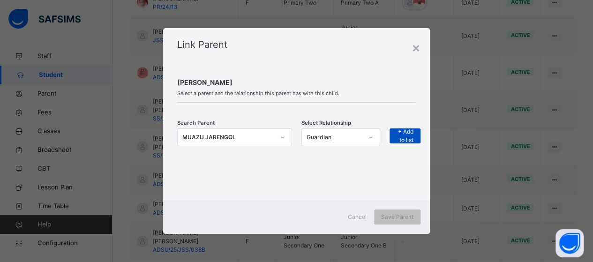
click at [405, 140] on span "+ Add to list" at bounding box center [404, 135] width 17 height 17
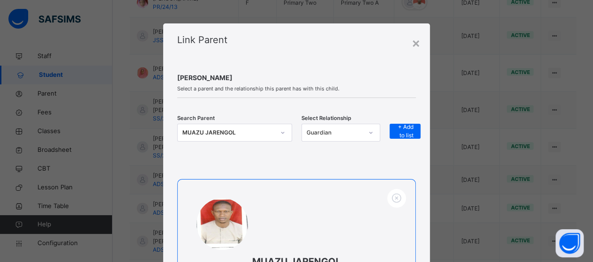
scroll to position [137, 0]
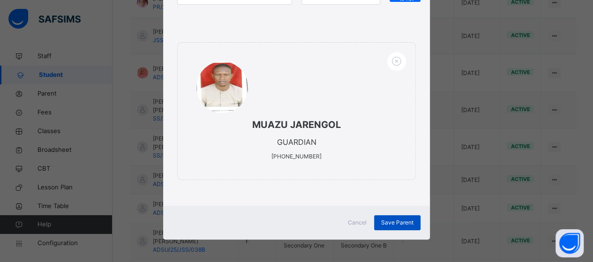
click at [387, 222] on span "Save Parent" at bounding box center [397, 222] width 32 height 8
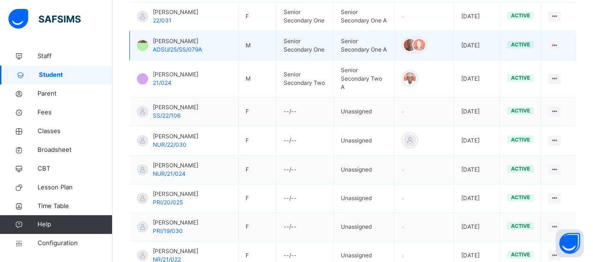
scroll to position [82, 0]
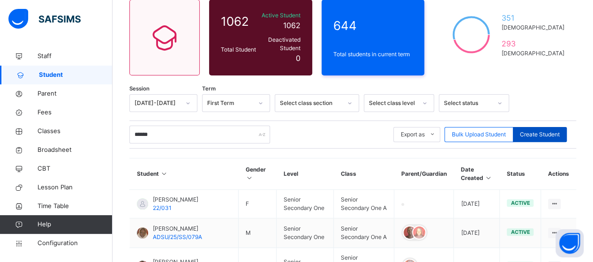
click at [538, 130] on span "Create Student" at bounding box center [540, 134] width 40 height 8
select select "**"
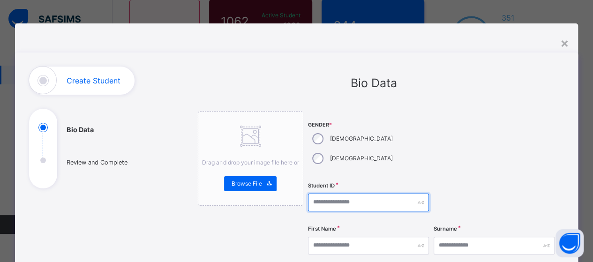
drag, startPoint x: 334, startPoint y: 188, endPoint x: 327, endPoint y: 175, distance: 14.7
click at [333, 194] on input "text" at bounding box center [368, 203] width 121 height 18
type input "**********"
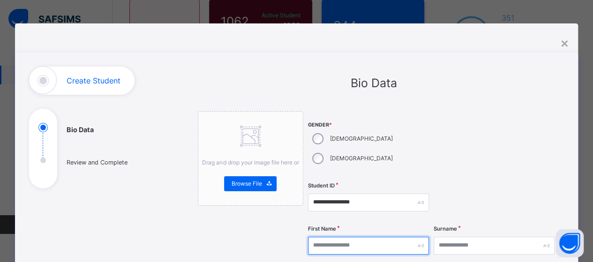
click at [325, 237] on input "text" at bounding box center [368, 246] width 121 height 18
type input "*****"
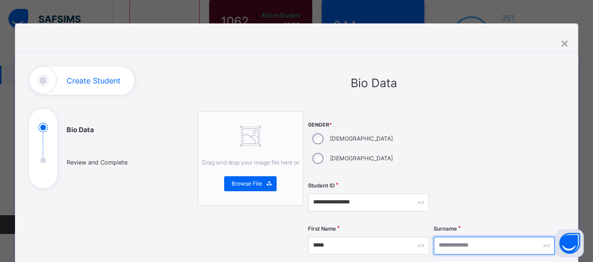
click at [463, 237] on input "text" at bounding box center [493, 246] width 121 height 18
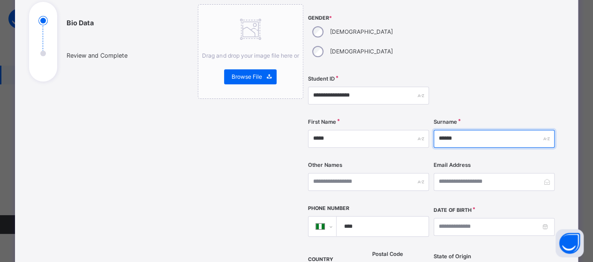
scroll to position [187, 0]
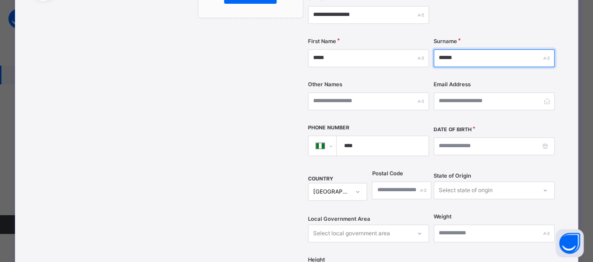
type input "******"
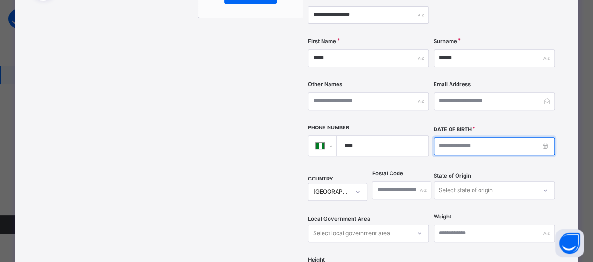
click at [505, 137] on input at bounding box center [493, 146] width 121 height 18
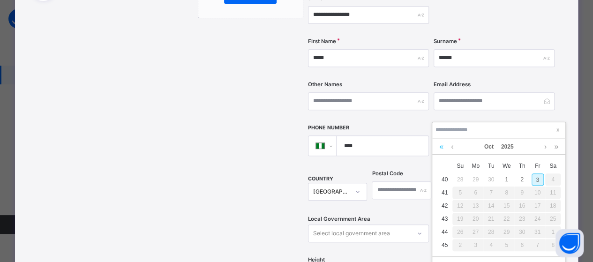
click at [438, 146] on link at bounding box center [441, 147] width 9 height 16
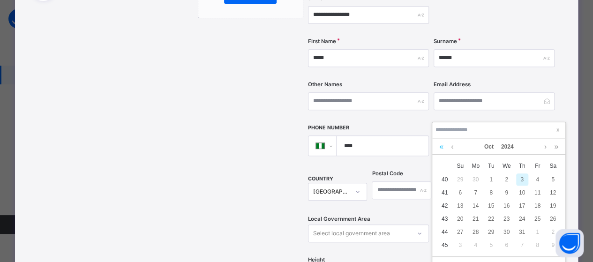
click at [438, 146] on link at bounding box center [441, 147] width 9 height 16
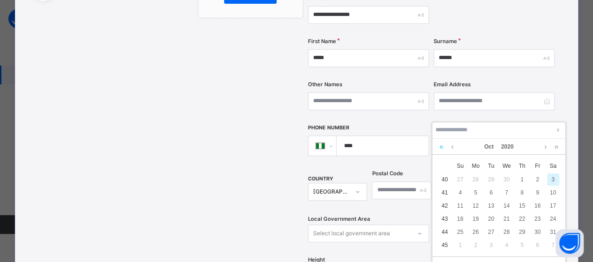
click at [438, 146] on link at bounding box center [441, 147] width 9 height 16
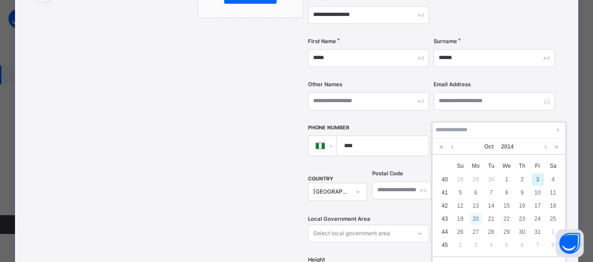
click at [475, 217] on div "20" at bounding box center [476, 219] width 12 height 12
type input "**********"
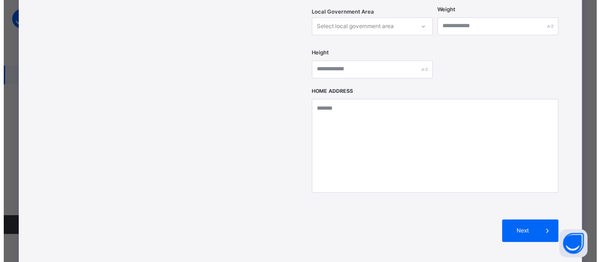
scroll to position [455, 0]
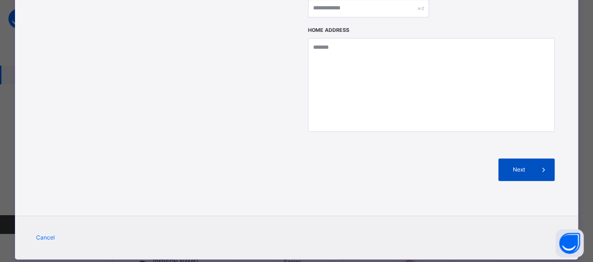
click at [513, 165] on span "Next" at bounding box center [518, 169] width 27 height 8
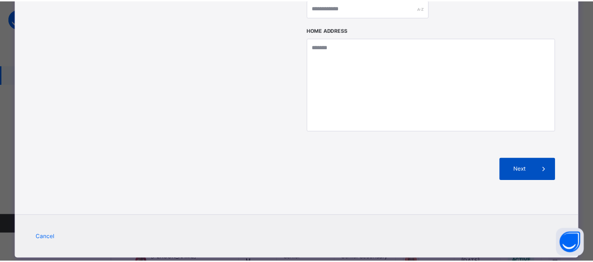
scroll to position [253, 0]
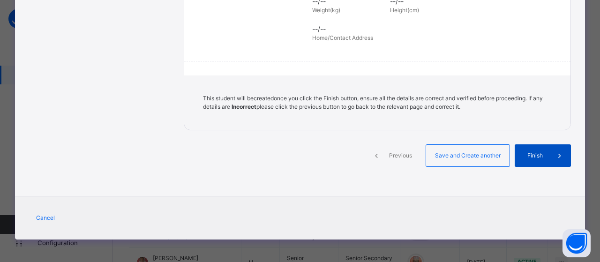
click at [522, 149] on div "Finish" at bounding box center [543, 155] width 56 height 22
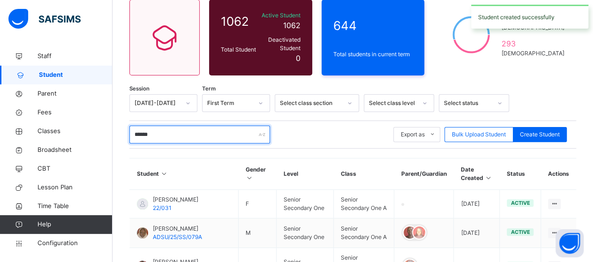
click at [171, 128] on input "******" at bounding box center [199, 135] width 141 height 18
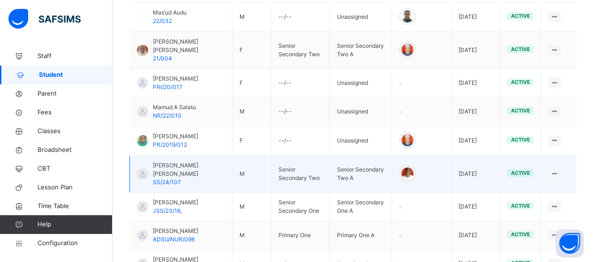
scroll to position [327, 0]
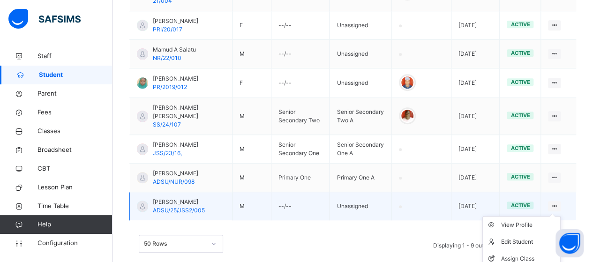
type input "*****"
click at [560, 216] on ul "View Profile Edit Student Assign Class Link Parent/Guardian Delete Student" at bounding box center [521, 258] width 78 height 85
click at [539, 254] on div "Assign Class" at bounding box center [528, 258] width 56 height 9
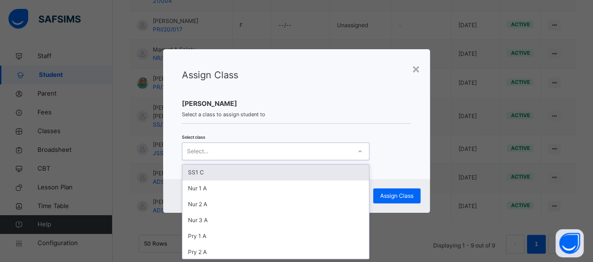
click at [358, 152] on icon at bounding box center [360, 151] width 6 height 9
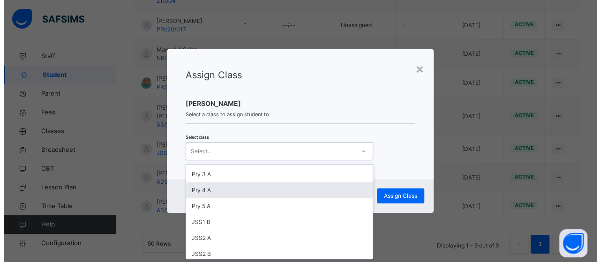
scroll to position [141, 0]
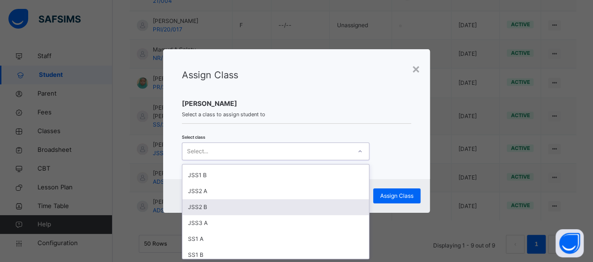
click at [248, 201] on div "JSS2 B" at bounding box center [275, 207] width 187 height 16
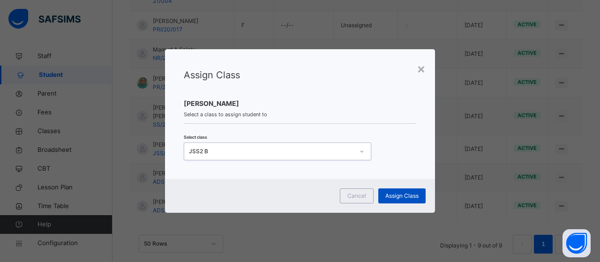
click at [392, 194] on span "Assign Class" at bounding box center [401, 196] width 33 height 8
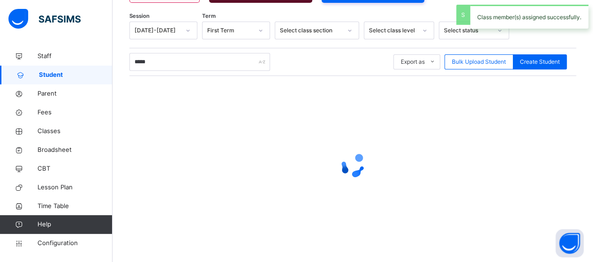
scroll to position [327, 0]
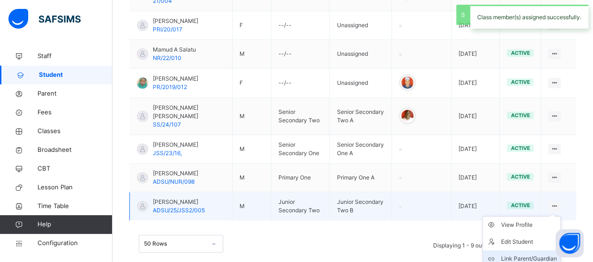
click at [540, 254] on div "Link Parent/Guardian" at bounding box center [528, 258] width 56 height 9
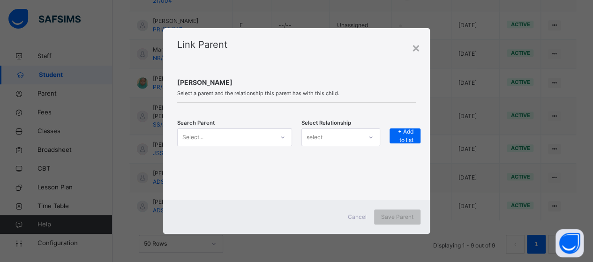
click at [281, 134] on icon at bounding box center [283, 137] width 6 height 9
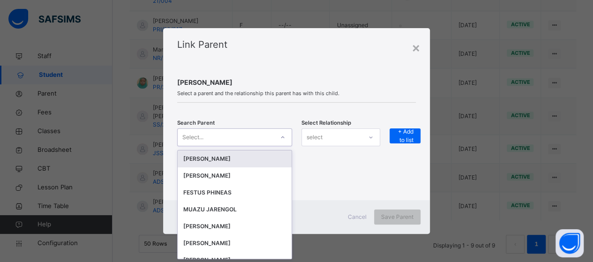
scroll to position [0, 0]
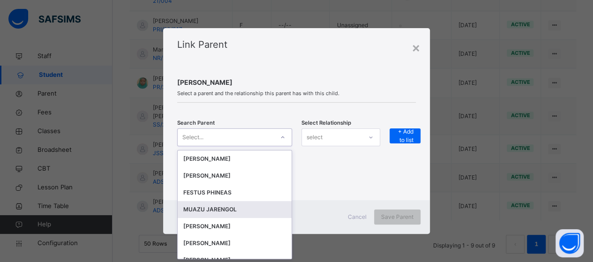
click at [209, 210] on div "MUAZU JARENGOL" at bounding box center [234, 209] width 103 height 9
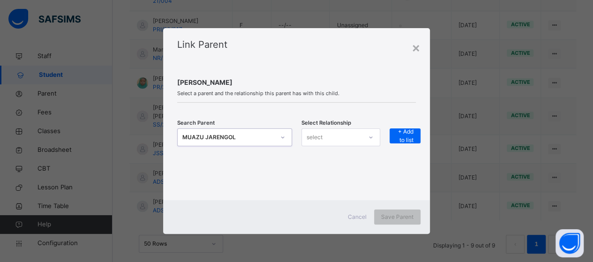
click at [373, 140] on icon at bounding box center [371, 137] width 6 height 9
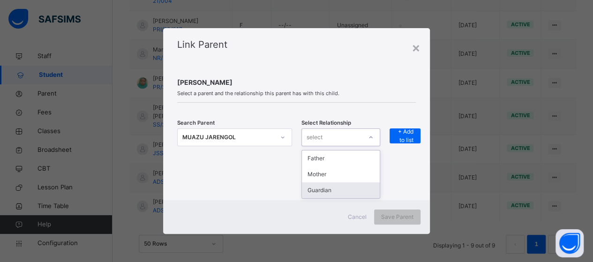
drag, startPoint x: 339, startPoint y: 190, endPoint x: 379, endPoint y: 159, distance: 50.1
click at [341, 190] on div "Guardian" at bounding box center [341, 190] width 78 height 16
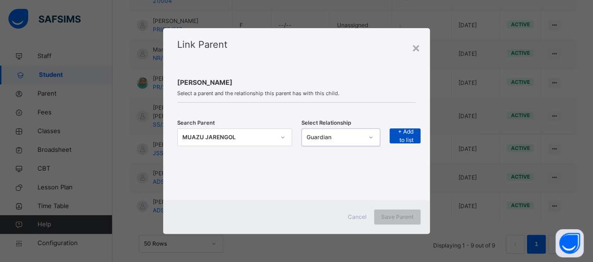
click at [405, 132] on span "+ Add to list" at bounding box center [404, 135] width 17 height 17
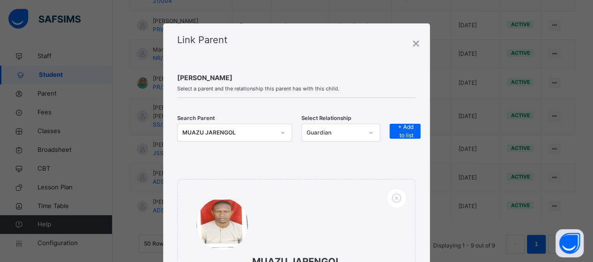
scroll to position [137, 0]
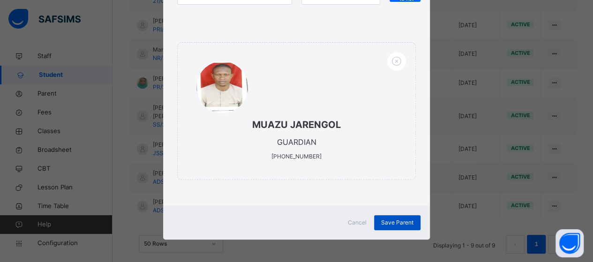
click at [388, 220] on span "Save Parent" at bounding box center [397, 222] width 32 height 8
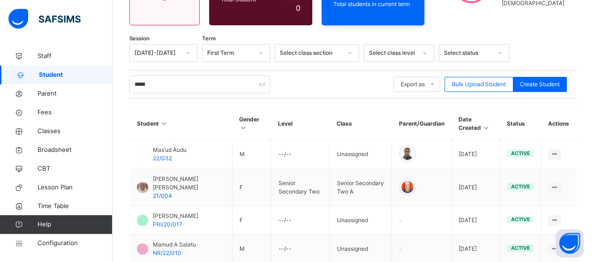
scroll to position [0, 0]
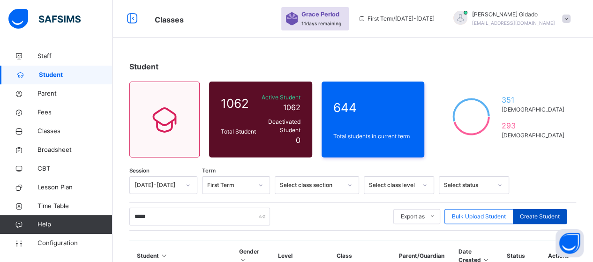
click at [535, 212] on span "Create Student" at bounding box center [540, 216] width 40 height 8
select select "**"
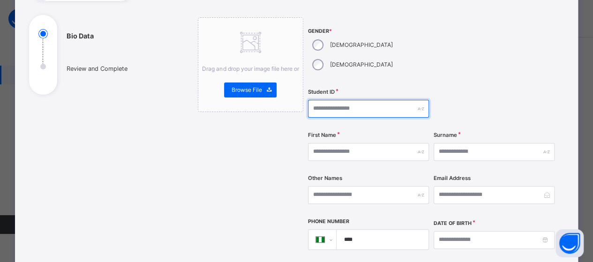
click at [325, 100] on input "text" at bounding box center [368, 109] width 121 height 18
type input "**********"
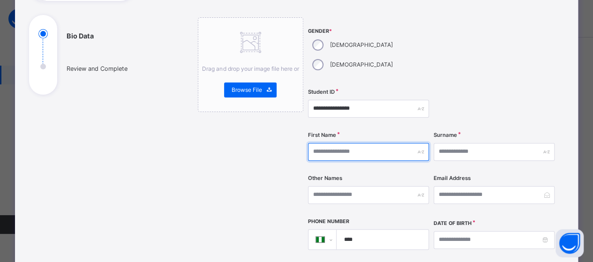
drag, startPoint x: 313, startPoint y: 132, endPoint x: 315, endPoint y: 127, distance: 5.0
click at [313, 143] on input "text" at bounding box center [368, 152] width 121 height 18
type input "******"
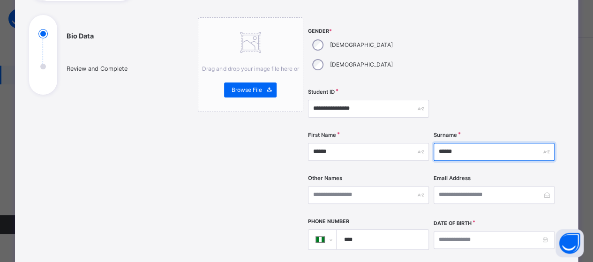
scroll to position [234, 0]
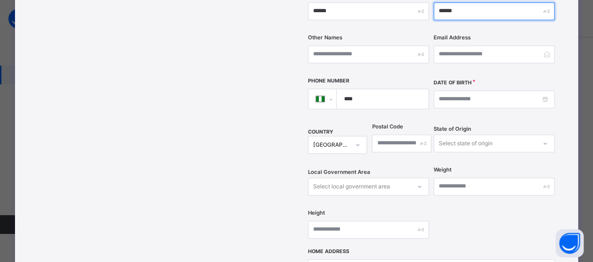
type input "******"
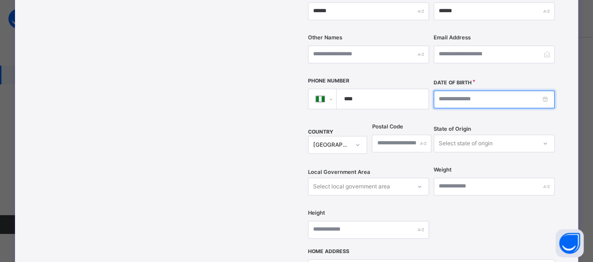
click at [466, 90] on input at bounding box center [493, 99] width 121 height 18
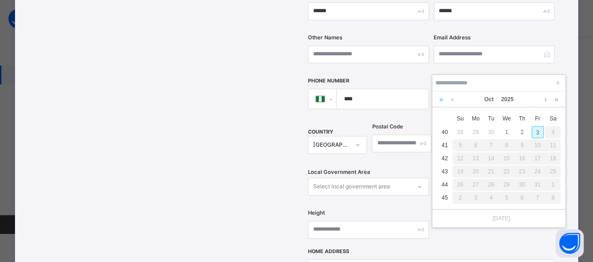
click at [440, 97] on link at bounding box center [441, 99] width 9 height 16
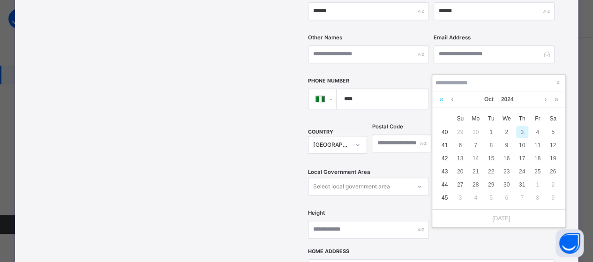
click at [439, 97] on link at bounding box center [441, 99] width 9 height 16
click at [438, 99] on link at bounding box center [441, 99] width 9 height 16
click at [437, 100] on link at bounding box center [441, 99] width 9 height 16
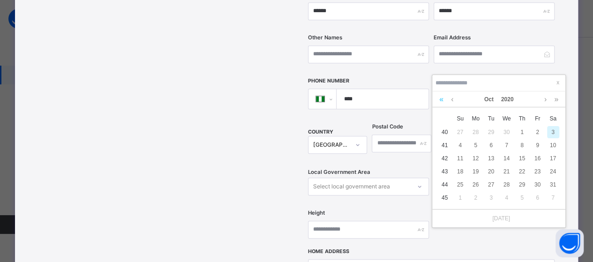
click at [437, 100] on link at bounding box center [441, 99] width 9 height 16
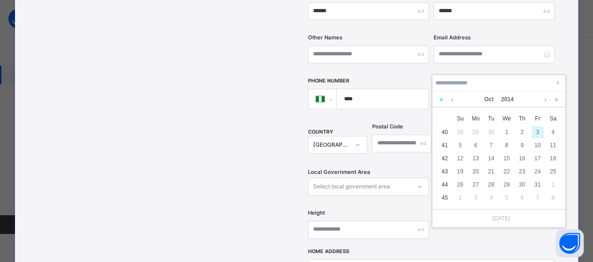
click at [437, 100] on link at bounding box center [441, 99] width 9 height 16
click at [480, 171] on div "21" at bounding box center [476, 171] width 12 height 12
type input "**********"
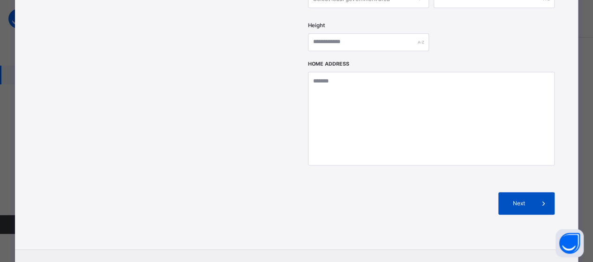
click at [522, 199] on span "Next" at bounding box center [518, 203] width 27 height 8
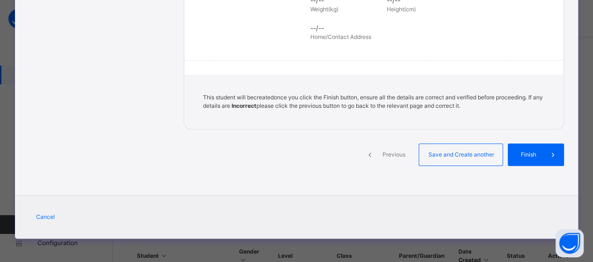
scroll to position [253, 0]
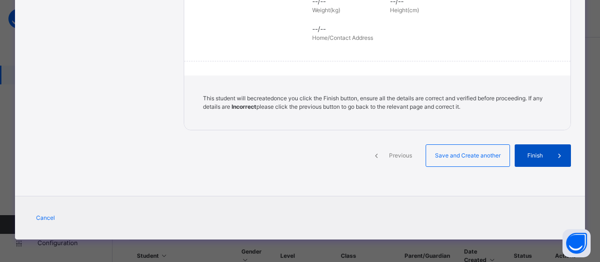
click at [535, 149] on div "Finish" at bounding box center [543, 155] width 56 height 22
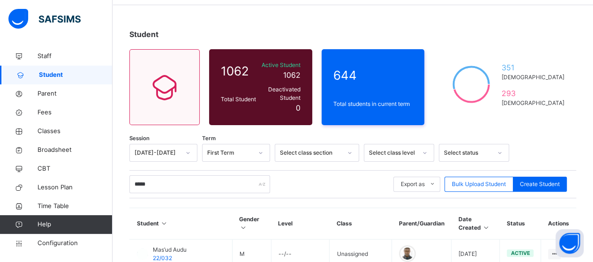
scroll to position [47, 0]
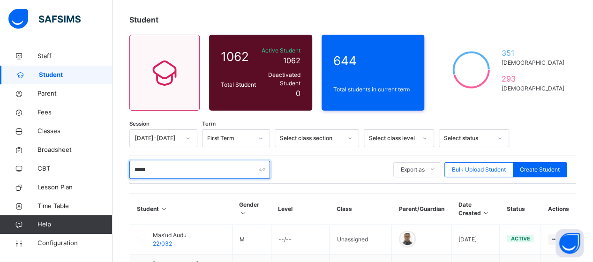
drag, startPoint x: 173, startPoint y: 167, endPoint x: 179, endPoint y: 147, distance: 21.5
click at [174, 161] on input "*****" at bounding box center [199, 170] width 141 height 18
type input "*"
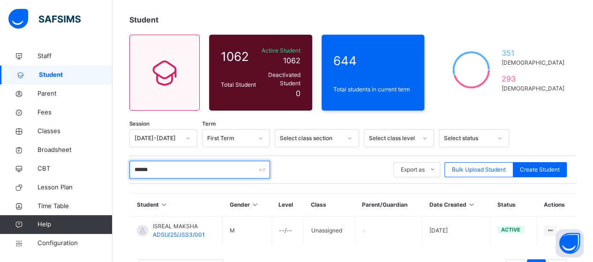
scroll to position [80, 0]
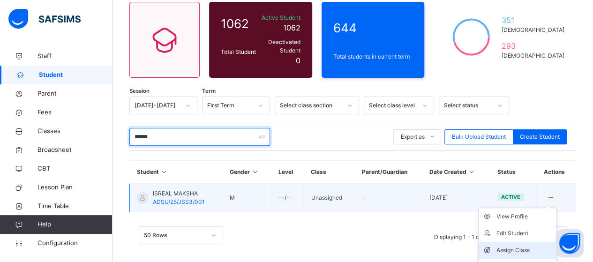
type input "******"
click at [532, 246] on div "Assign Class" at bounding box center [524, 250] width 56 height 9
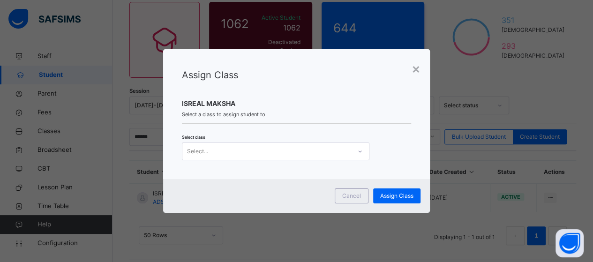
click at [362, 155] on div at bounding box center [360, 151] width 16 height 15
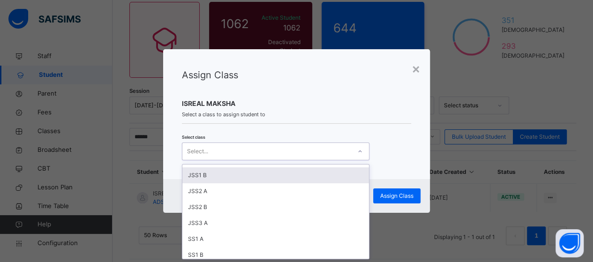
scroll to position [187, 0]
click at [226, 176] on div "JSS3 A" at bounding box center [275, 176] width 187 height 16
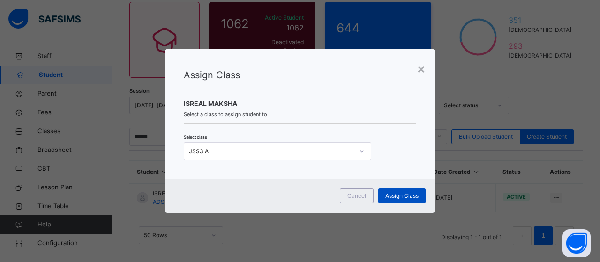
click at [407, 195] on span "Assign Class" at bounding box center [401, 196] width 33 height 8
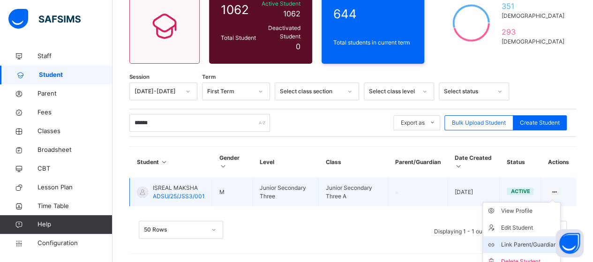
scroll to position [96, 0]
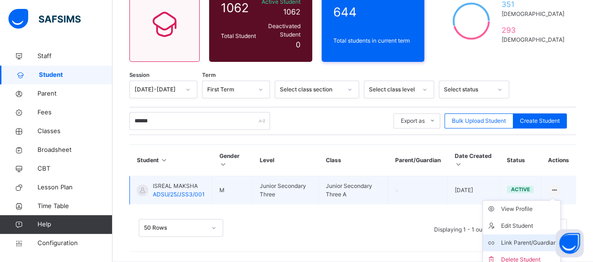
click at [537, 238] on div "Link Parent/Guardian" at bounding box center [528, 242] width 56 height 9
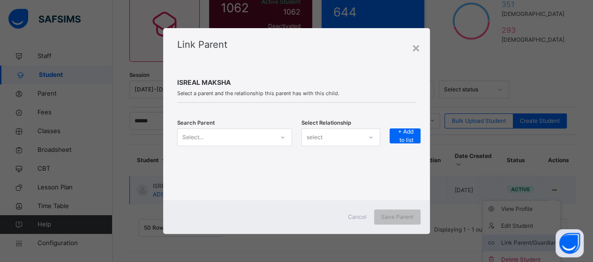
scroll to position [88, 0]
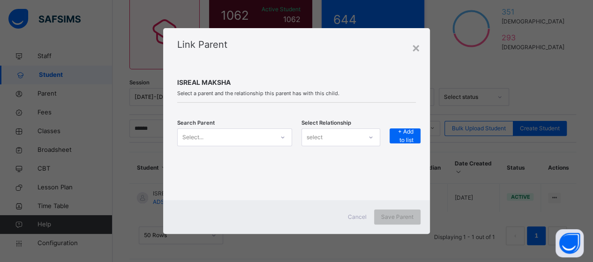
click at [281, 136] on icon at bounding box center [283, 137] width 6 height 9
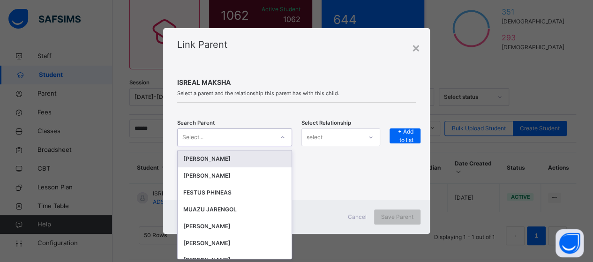
scroll to position [0, 0]
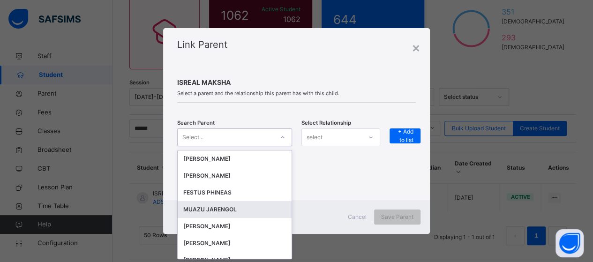
click at [230, 207] on div "MUAZU JARENGOL" at bounding box center [234, 209] width 103 height 9
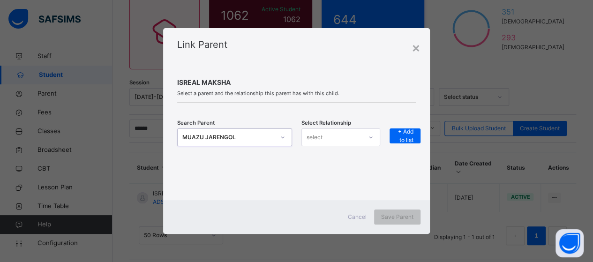
click at [321, 134] on div "select" at bounding box center [314, 137] width 16 height 18
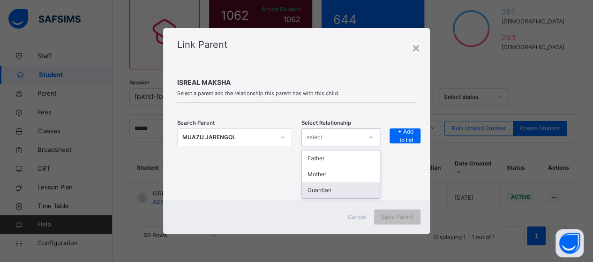
click at [328, 189] on div "Guardian" at bounding box center [341, 190] width 78 height 16
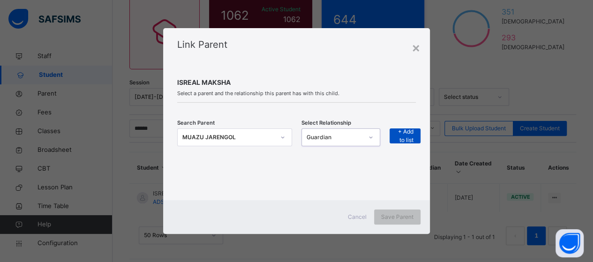
click at [395, 133] on div "+ Add to list" at bounding box center [404, 135] width 31 height 15
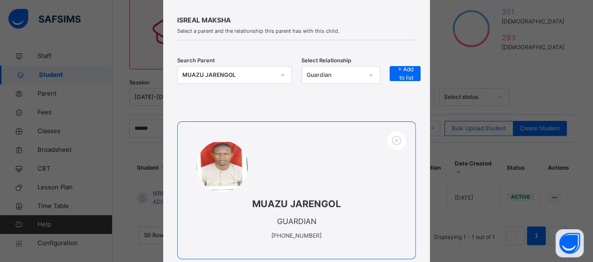
scroll to position [137, 0]
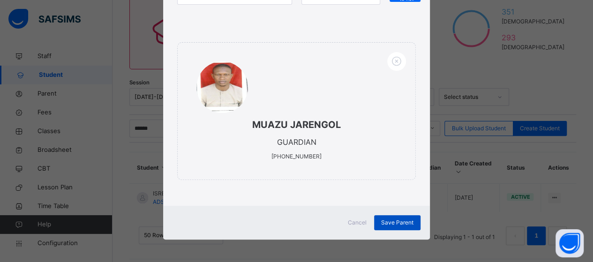
click at [393, 224] on span "Save Parent" at bounding box center [397, 222] width 32 height 8
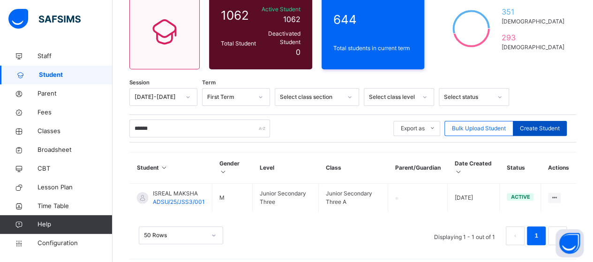
click at [544, 124] on span "Create Student" at bounding box center [540, 128] width 40 height 8
select select "**"
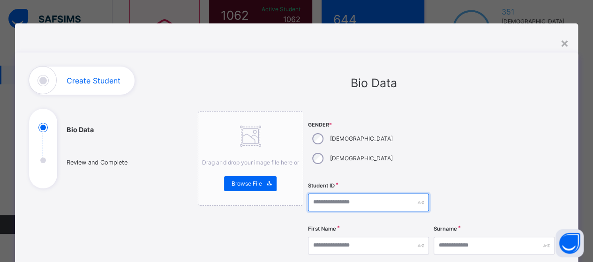
click at [341, 194] on input "text" at bounding box center [368, 203] width 121 height 18
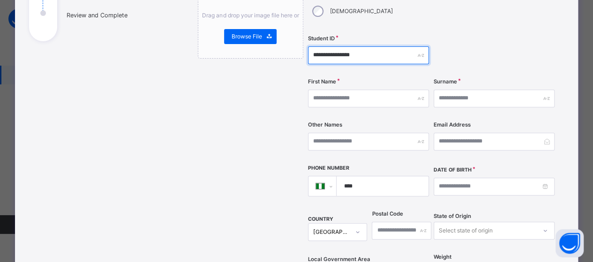
scroll to position [187, 0]
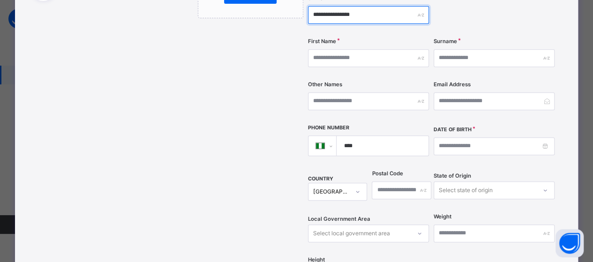
type input "**********"
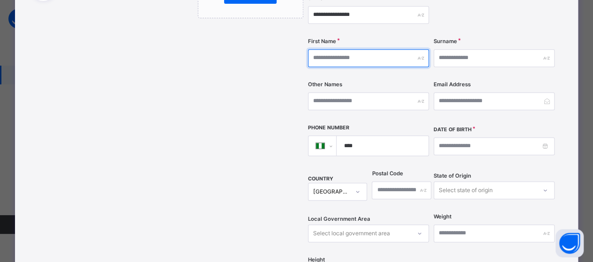
click at [341, 49] on input "text" at bounding box center [368, 58] width 121 height 18
type input "********"
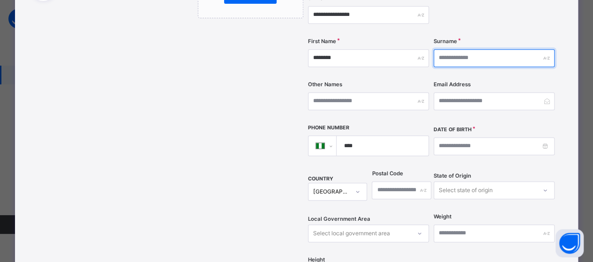
click at [445, 49] on input "text" at bounding box center [493, 58] width 121 height 18
type input "*******"
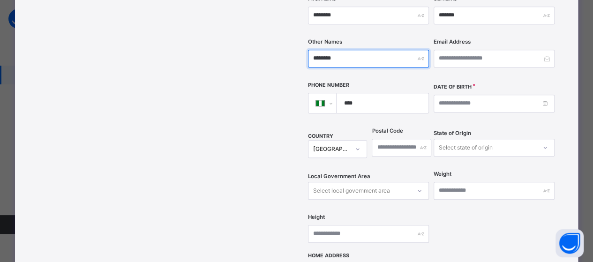
scroll to position [234, 0]
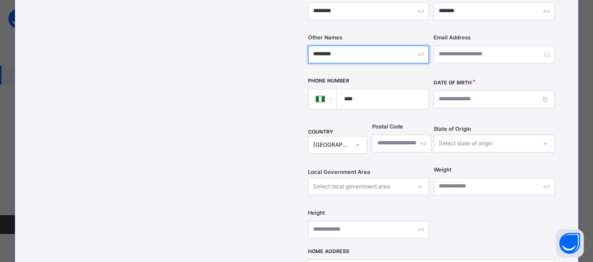
type input "********"
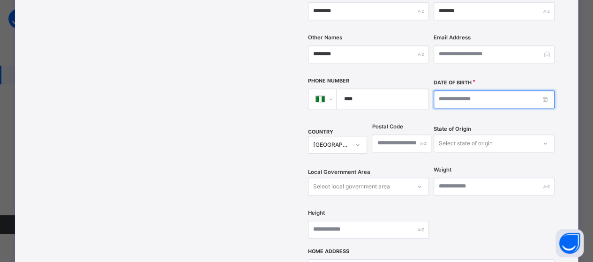
click at [487, 90] on input at bounding box center [493, 99] width 121 height 18
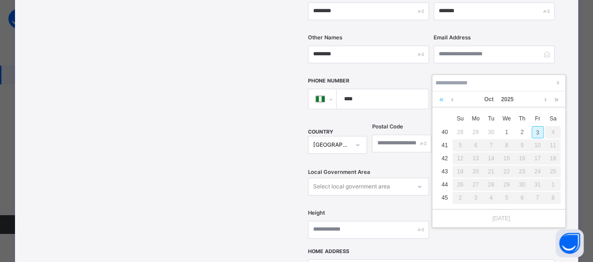
click at [444, 101] on link at bounding box center [441, 99] width 9 height 16
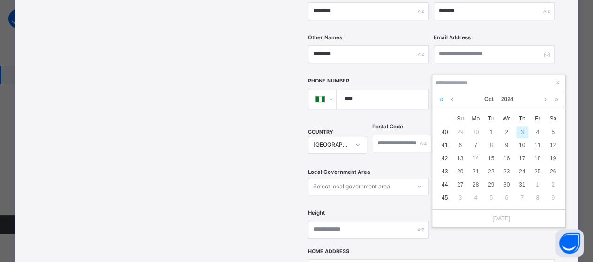
click at [443, 100] on link at bounding box center [441, 99] width 9 height 16
click at [443, 99] on link at bounding box center [441, 99] width 9 height 16
click at [443, 98] on link at bounding box center [441, 99] width 9 height 16
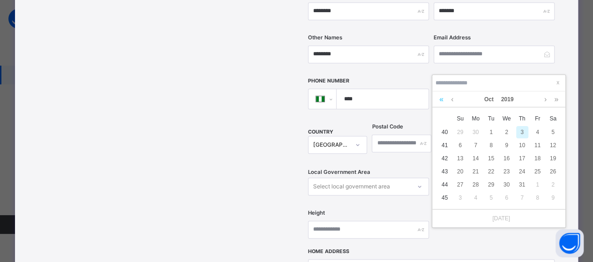
click at [443, 98] on link at bounding box center [441, 99] width 9 height 16
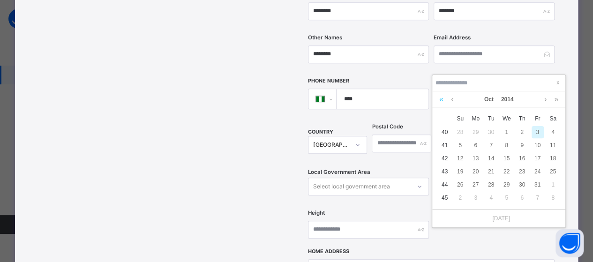
click at [443, 98] on link at bounding box center [441, 99] width 9 height 16
click at [505, 166] on div "19" at bounding box center [506, 171] width 12 height 12
type input "**********"
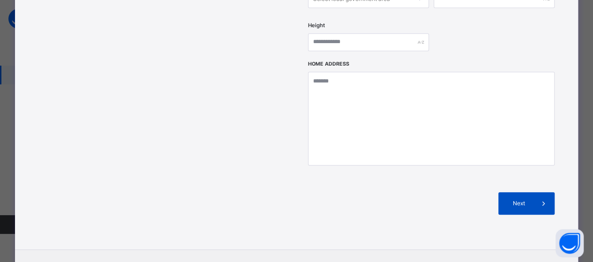
click at [526, 199] on span "Next" at bounding box center [518, 203] width 27 height 8
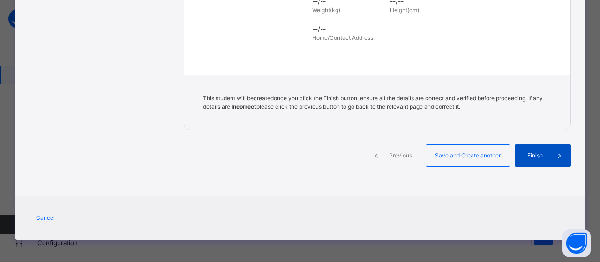
click at [534, 152] on span "Finish" at bounding box center [535, 155] width 27 height 8
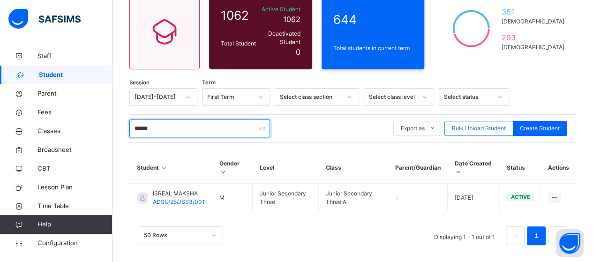
click at [171, 119] on input "******" at bounding box center [199, 128] width 141 height 18
type input "*"
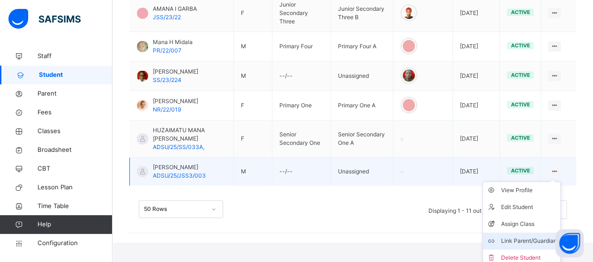
scroll to position [421, 0]
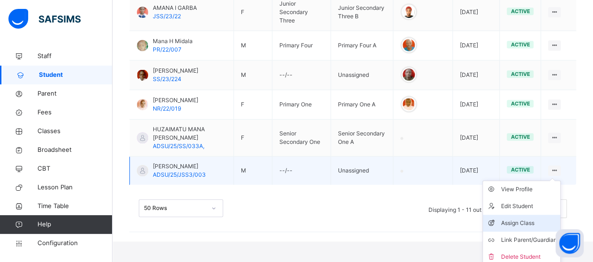
type input "********"
click at [531, 221] on div "Assign Class" at bounding box center [528, 222] width 56 height 9
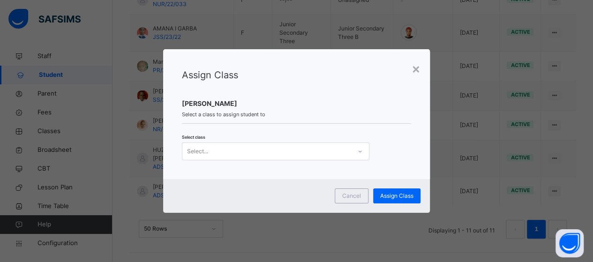
scroll to position [401, 0]
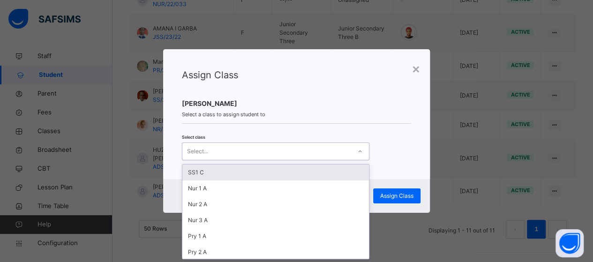
click at [363, 151] on div at bounding box center [360, 151] width 16 height 15
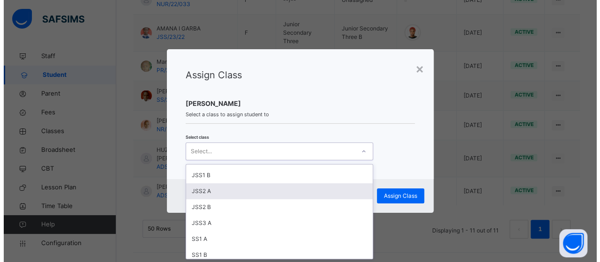
scroll to position [187, 0]
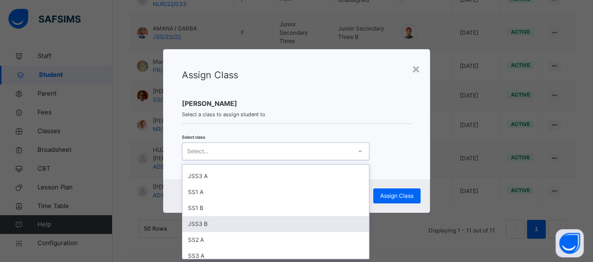
click at [209, 225] on div "JSS3 B" at bounding box center [275, 224] width 187 height 16
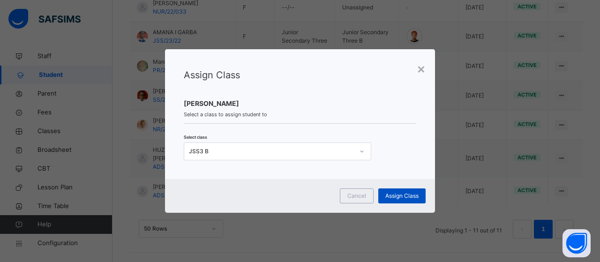
click at [396, 190] on div "Assign Class" at bounding box center [401, 195] width 47 height 15
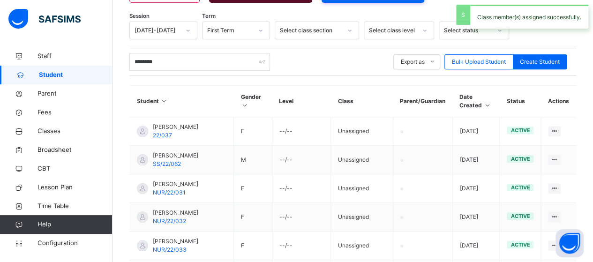
scroll to position [401, 0]
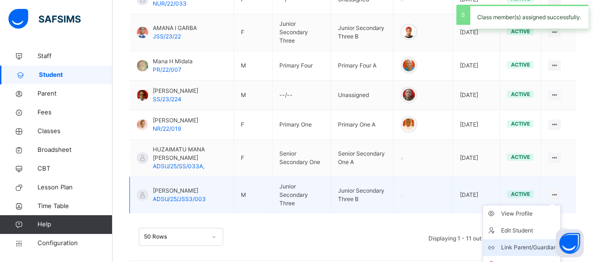
click at [537, 243] on div "Link Parent/Guardian" at bounding box center [528, 247] width 56 height 9
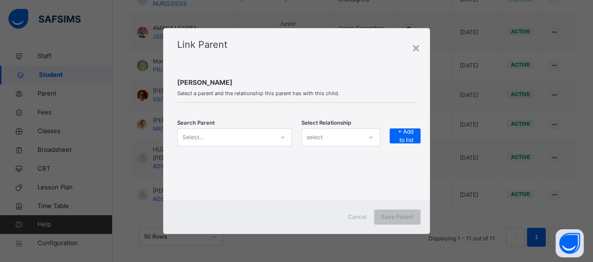
click at [284, 137] on icon at bounding box center [283, 137] width 6 height 9
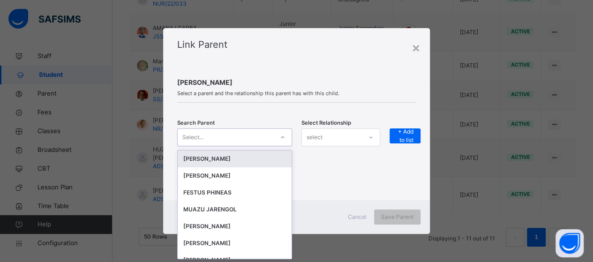
scroll to position [0, 0]
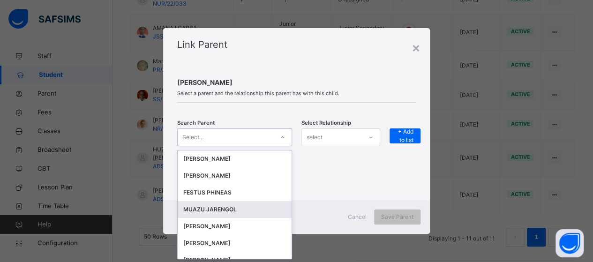
drag, startPoint x: 218, startPoint y: 209, endPoint x: 238, endPoint y: 202, distance: 21.2
click at [219, 209] on div "MUAZU JARENGOL" at bounding box center [234, 209] width 103 height 9
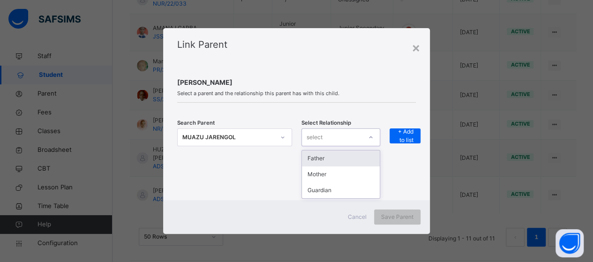
click at [361, 138] on div "select" at bounding box center [332, 137] width 60 height 15
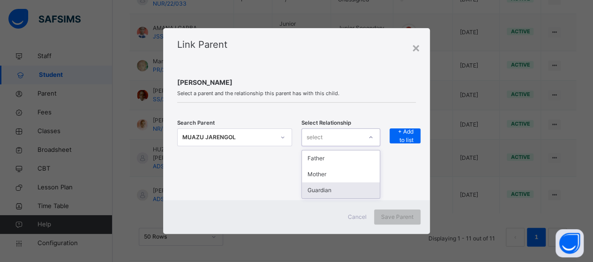
drag, startPoint x: 344, startPoint y: 193, endPoint x: 398, endPoint y: 157, distance: 65.1
click at [345, 193] on div "Guardian" at bounding box center [341, 190] width 78 height 16
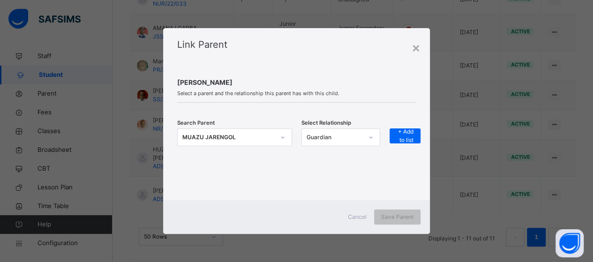
click at [405, 128] on div "Search Parent MUAZU JARENGOL Select Relationship Guardian + Add to list" at bounding box center [296, 143] width 239 height 53
click at [407, 137] on span "+ Add to list" at bounding box center [404, 135] width 17 height 17
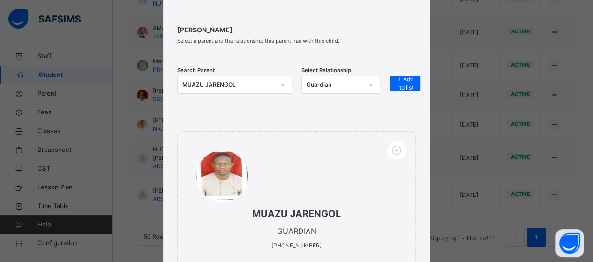
scroll to position [137, 0]
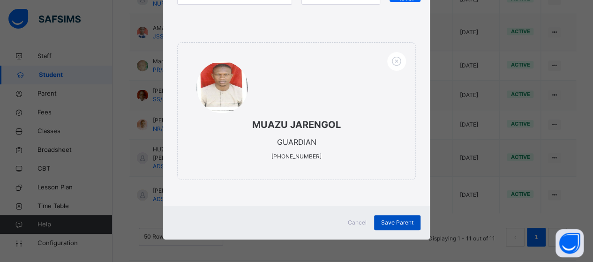
click at [387, 224] on span "Save Parent" at bounding box center [397, 222] width 32 height 8
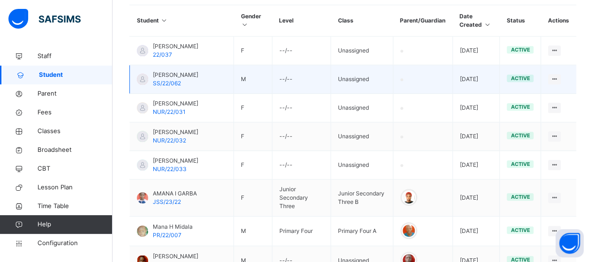
scroll to position [119, 0]
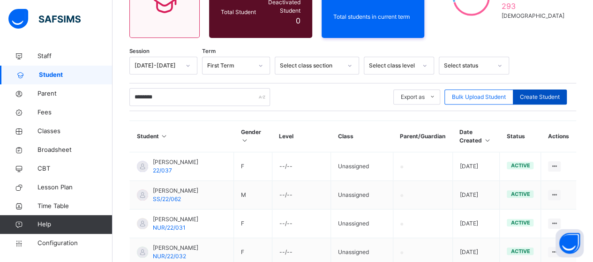
click at [548, 93] on span "Create Student" at bounding box center [540, 97] width 40 height 8
select select "**"
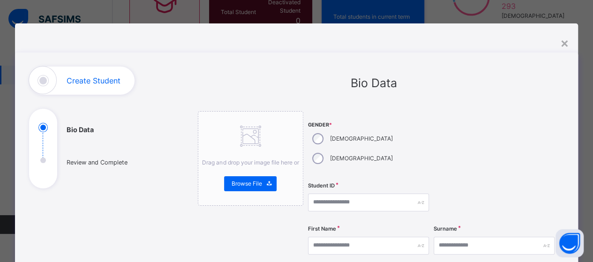
click at [315, 131] on div "[DEMOGRAPHIC_DATA]" at bounding box center [351, 139] width 87 height 20
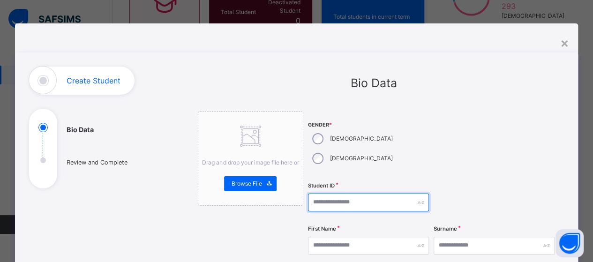
click at [319, 194] on input "text" at bounding box center [368, 203] width 121 height 18
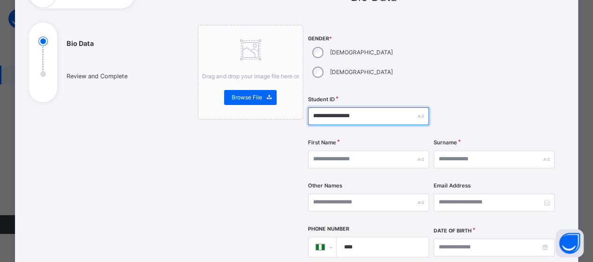
scroll to position [94, 0]
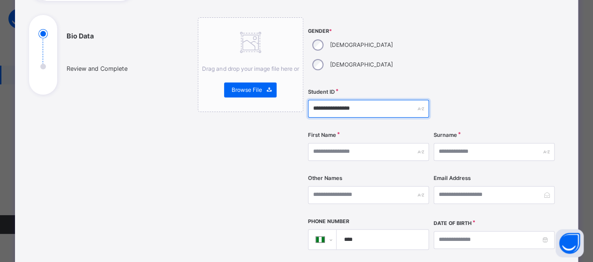
type input "**********"
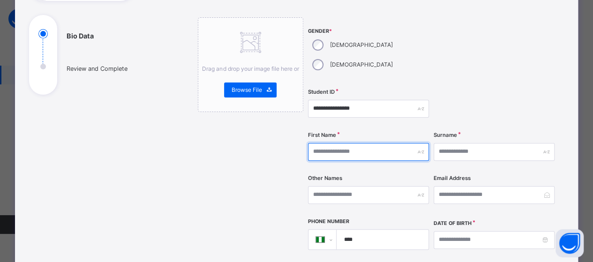
click at [316, 143] on input "text" at bounding box center [368, 152] width 121 height 18
type input "******"
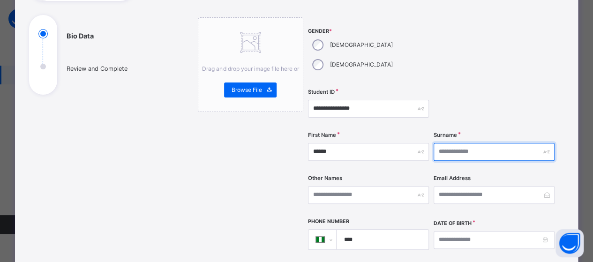
click at [447, 143] on input "text" at bounding box center [493, 152] width 121 height 18
type input "*******"
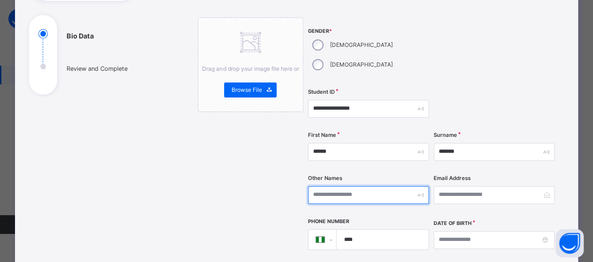
click at [350, 186] on input "text" at bounding box center [368, 195] width 121 height 18
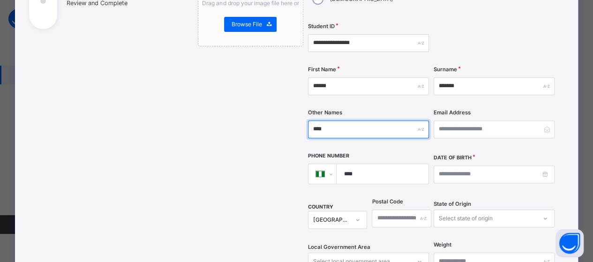
scroll to position [187, 0]
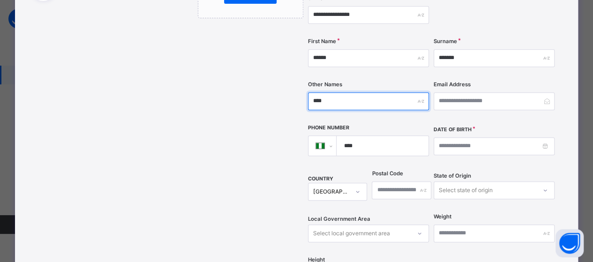
type input "****"
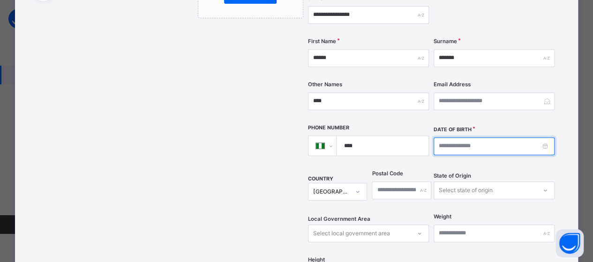
click at [480, 137] on input at bounding box center [493, 146] width 121 height 18
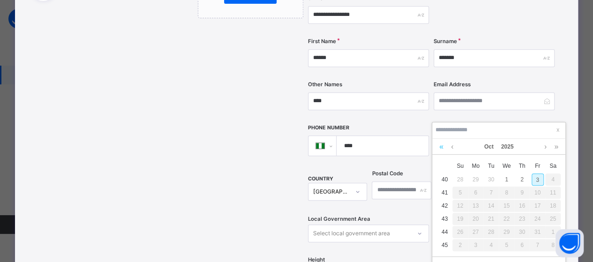
click at [437, 148] on link at bounding box center [441, 147] width 9 height 16
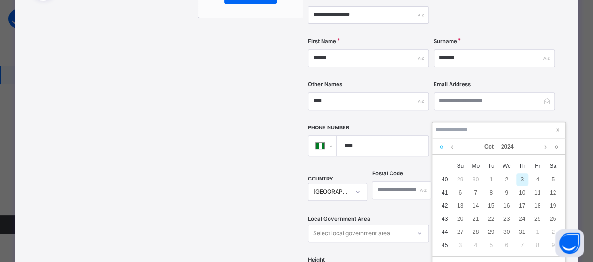
click at [437, 148] on link at bounding box center [441, 147] width 9 height 16
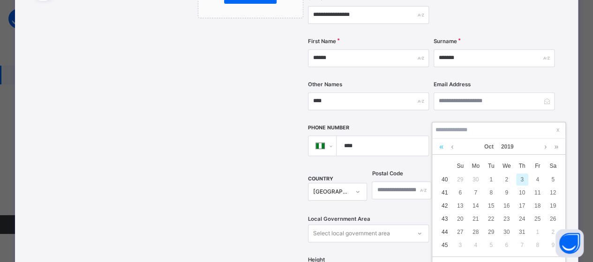
click at [439, 146] on link at bounding box center [441, 147] width 9 height 16
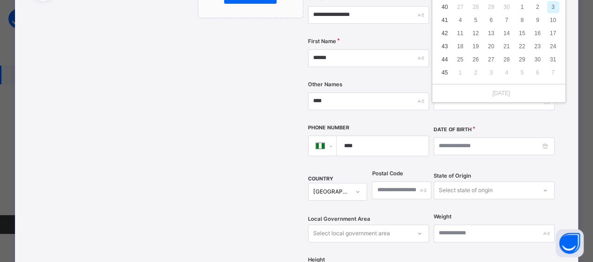
scroll to position [307, 0]
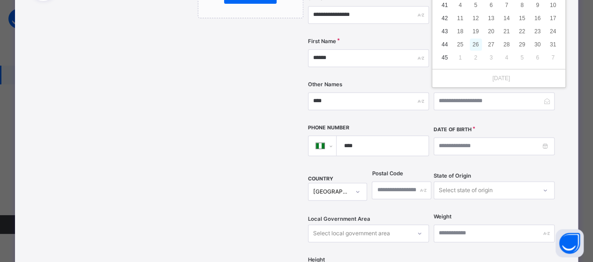
click at [472, 40] on div "26" at bounding box center [476, 44] width 12 height 12
type input "**********"
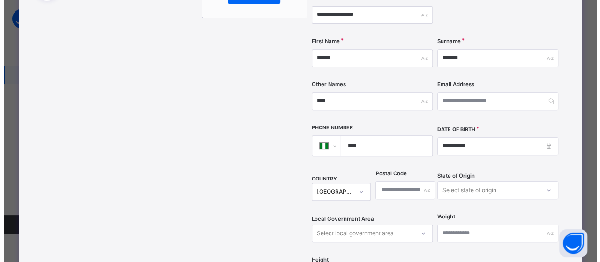
scroll to position [375, 0]
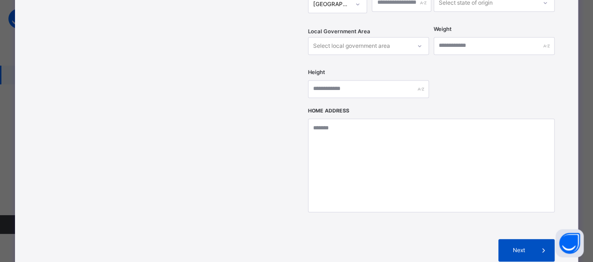
click at [525, 246] on span "Next" at bounding box center [518, 250] width 27 height 8
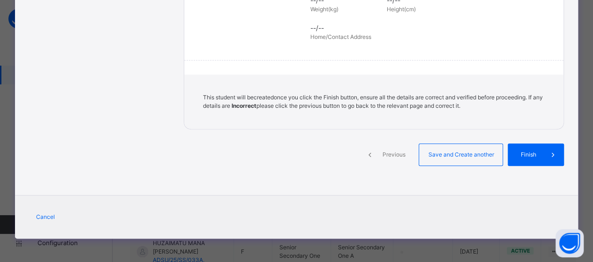
scroll to position [253, 0]
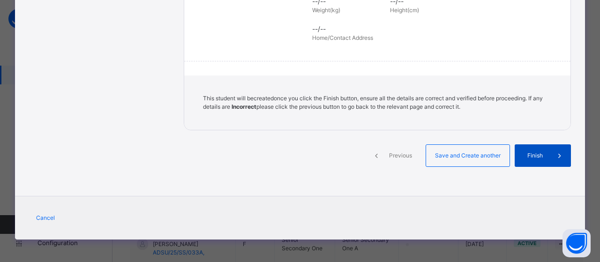
click at [532, 156] on span "Finish" at bounding box center [535, 155] width 27 height 8
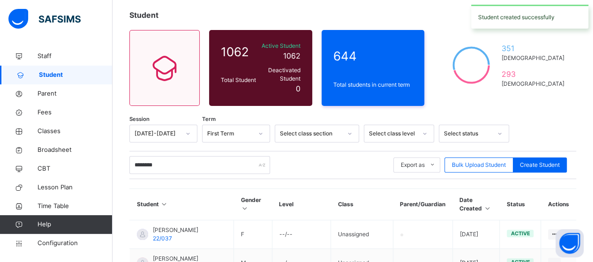
scroll to position [26, 0]
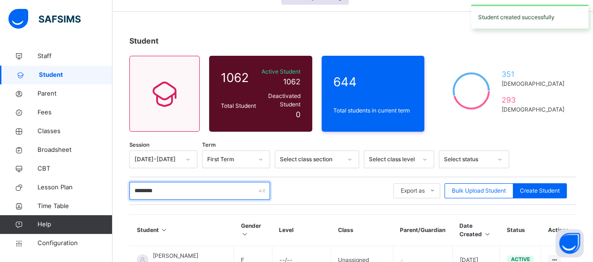
click at [188, 182] on input "********" at bounding box center [199, 191] width 141 height 18
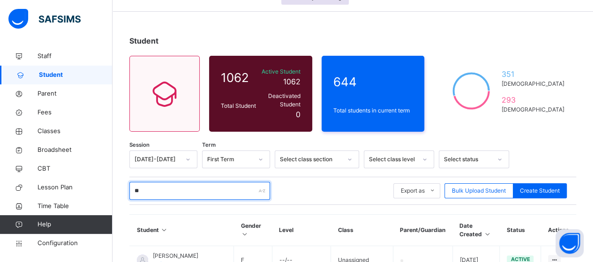
type input "*"
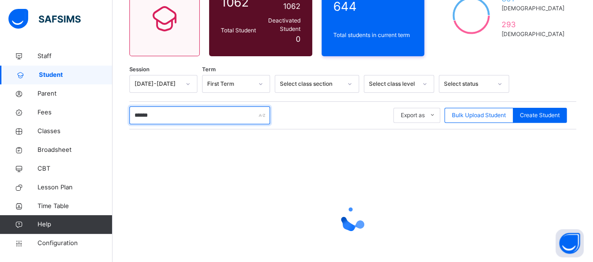
scroll to position [119, 0]
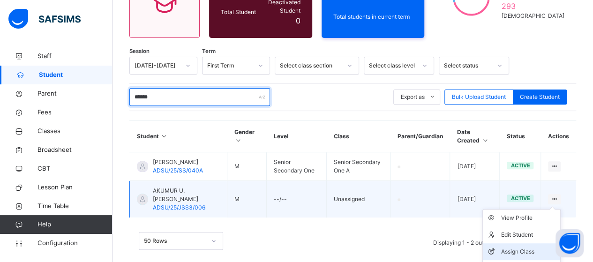
type input "******"
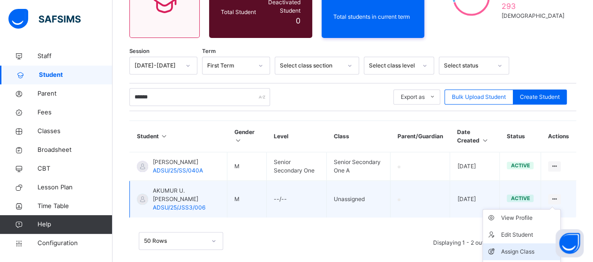
click at [533, 250] on div "Assign Class" at bounding box center [528, 251] width 56 height 9
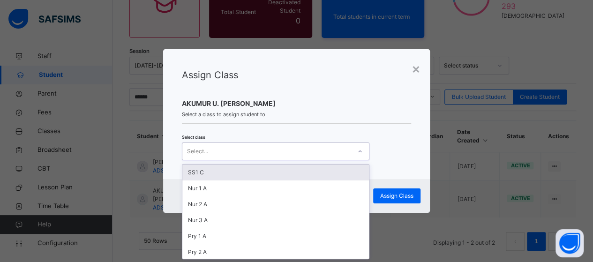
click at [354, 150] on div at bounding box center [360, 151] width 16 height 15
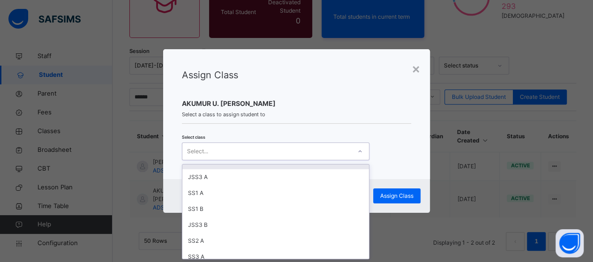
scroll to position [187, 0]
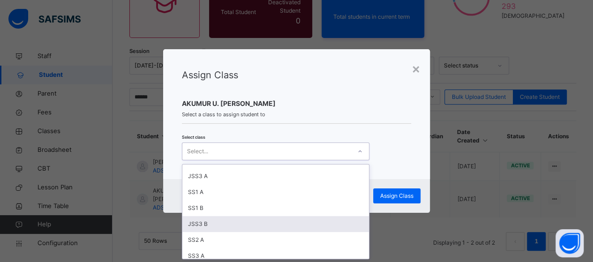
click at [217, 223] on div "JSS3 B" at bounding box center [275, 224] width 187 height 16
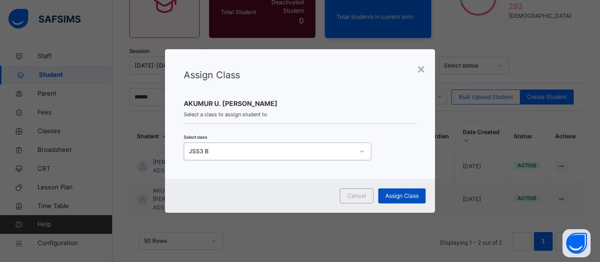
click at [391, 193] on span "Assign Class" at bounding box center [401, 196] width 33 height 8
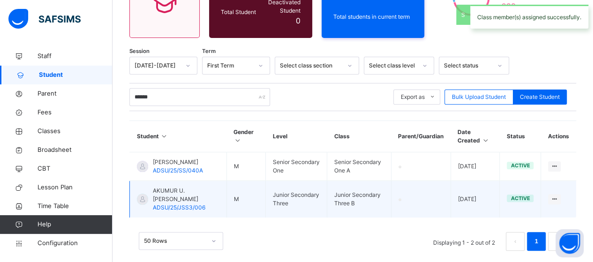
scroll to position [133, 0]
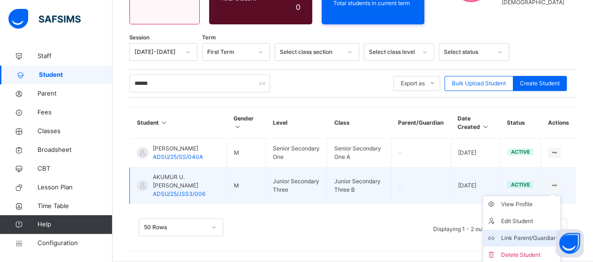
click at [528, 237] on div "Link Parent/Guardian" at bounding box center [528, 237] width 56 height 9
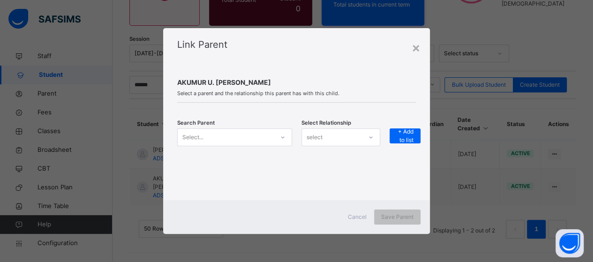
click at [276, 134] on div at bounding box center [283, 137] width 16 height 15
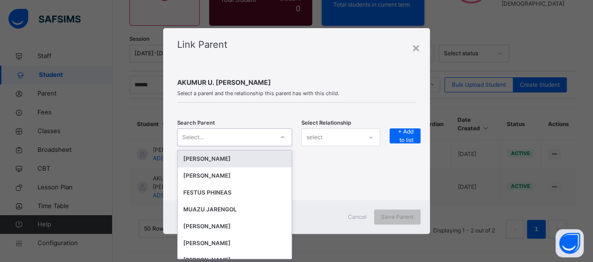
scroll to position [0, 0]
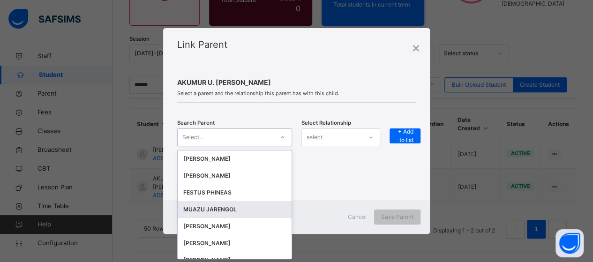
drag, startPoint x: 234, startPoint y: 206, endPoint x: 242, endPoint y: 201, distance: 9.5
click at [234, 206] on div "MUAZU JARENGOL" at bounding box center [234, 209] width 103 height 9
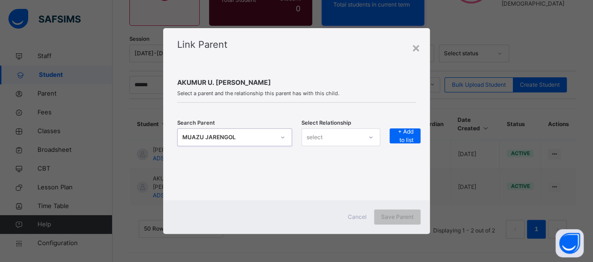
click at [340, 134] on div "select" at bounding box center [332, 137] width 60 height 15
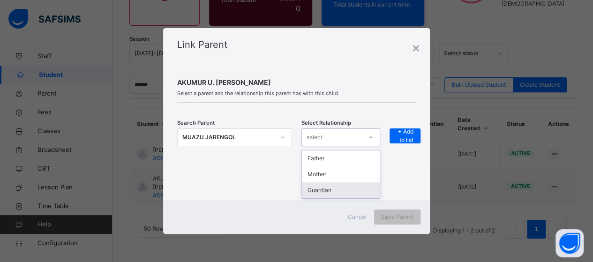
click at [324, 194] on div "Guardian" at bounding box center [341, 190] width 78 height 16
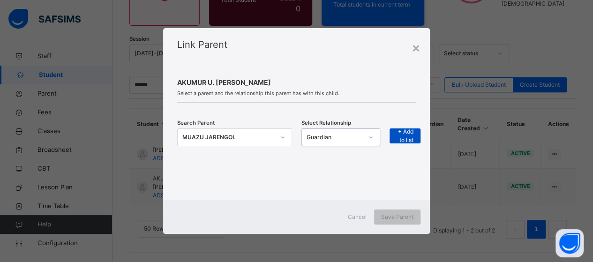
click at [399, 139] on span "+ Add to list" at bounding box center [404, 135] width 17 height 17
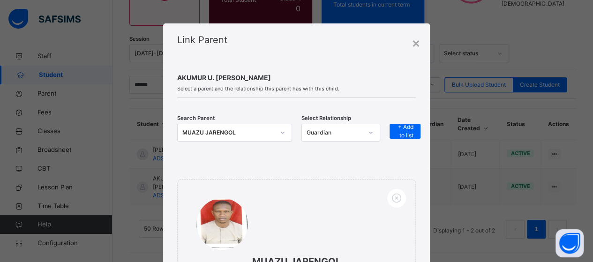
scroll to position [137, 0]
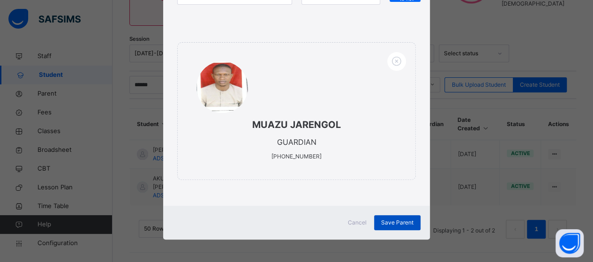
click at [398, 216] on div "Save Parent" at bounding box center [397, 222] width 46 height 15
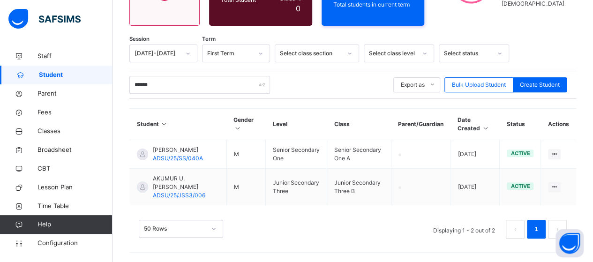
scroll to position [0, 0]
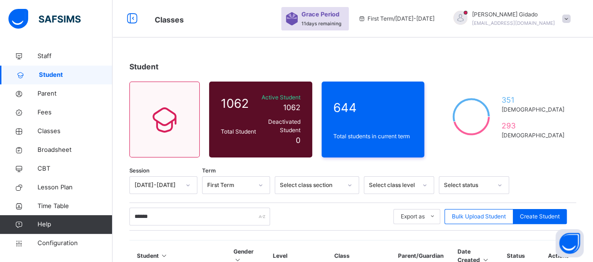
click at [573, 14] on div "Mohammed Gidado adsustaffschool01@gmail.com" at bounding box center [509, 18] width 131 height 17
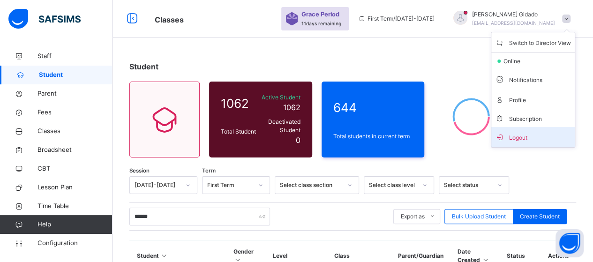
click at [519, 136] on span "Logout" at bounding box center [533, 137] width 76 height 13
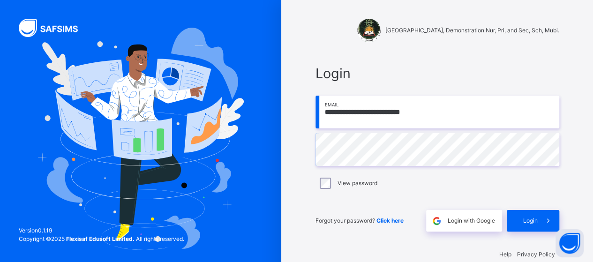
drag, startPoint x: 439, startPoint y: 115, endPoint x: 320, endPoint y: 118, distance: 119.5
click at [320, 118] on input "**********" at bounding box center [437, 112] width 244 height 33
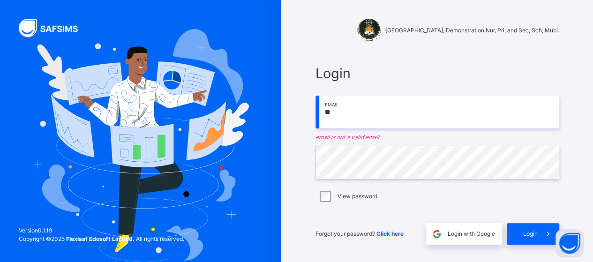
type input "**********"
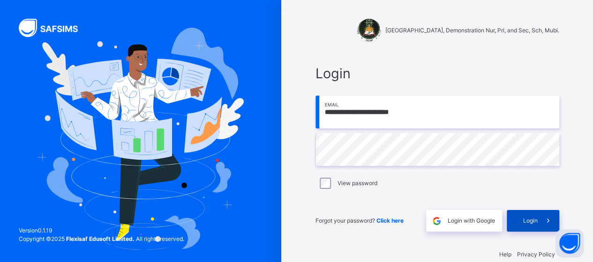
click at [530, 221] on span "Login" at bounding box center [530, 220] width 15 height 8
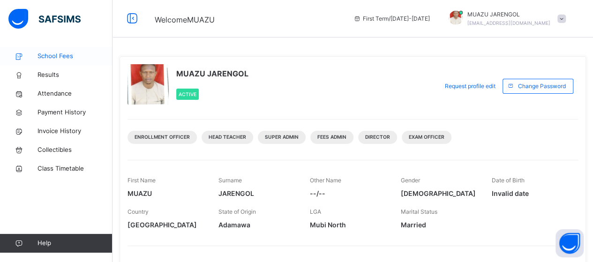
click at [66, 54] on span "School Fees" at bounding box center [74, 56] width 75 height 9
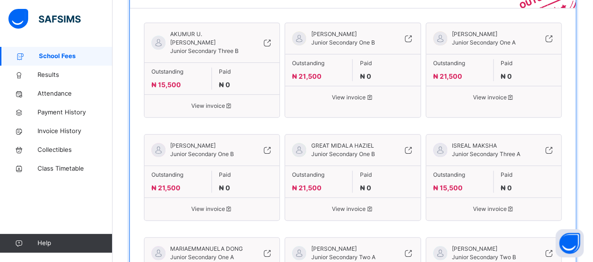
scroll to position [187, 0]
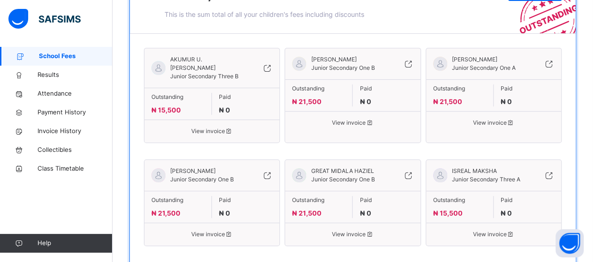
click at [269, 62] on icon at bounding box center [267, 67] width 10 height 11
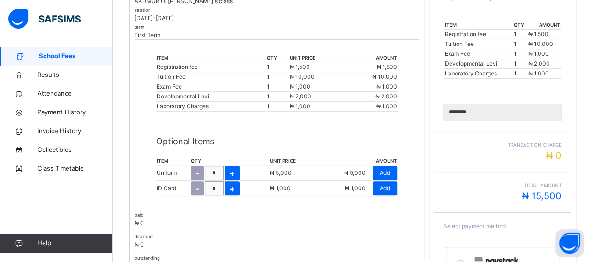
scroll to position [187, 0]
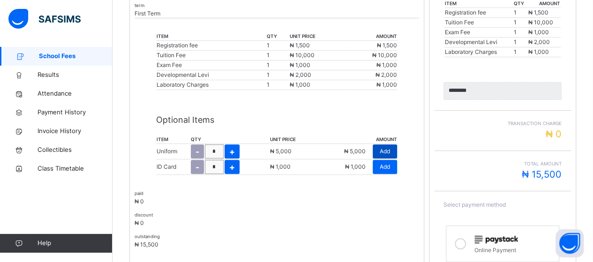
click at [385, 151] on span "Add" at bounding box center [385, 151] width 10 height 8
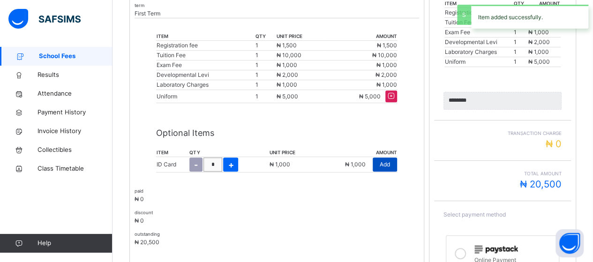
click at [385, 163] on span "Add" at bounding box center [385, 164] width 10 height 8
type input "********"
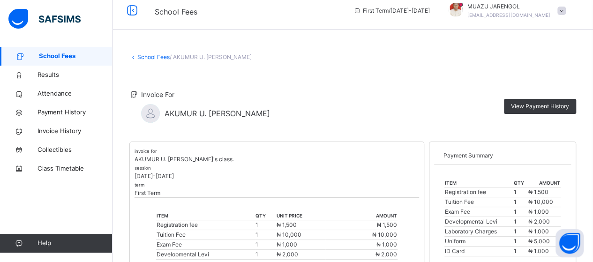
scroll to position [0, 0]
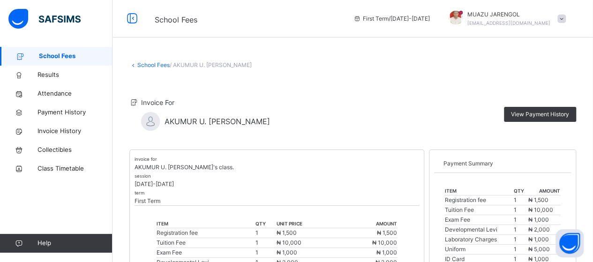
click at [146, 67] on link "School Fees" at bounding box center [153, 64] width 32 height 7
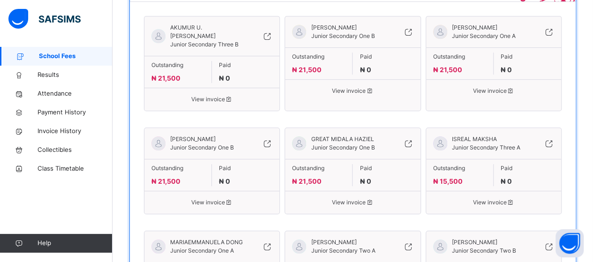
scroll to position [234, 0]
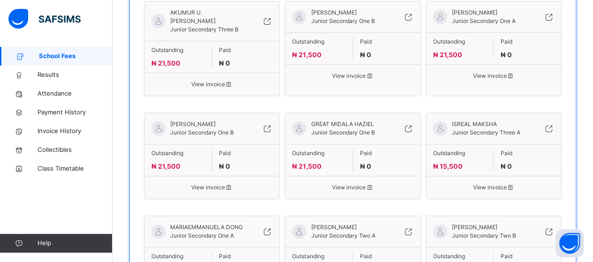
click at [551, 123] on icon at bounding box center [549, 128] width 10 height 11
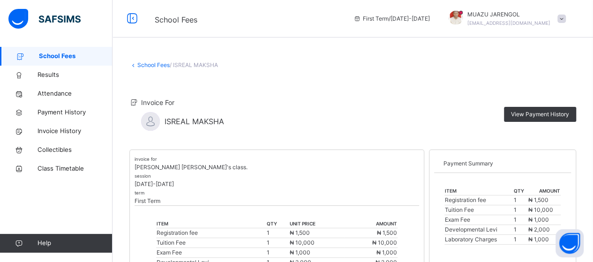
click at [143, 65] on link "School Fees" at bounding box center [153, 64] width 32 height 7
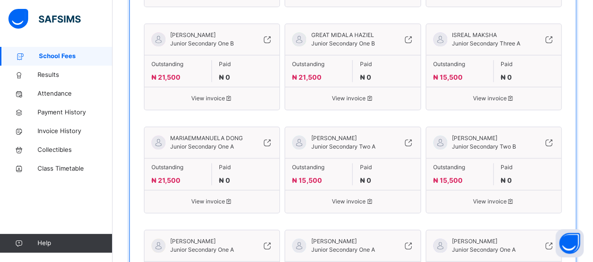
scroll to position [328, 0]
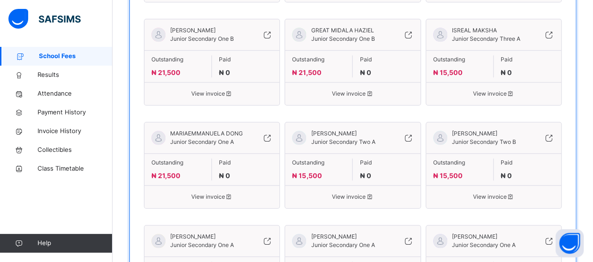
click at [413, 132] on icon at bounding box center [408, 137] width 10 height 11
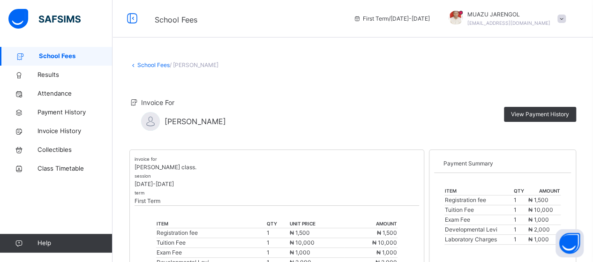
click at [147, 67] on link "School Fees" at bounding box center [153, 64] width 32 height 7
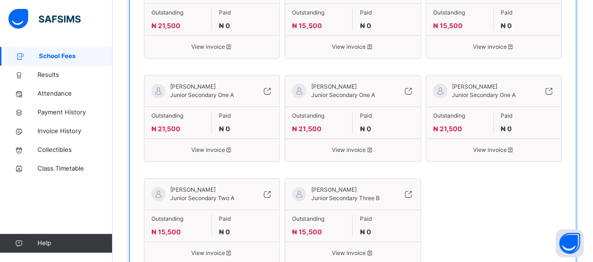
scroll to position [515, 0]
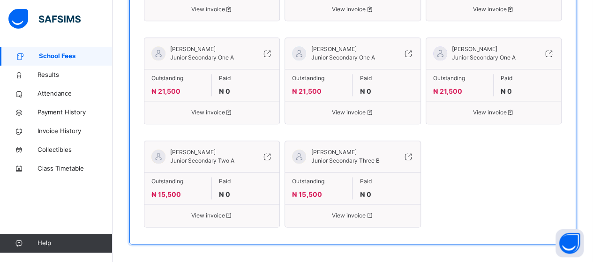
click at [267, 151] on icon at bounding box center [267, 156] width 10 height 11
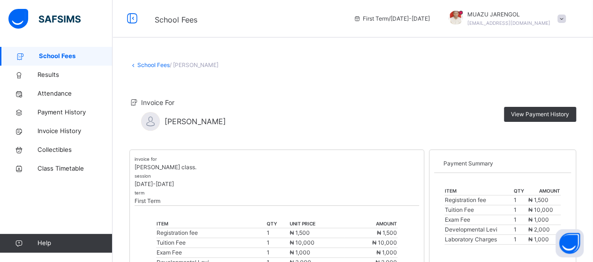
click at [142, 66] on link "School Fees" at bounding box center [153, 64] width 32 height 7
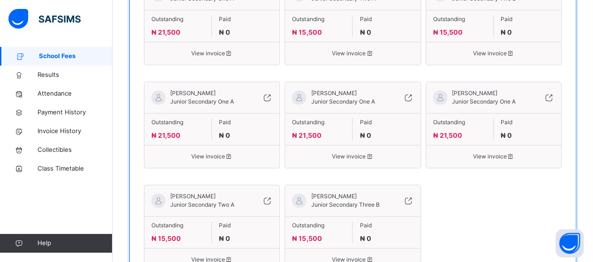
scroll to position [517, 0]
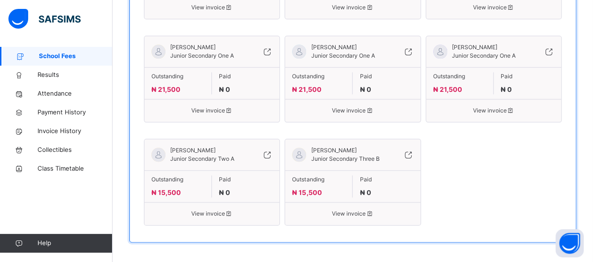
click at [410, 149] on icon at bounding box center [408, 154] width 10 height 11
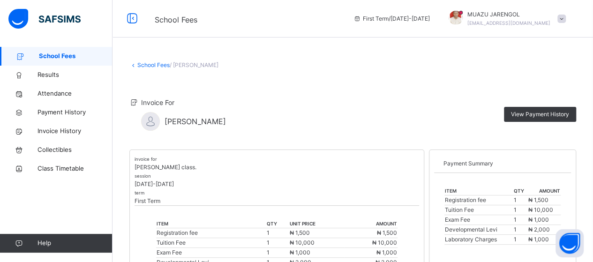
click at [146, 65] on link "School Fees" at bounding box center [153, 64] width 32 height 7
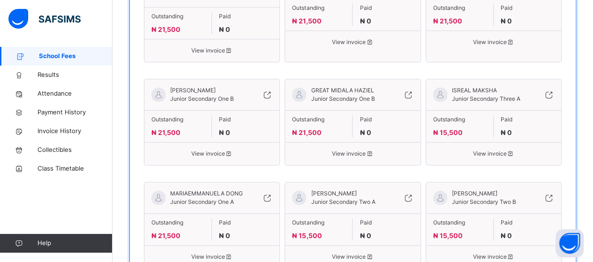
scroll to position [281, 0]
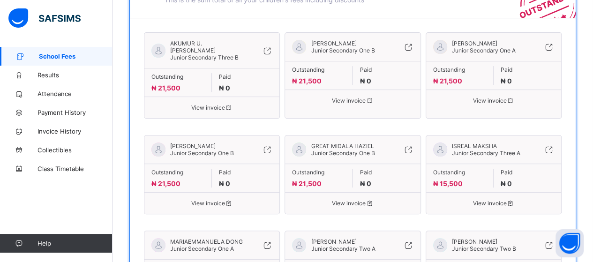
scroll to position [234, 0]
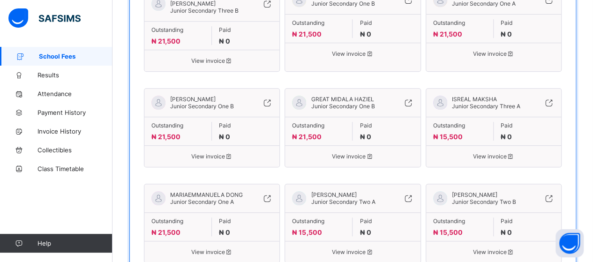
click at [554, 98] on icon at bounding box center [549, 102] width 10 height 9
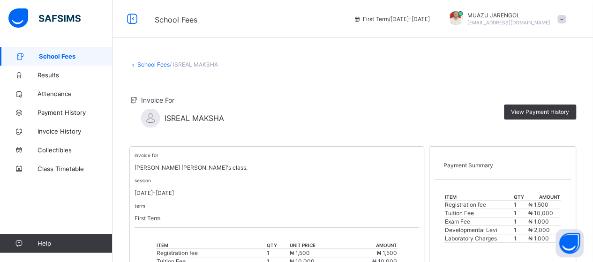
click at [145, 64] on link "School Fees" at bounding box center [153, 64] width 32 height 7
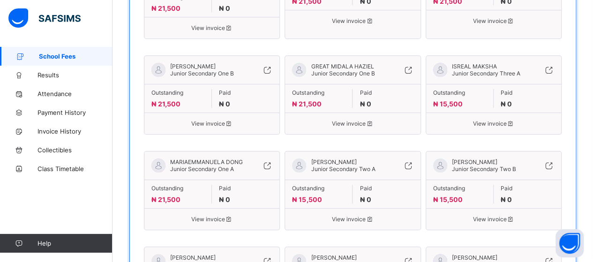
scroll to position [281, 0]
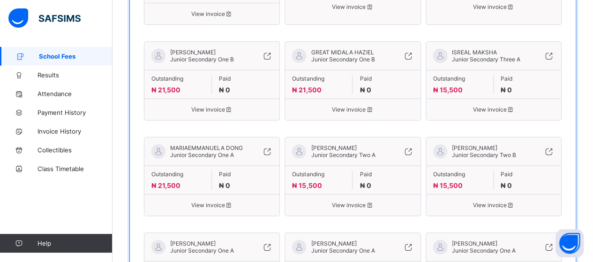
click at [411, 147] on icon at bounding box center [408, 151] width 10 height 9
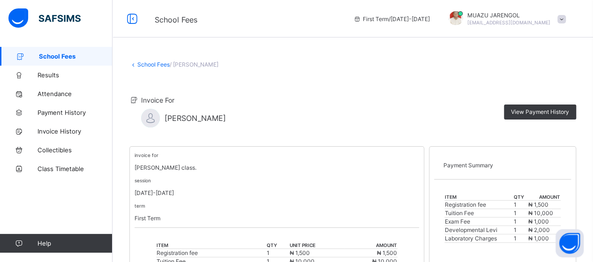
click at [134, 62] on icon at bounding box center [133, 64] width 8 height 7
click at [151, 63] on link "School Fees" at bounding box center [153, 64] width 32 height 7
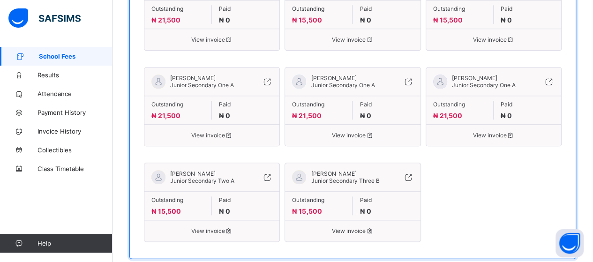
scroll to position [455, 0]
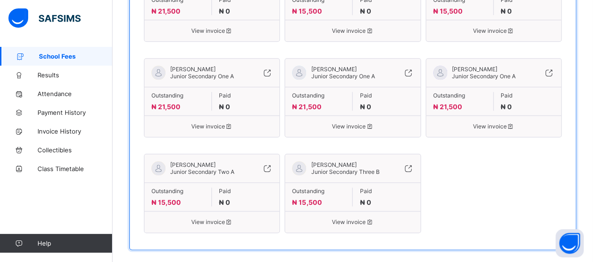
click at [267, 164] on icon at bounding box center [267, 168] width 10 height 9
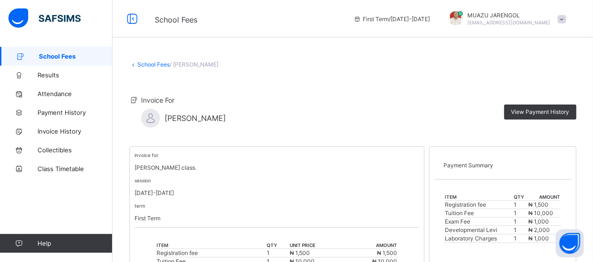
click at [142, 63] on link "School Fees" at bounding box center [153, 64] width 32 height 7
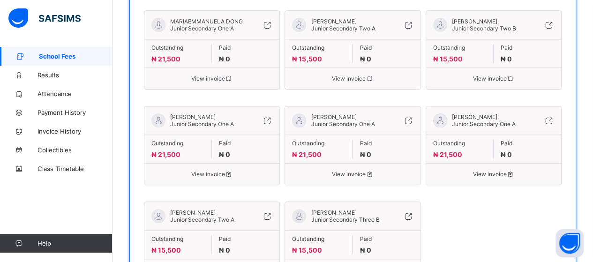
scroll to position [455, 0]
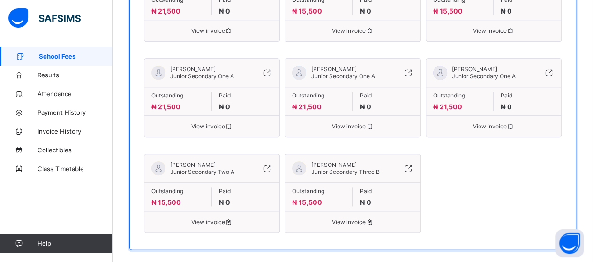
click at [411, 164] on icon at bounding box center [408, 168] width 10 height 9
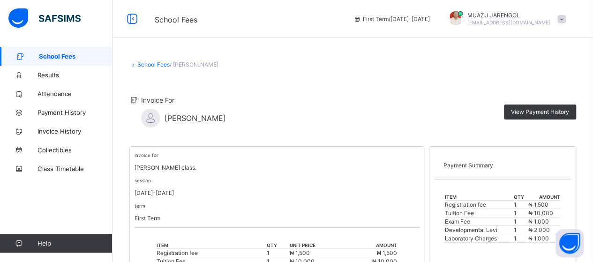
click at [142, 67] on link "School Fees" at bounding box center [153, 64] width 32 height 7
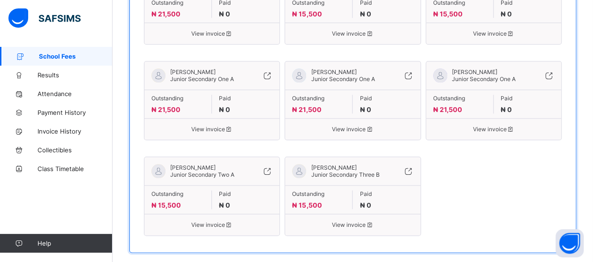
scroll to position [455, 0]
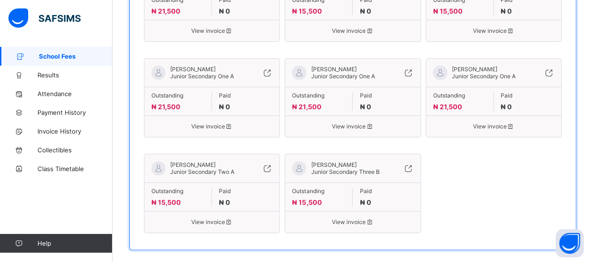
click at [228, 218] on icon at bounding box center [229, 221] width 8 height 7
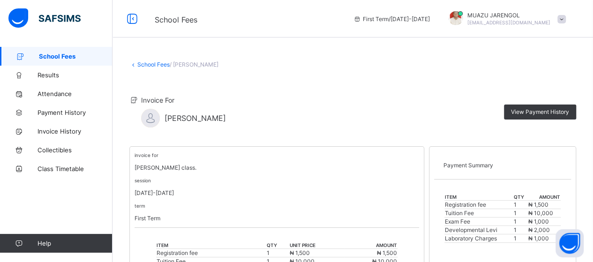
click at [140, 65] on link "School Fees" at bounding box center [153, 64] width 32 height 7
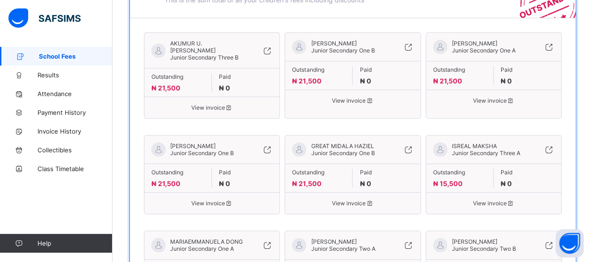
scroll to position [141, 0]
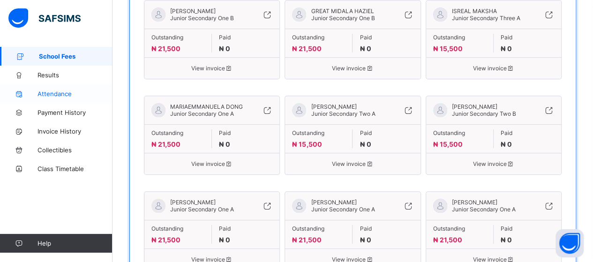
scroll to position [315, 0]
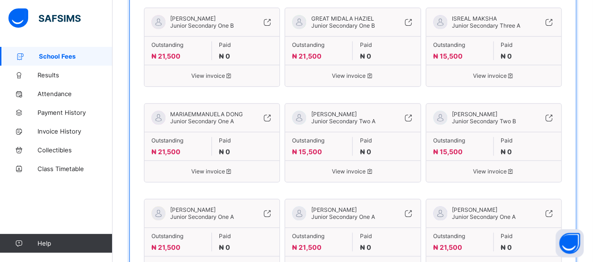
scroll to position [315, 0]
click at [406, 111] on div "[PERSON_NAME] Secondary Two A" at bounding box center [352, 121] width 135 height 21
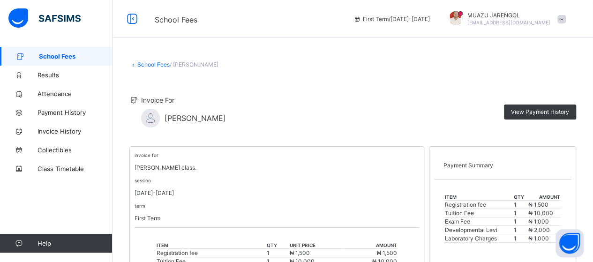
click at [141, 63] on link "School Fees" at bounding box center [153, 64] width 32 height 7
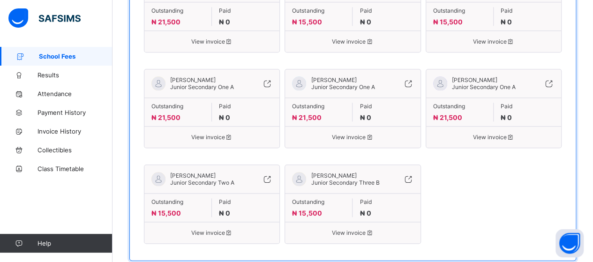
scroll to position [455, 0]
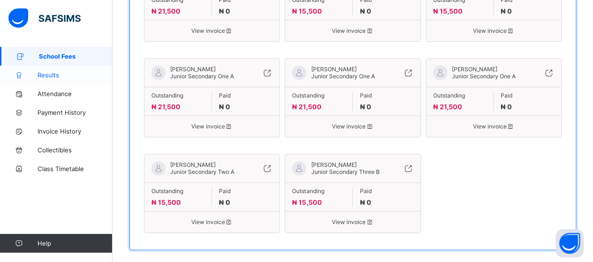
click at [48, 75] on span "Results" at bounding box center [74, 74] width 75 height 7
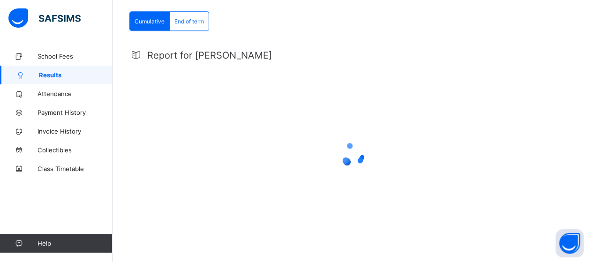
scroll to position [239, 0]
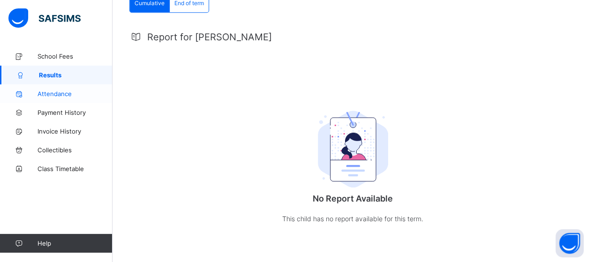
click at [62, 93] on span "Attendance" at bounding box center [74, 93] width 75 height 7
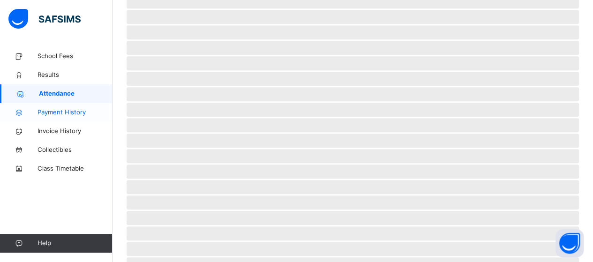
click at [69, 112] on span "Payment History" at bounding box center [74, 112] width 75 height 9
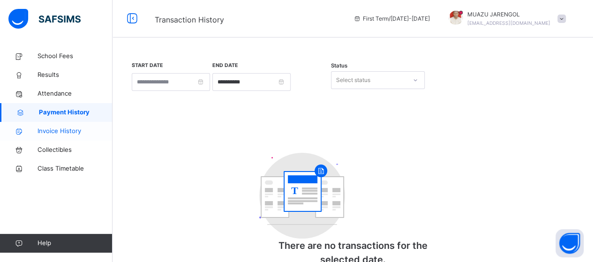
click at [69, 129] on span "Invoice History" at bounding box center [74, 131] width 75 height 9
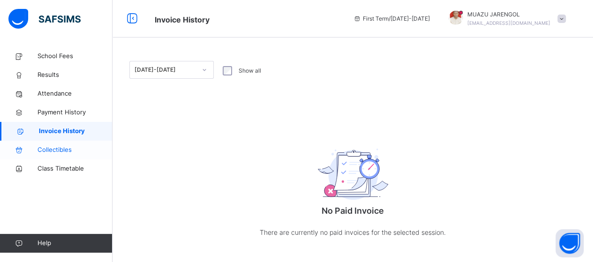
click at [66, 149] on span "Collectibles" at bounding box center [74, 149] width 75 height 9
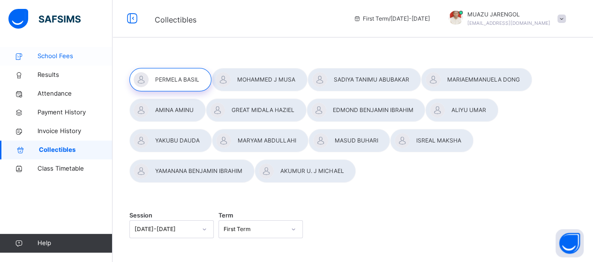
click at [44, 53] on span "School Fees" at bounding box center [74, 56] width 75 height 9
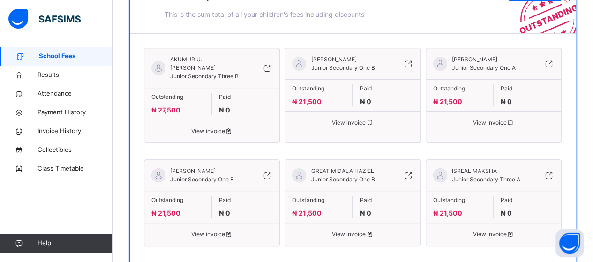
scroll to position [187, 0]
click at [270, 62] on icon at bounding box center [267, 67] width 10 height 11
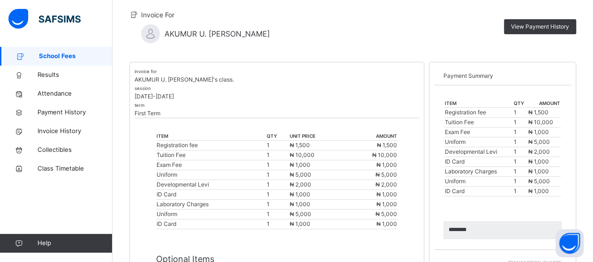
scroll to position [47, 0]
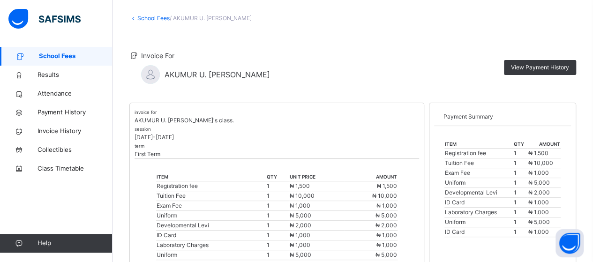
click at [146, 15] on link "School Fees" at bounding box center [153, 18] width 32 height 7
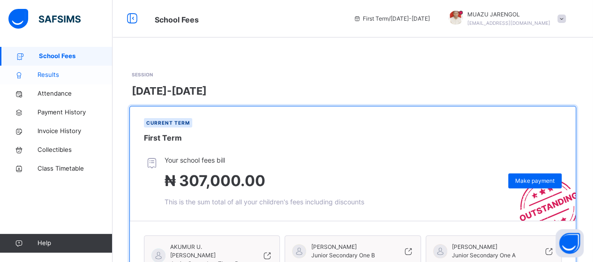
click at [52, 73] on span "Results" at bounding box center [74, 74] width 75 height 9
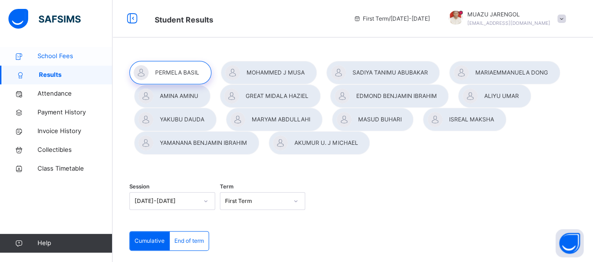
click at [71, 57] on span "School Fees" at bounding box center [74, 56] width 75 height 9
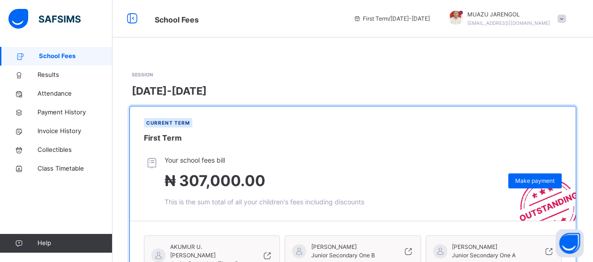
click at [566, 19] on span at bounding box center [561, 19] width 8 height 8
click at [545, 100] on span "Logout" at bounding box center [535, 99] width 62 height 13
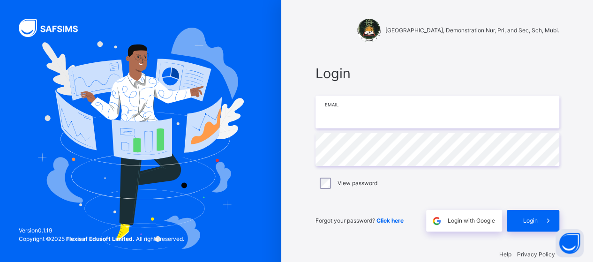
type input "**********"
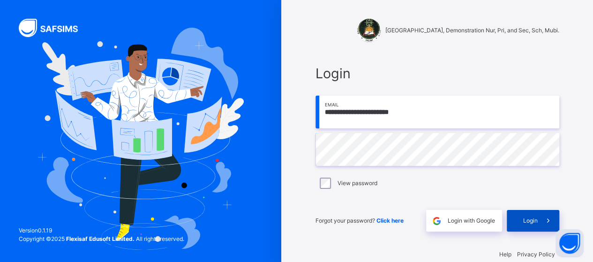
click at [533, 222] on span "Login" at bounding box center [530, 220] width 15 height 8
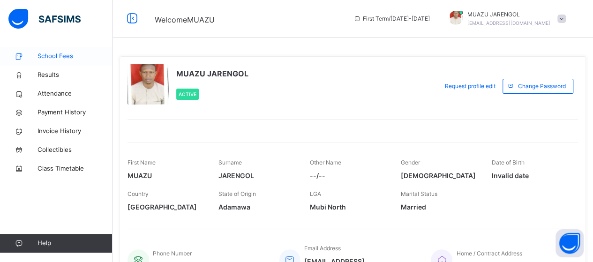
click at [71, 56] on span "School Fees" at bounding box center [74, 56] width 75 height 9
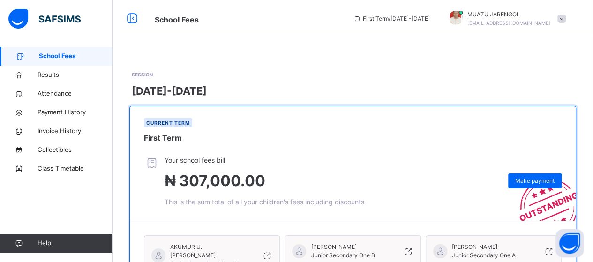
click at [566, 16] on span at bounding box center [561, 19] width 8 height 8
click at [526, 96] on span "Logout" at bounding box center [535, 99] width 62 height 13
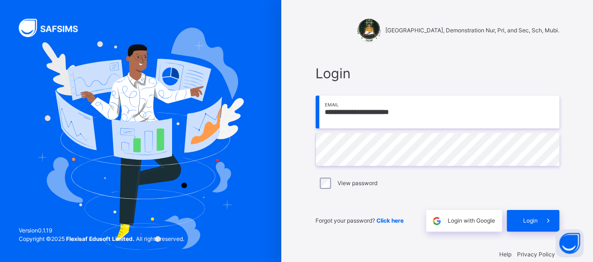
drag, startPoint x: 430, startPoint y: 119, endPoint x: 321, endPoint y: 122, distance: 108.8
click at [321, 122] on input "**********" at bounding box center [437, 112] width 244 height 33
type input "**********"
click at [535, 219] on span "Login" at bounding box center [530, 220] width 15 height 8
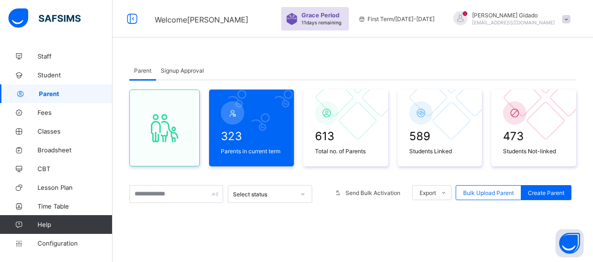
scroll to position [141, 0]
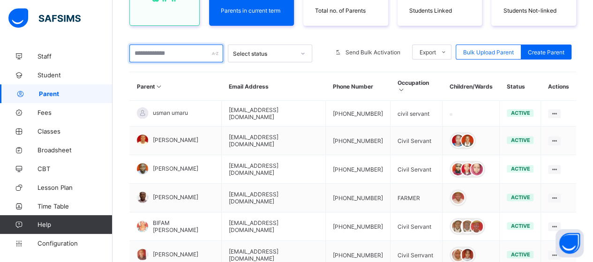
click at [184, 56] on input "text" at bounding box center [176, 54] width 94 height 18
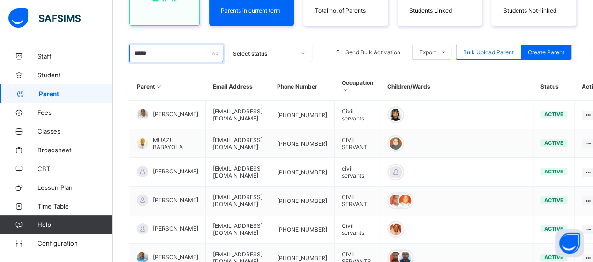
type input "*****"
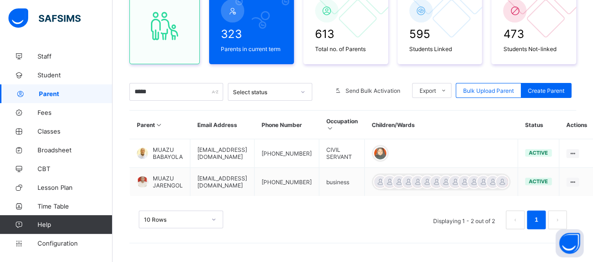
scroll to position [100, 0]
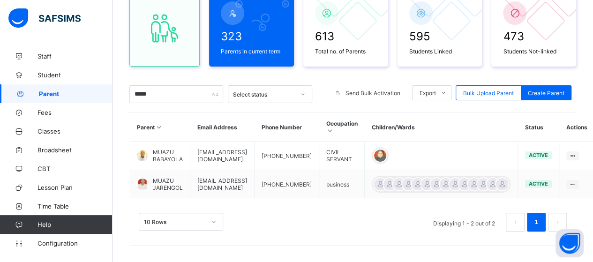
click at [207, 52] on div "323 Parents in current term 613 Total no. of Parents 595 Students Linked 473 St…" at bounding box center [352, 28] width 447 height 77
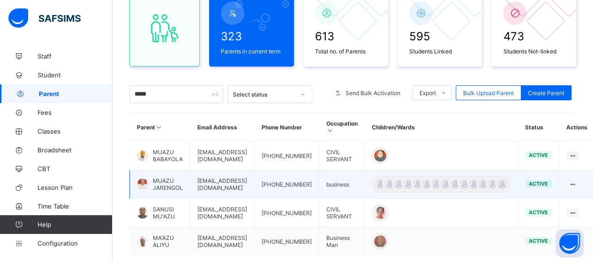
click at [165, 179] on span "MUAZU JARENGOL" at bounding box center [168, 184] width 30 height 14
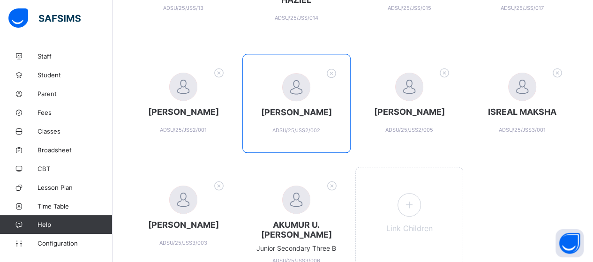
scroll to position [466, 0]
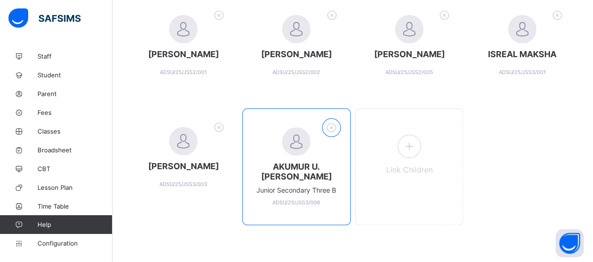
click at [333, 127] on icon at bounding box center [331, 127] width 15 height 12
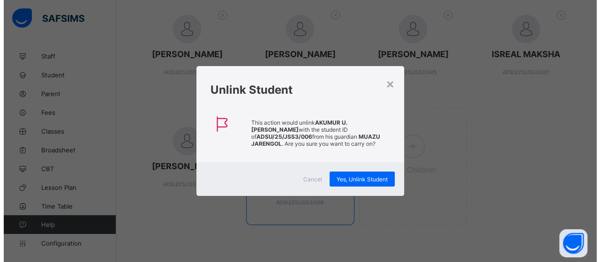
scroll to position [465, 0]
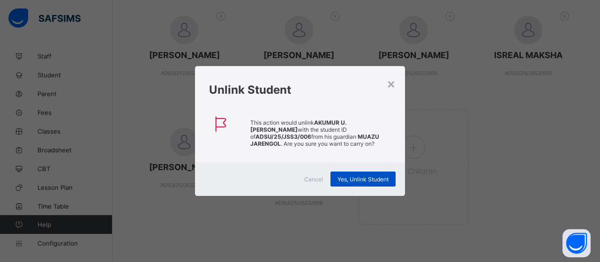
click at [350, 178] on span "Yes, Unlink Student" at bounding box center [362, 179] width 51 height 7
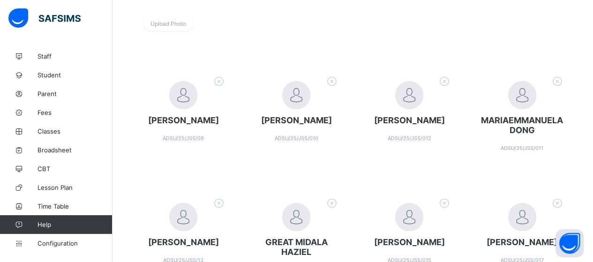
scroll to position [0, 0]
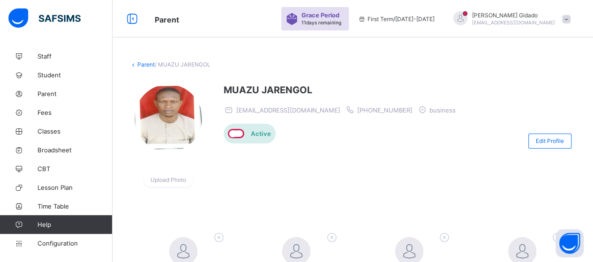
click at [570, 22] on span at bounding box center [566, 19] width 8 height 8
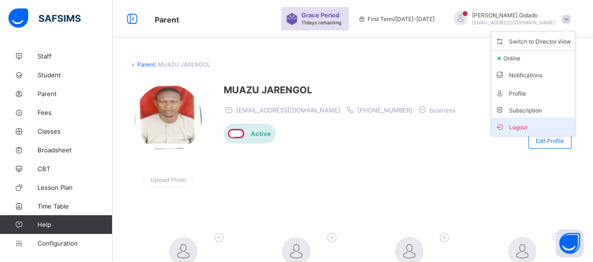
click at [512, 122] on span "Logout" at bounding box center [533, 126] width 76 height 11
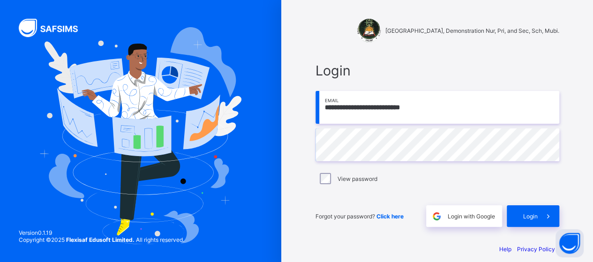
drag, startPoint x: 433, startPoint y: 108, endPoint x: 304, endPoint y: 117, distance: 129.2
click at [304, 117] on div "**********" at bounding box center [437, 135] width 281 height 271
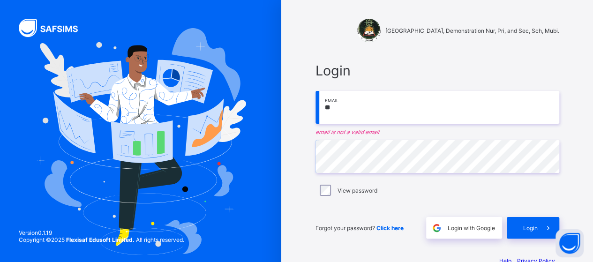
type input "**********"
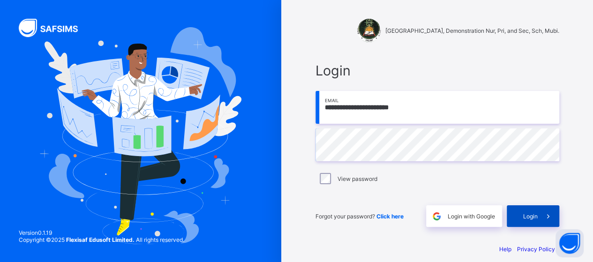
click at [535, 214] on span "Login" at bounding box center [530, 216] width 15 height 7
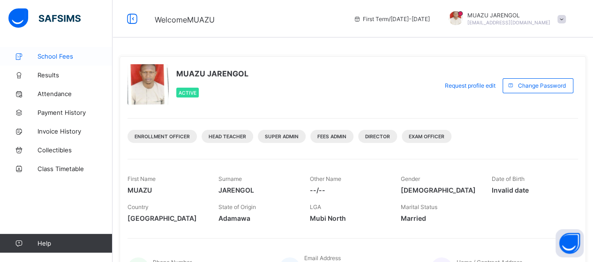
click at [66, 58] on span "School Fees" at bounding box center [74, 55] width 75 height 7
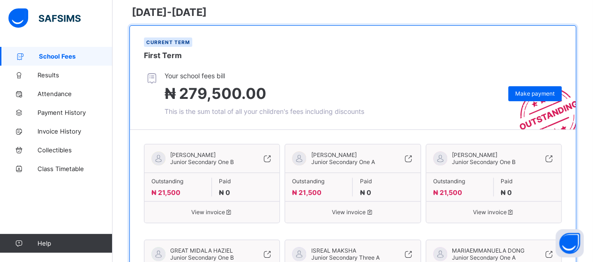
scroll to position [47, 0]
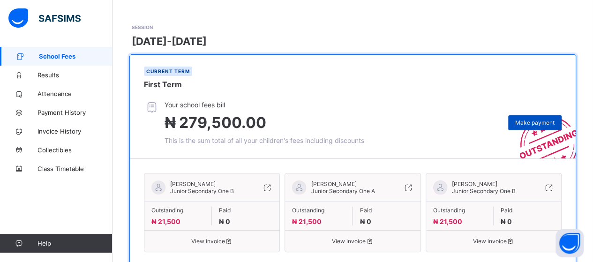
click at [538, 125] on span "Make payment" at bounding box center [534, 122] width 39 height 7
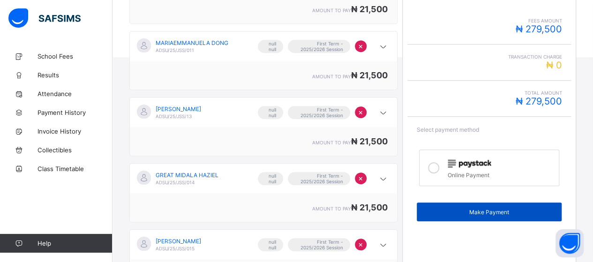
scroll to position [375, 0]
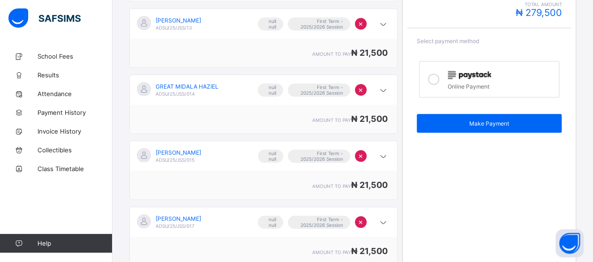
click at [437, 74] on icon at bounding box center [433, 79] width 11 height 11
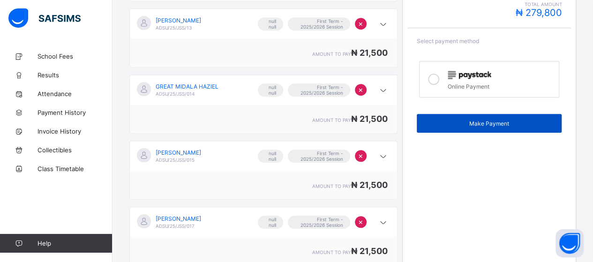
click at [488, 120] on span "Make Payment" at bounding box center [489, 123] width 131 height 7
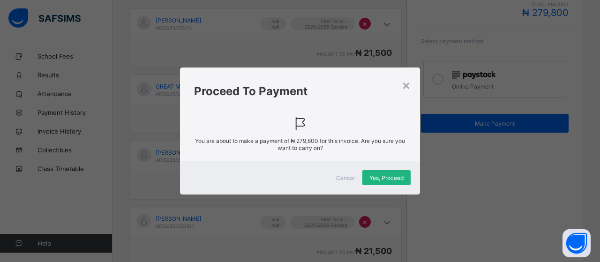
click at [386, 176] on span "Yes, Proceed" at bounding box center [386, 177] width 34 height 7
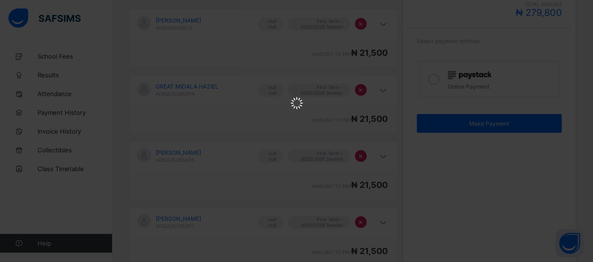
scroll to position [0, 0]
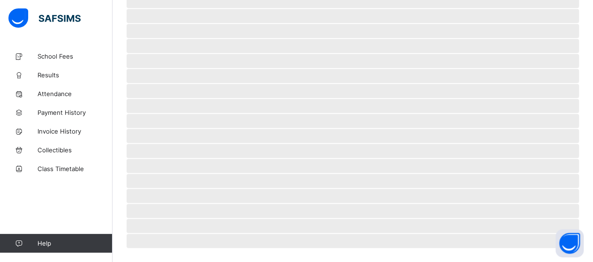
scroll to position [90, 0]
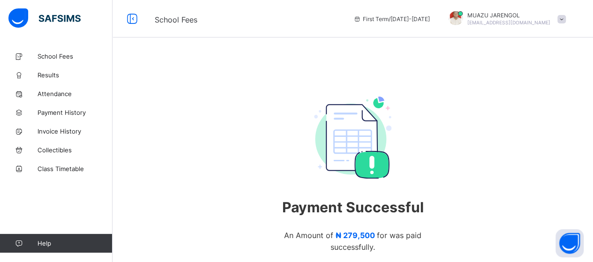
click at [566, 17] on span at bounding box center [561, 19] width 8 height 8
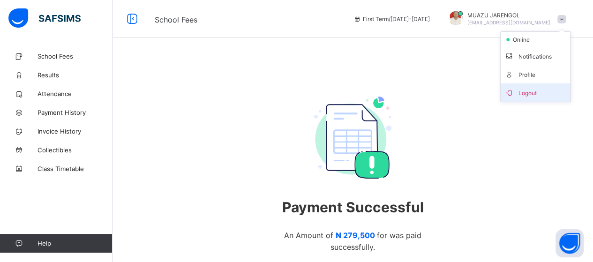
click at [553, 93] on span "Logout" at bounding box center [535, 92] width 62 height 11
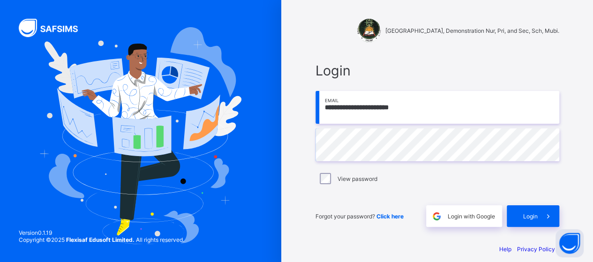
drag, startPoint x: 453, startPoint y: 106, endPoint x: 319, endPoint y: 111, distance: 134.1
click at [319, 110] on input "**********" at bounding box center [437, 107] width 244 height 33
type input "**********"
click at [538, 220] on div "Login" at bounding box center [533, 216] width 52 height 22
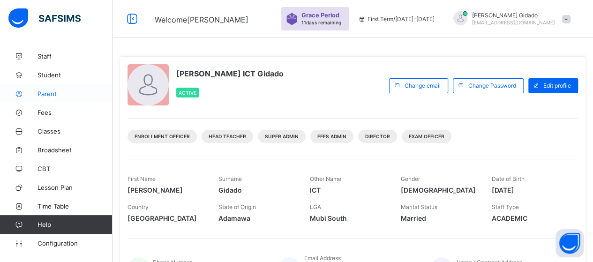
click at [45, 94] on span "Parent" at bounding box center [74, 93] width 75 height 7
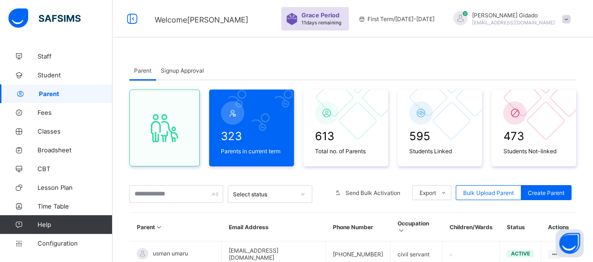
scroll to position [141, 0]
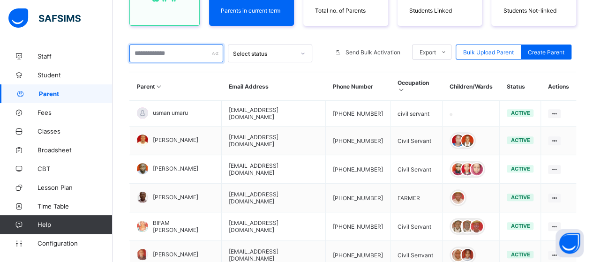
click at [177, 53] on input "text" at bounding box center [176, 54] width 94 height 18
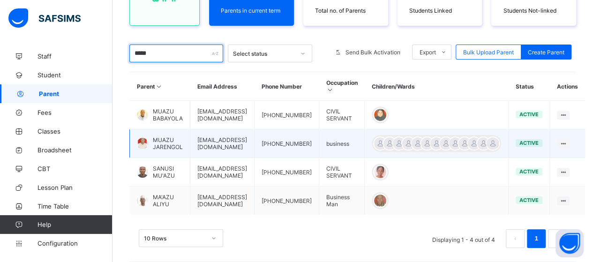
type input "*****"
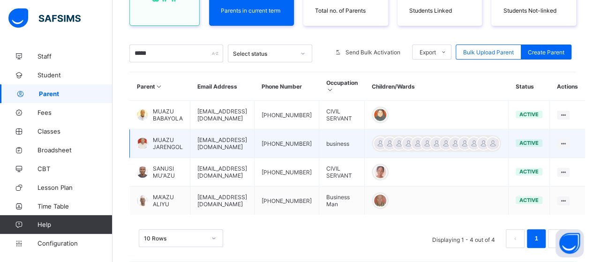
click at [217, 142] on td "[EMAIL_ADDRESS][DOMAIN_NAME]" at bounding box center [222, 143] width 64 height 29
click at [169, 139] on span "MUAZU JARENGOL" at bounding box center [168, 143] width 30 height 14
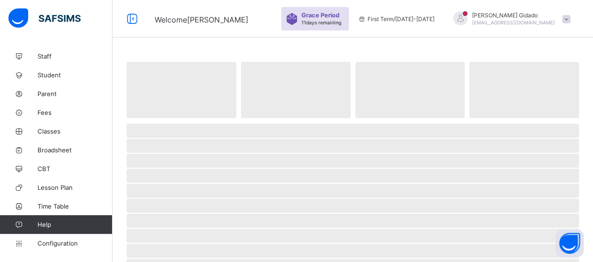
click at [390, 45] on div "‌ ‌ ‌ ‌ ‌ ‌ ‌ ‌ ‌ ‌ ‌ ‌ ‌ ‌ ‌ ‌ ‌ ‌ ‌ ‌ ‌ ‌ ‌ ‌ ‌ ‌ ‌ ‌ ‌" at bounding box center [352, 256] width 480 height 512
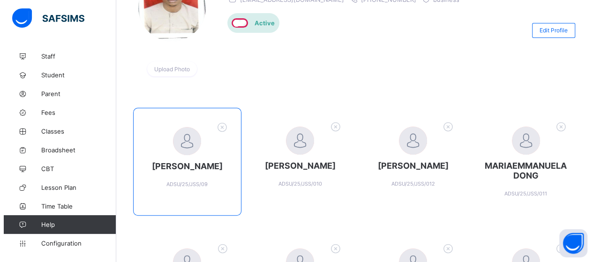
scroll to position [141, 0]
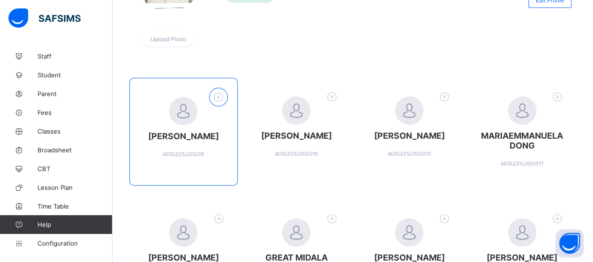
click at [220, 98] on icon at bounding box center [218, 97] width 15 height 12
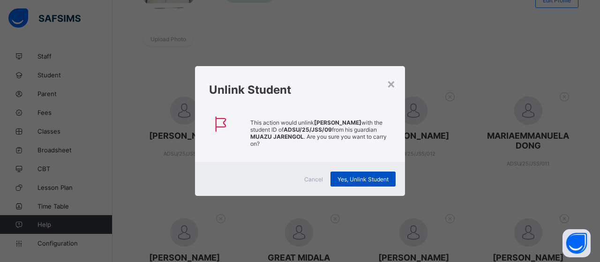
click at [359, 183] on div "Yes, Unlink Student" at bounding box center [362, 179] width 65 height 15
click at [351, 176] on div "Yes, Unlink Student" at bounding box center [362, 179] width 65 height 15
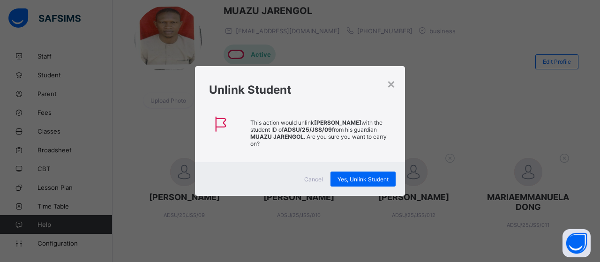
click at [396, 42] on div "× Unlink Student This action would unlink [PERSON_NAME] with the student ID of …" at bounding box center [300, 131] width 600 height 262
click at [362, 178] on span "Yes, Unlink Student" at bounding box center [362, 179] width 51 height 7
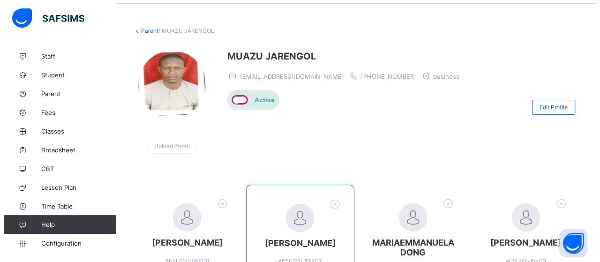
scroll to position [94, 0]
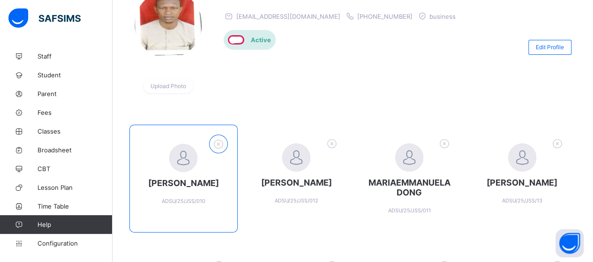
click at [215, 140] on icon at bounding box center [218, 144] width 15 height 12
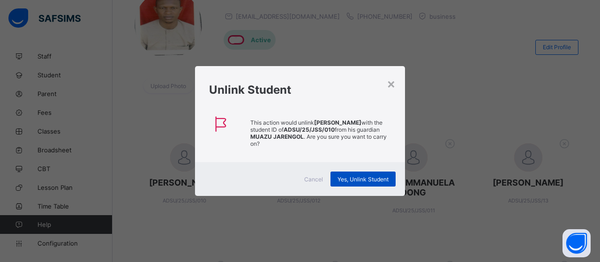
click at [341, 181] on span "Yes, Unlink Student" at bounding box center [362, 179] width 51 height 7
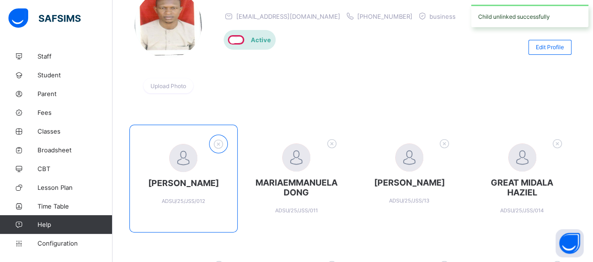
click at [218, 145] on icon at bounding box center [218, 144] width 15 height 12
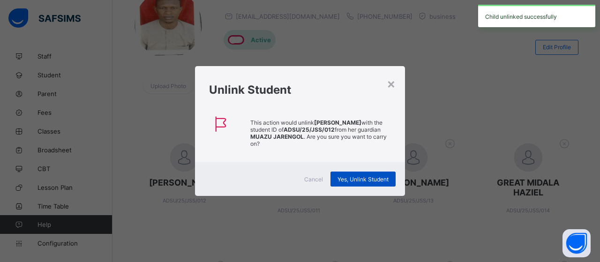
click at [350, 176] on span "Yes, Unlink Student" at bounding box center [362, 179] width 51 height 7
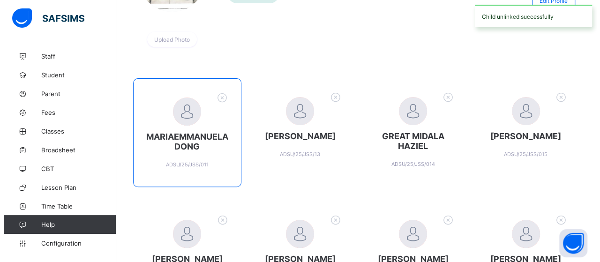
scroll to position [141, 0]
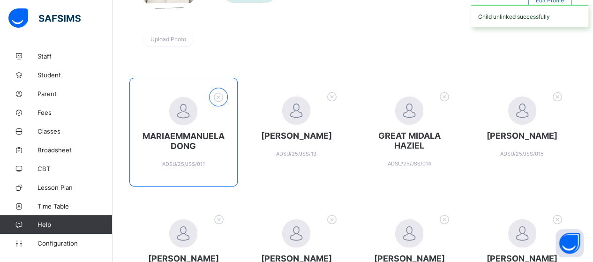
click at [218, 94] on icon at bounding box center [218, 97] width 15 height 12
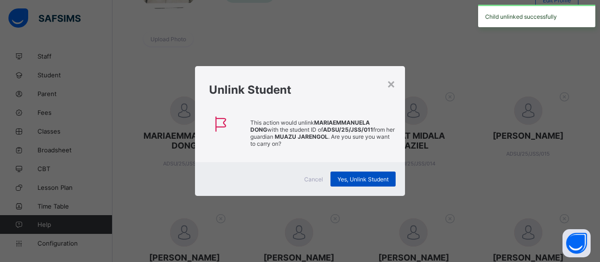
click at [359, 179] on span "Yes, Unlink Student" at bounding box center [362, 179] width 51 height 7
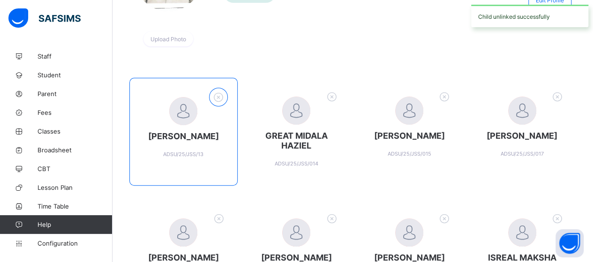
click at [220, 97] on icon at bounding box center [218, 97] width 15 height 12
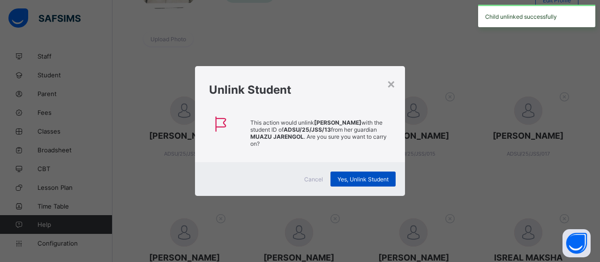
click at [362, 176] on span "Yes, Unlink Student" at bounding box center [362, 179] width 51 height 7
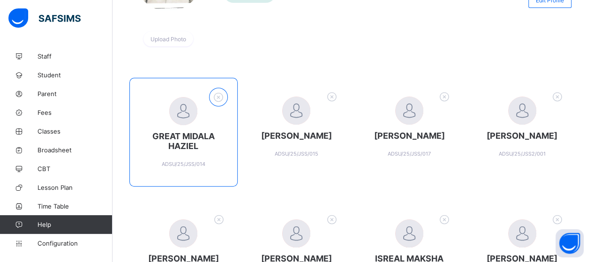
click at [220, 98] on icon at bounding box center [218, 97] width 15 height 12
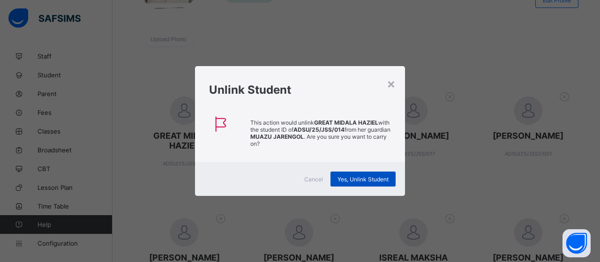
click at [359, 178] on span "Yes, Unlink Student" at bounding box center [362, 179] width 51 height 7
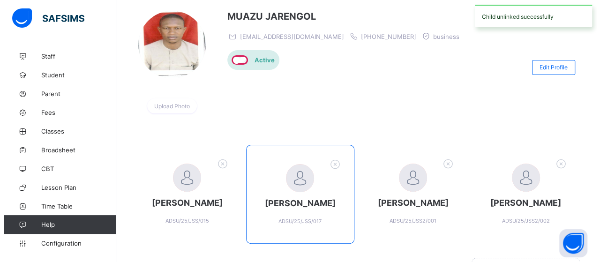
scroll to position [94, 0]
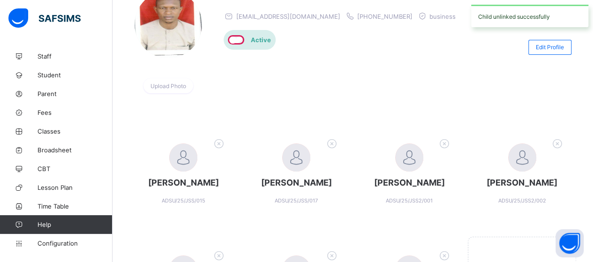
drag, startPoint x: 223, startPoint y: 147, endPoint x: 227, endPoint y: 142, distance: 6.0
click at [222, 146] on icon at bounding box center [218, 143] width 15 height 12
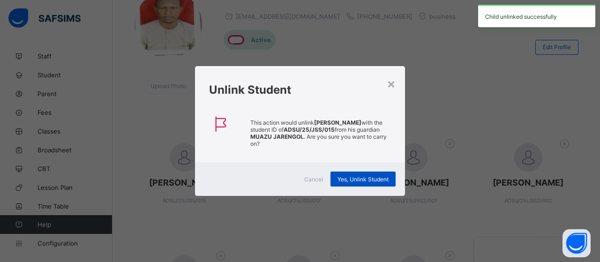
click at [379, 183] on div "Yes, Unlink Student" at bounding box center [362, 179] width 65 height 15
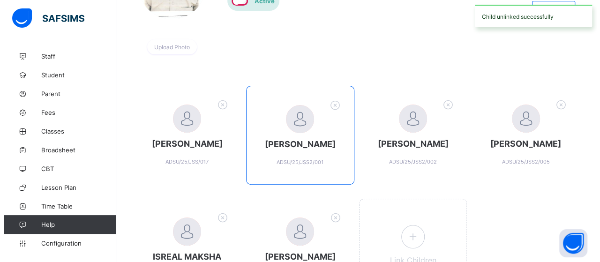
scroll to position [141, 0]
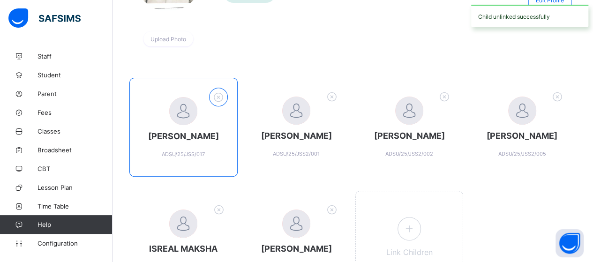
click at [219, 92] on icon at bounding box center [218, 97] width 15 height 12
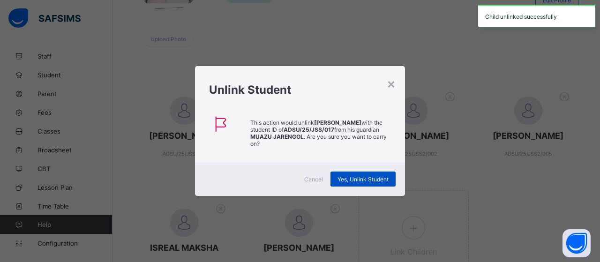
click at [366, 178] on span "Yes, Unlink Student" at bounding box center [362, 179] width 51 height 7
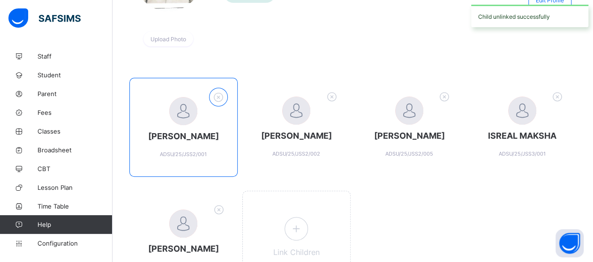
click at [223, 95] on icon at bounding box center [218, 97] width 15 height 12
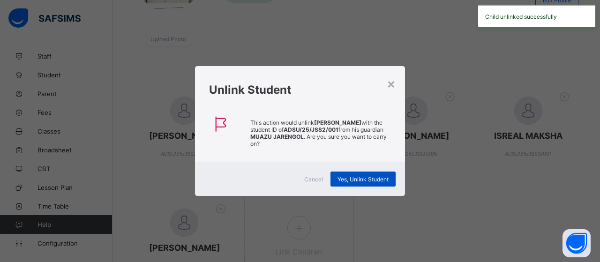
click at [357, 178] on span "Yes, Unlink Student" at bounding box center [362, 179] width 51 height 7
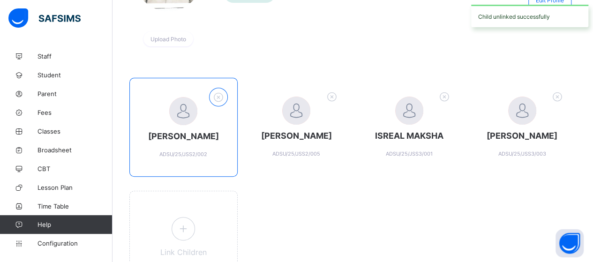
click at [222, 98] on icon at bounding box center [218, 97] width 15 height 12
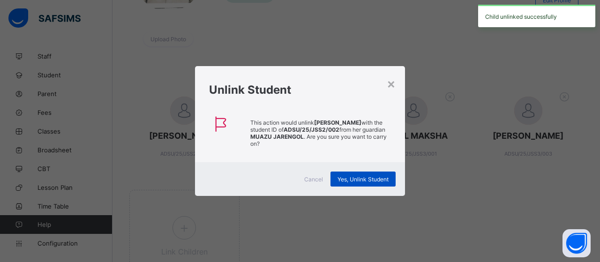
click at [368, 182] on div "Yes, Unlink Student" at bounding box center [362, 179] width 65 height 15
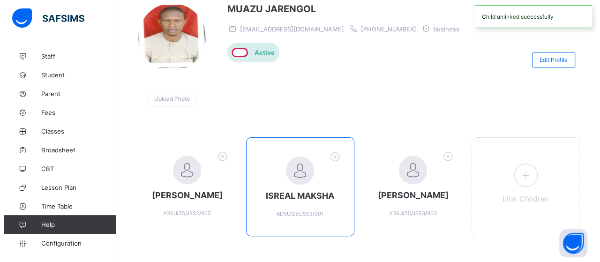
scroll to position [94, 0]
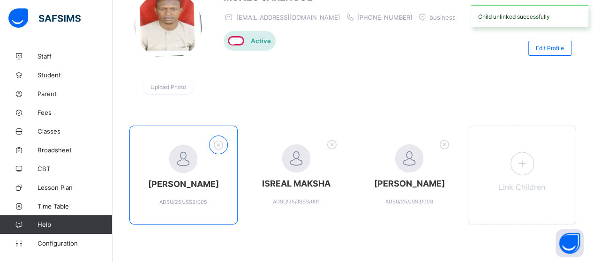
click at [224, 143] on icon at bounding box center [218, 145] width 15 height 12
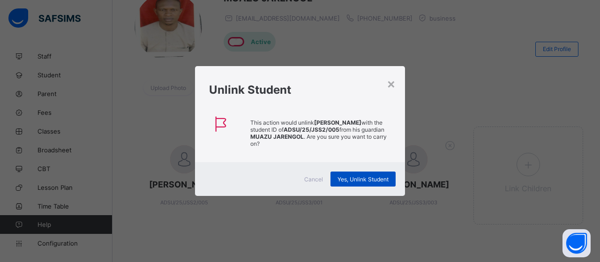
click at [348, 178] on span "Yes, Unlink Student" at bounding box center [362, 179] width 51 height 7
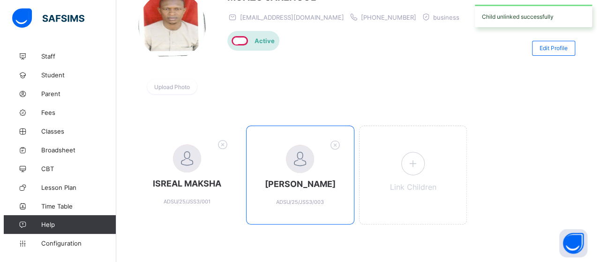
scroll to position [101, 0]
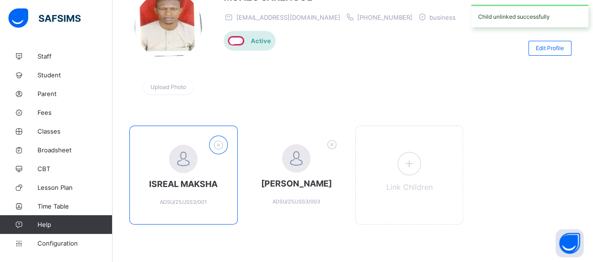
click at [222, 139] on icon at bounding box center [218, 145] width 15 height 12
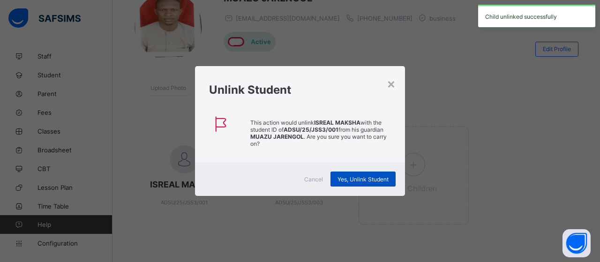
click at [365, 178] on span "Yes, Unlink Student" at bounding box center [362, 179] width 51 height 7
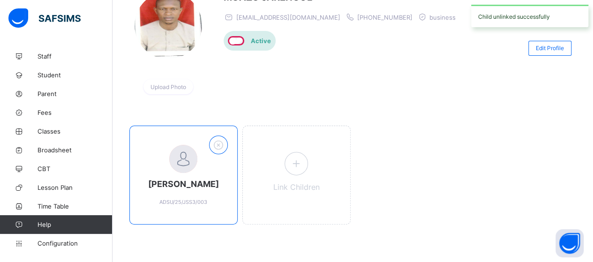
click at [225, 139] on icon at bounding box center [218, 145] width 15 height 12
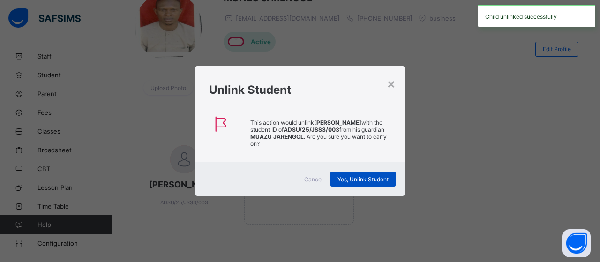
click at [345, 180] on span "Yes, Unlink Student" at bounding box center [362, 179] width 51 height 7
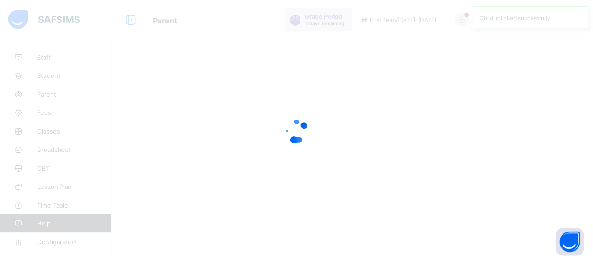
scroll to position [0, 0]
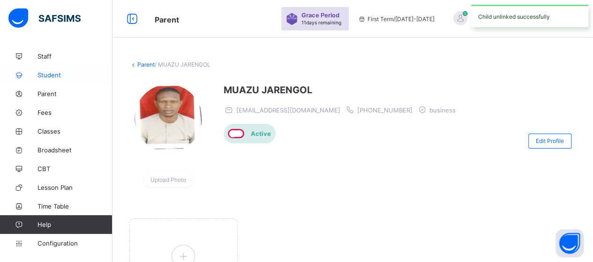
click at [51, 73] on span "Student" at bounding box center [74, 74] width 75 height 7
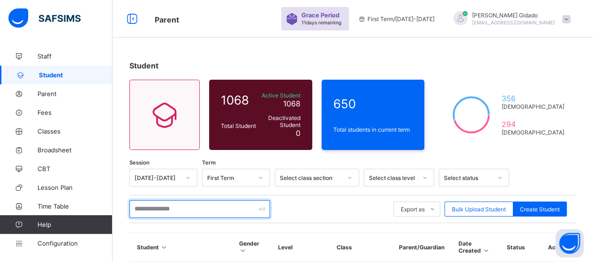
click at [221, 209] on input "text" at bounding box center [199, 209] width 141 height 18
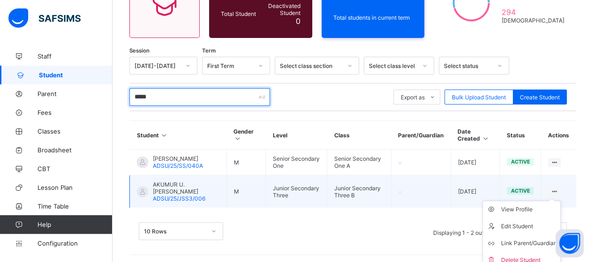
scroll to position [121, 0]
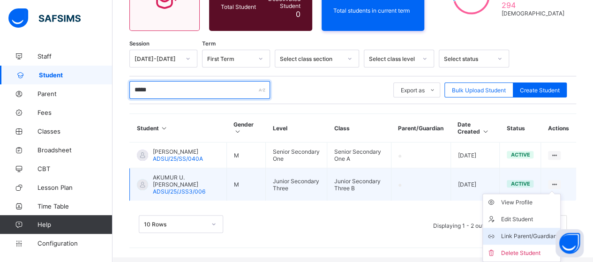
type input "*****"
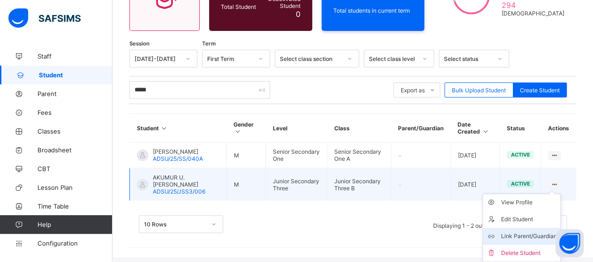
click at [534, 236] on div "Link Parent/Guardian" at bounding box center [528, 235] width 56 height 9
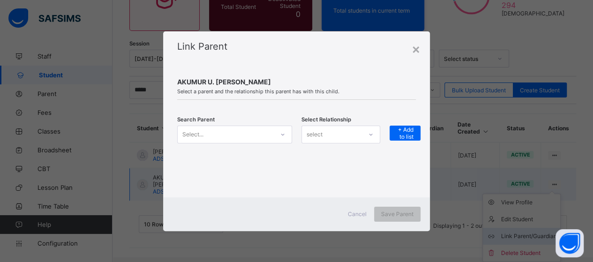
scroll to position [116, 0]
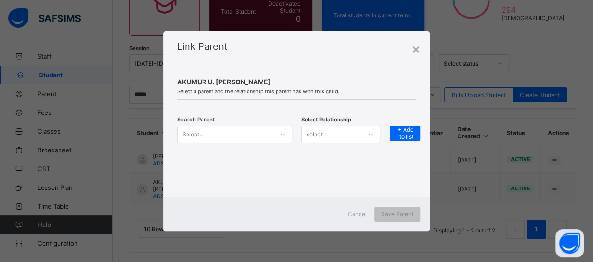
click at [284, 131] on icon at bounding box center [283, 134] width 6 height 9
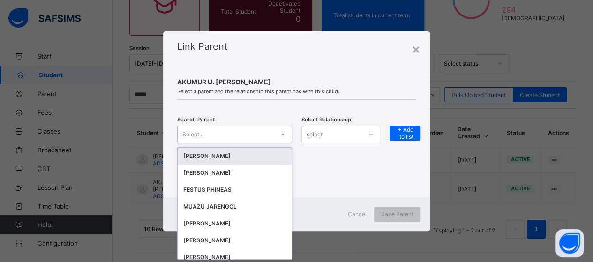
scroll to position [0, 0]
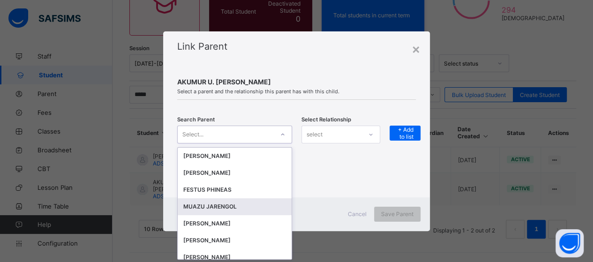
click at [224, 208] on div "MUAZU JARENGOL" at bounding box center [234, 206] width 103 height 9
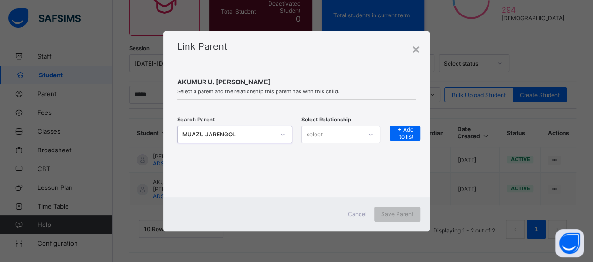
click at [367, 133] on div at bounding box center [371, 134] width 16 height 15
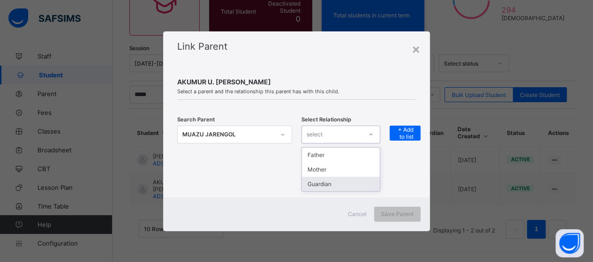
drag, startPoint x: 344, startPoint y: 177, endPoint x: 389, endPoint y: 139, distance: 58.9
click at [345, 177] on div "Guardian" at bounding box center [341, 184] width 78 height 15
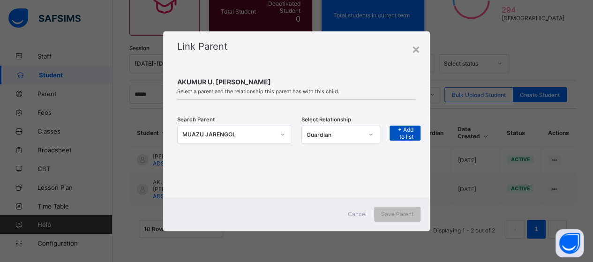
click at [396, 131] on div "+ Add to list" at bounding box center [404, 133] width 31 height 15
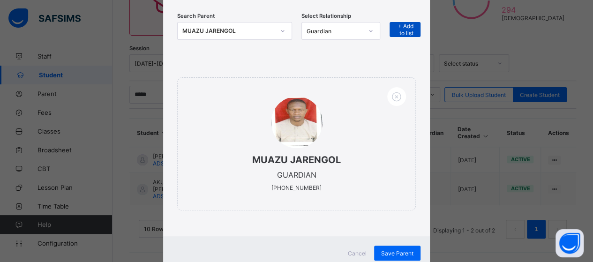
scroll to position [125, 0]
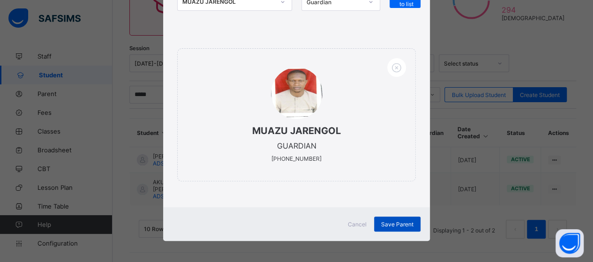
click at [403, 224] on span "Save Parent" at bounding box center [397, 224] width 32 height 7
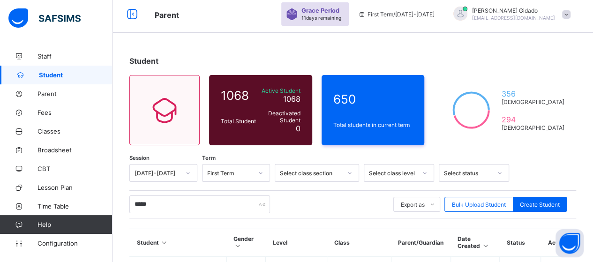
scroll to position [0, 0]
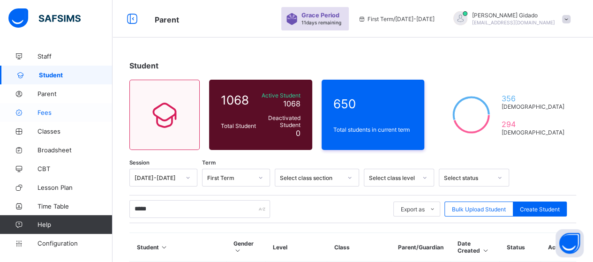
click at [50, 113] on span "Fees" at bounding box center [74, 112] width 75 height 7
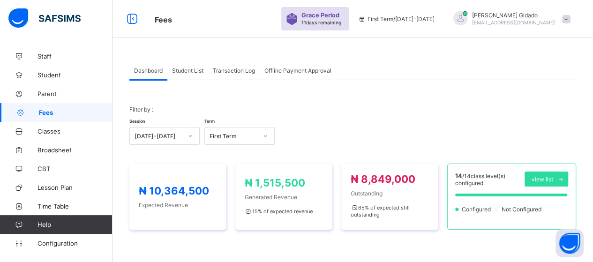
click at [570, 18] on span at bounding box center [566, 19] width 8 height 8
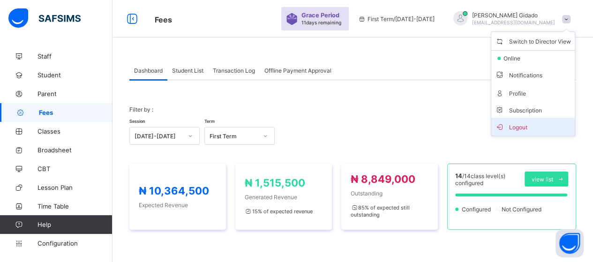
click at [552, 123] on span "Logout" at bounding box center [533, 126] width 76 height 11
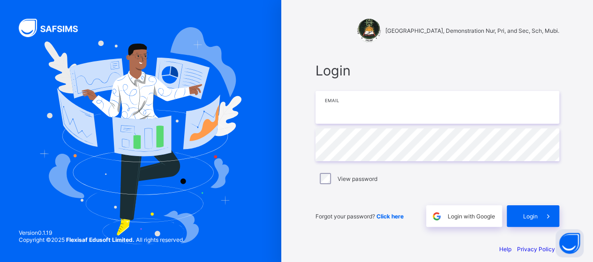
type input "**********"
